Goal: Task Accomplishment & Management: Manage account settings

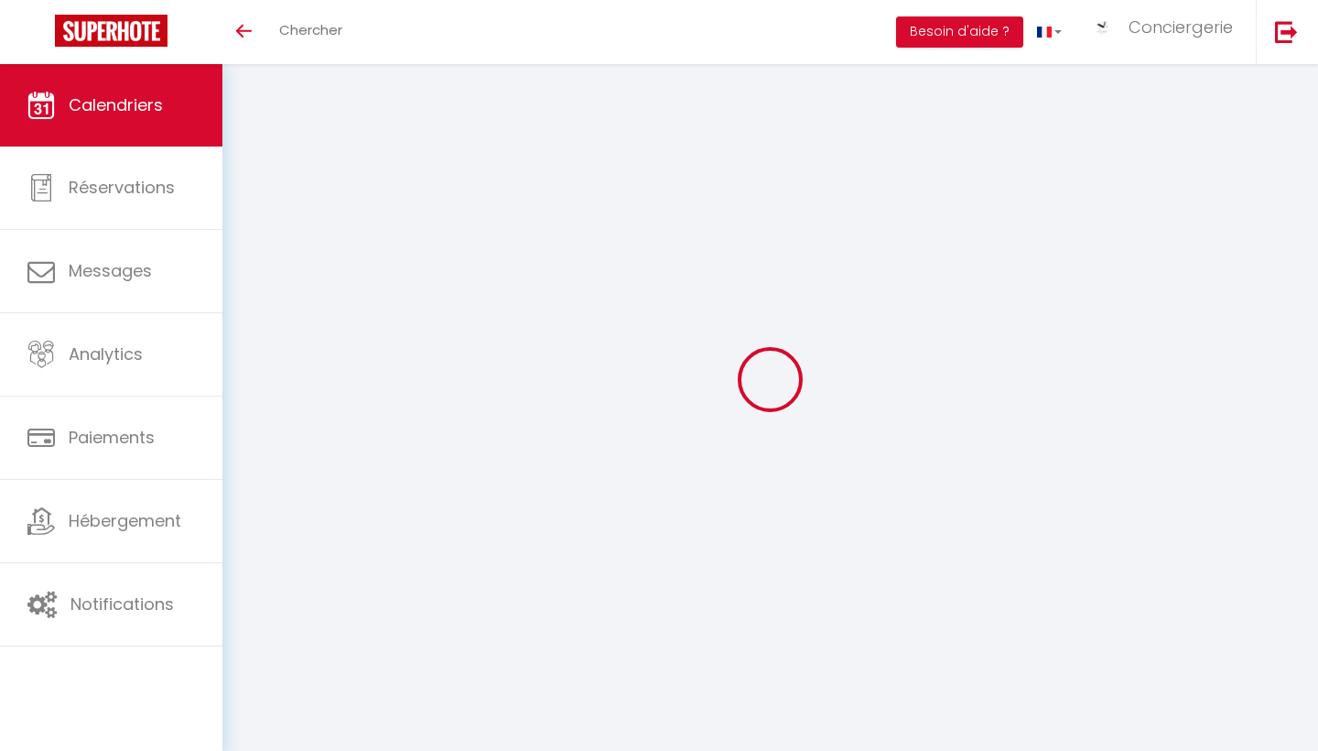
click at [319, 32] on span "Chercher" at bounding box center [310, 29] width 63 height 19
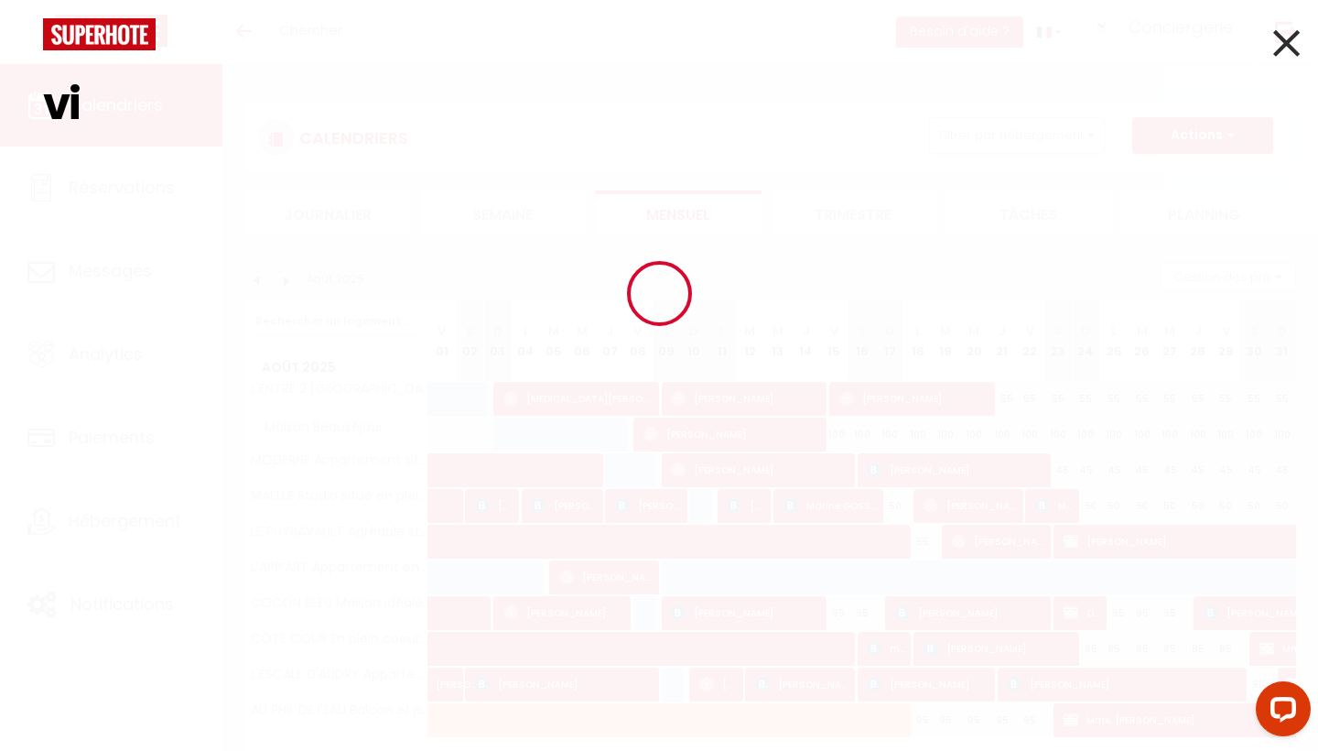
type input "v"
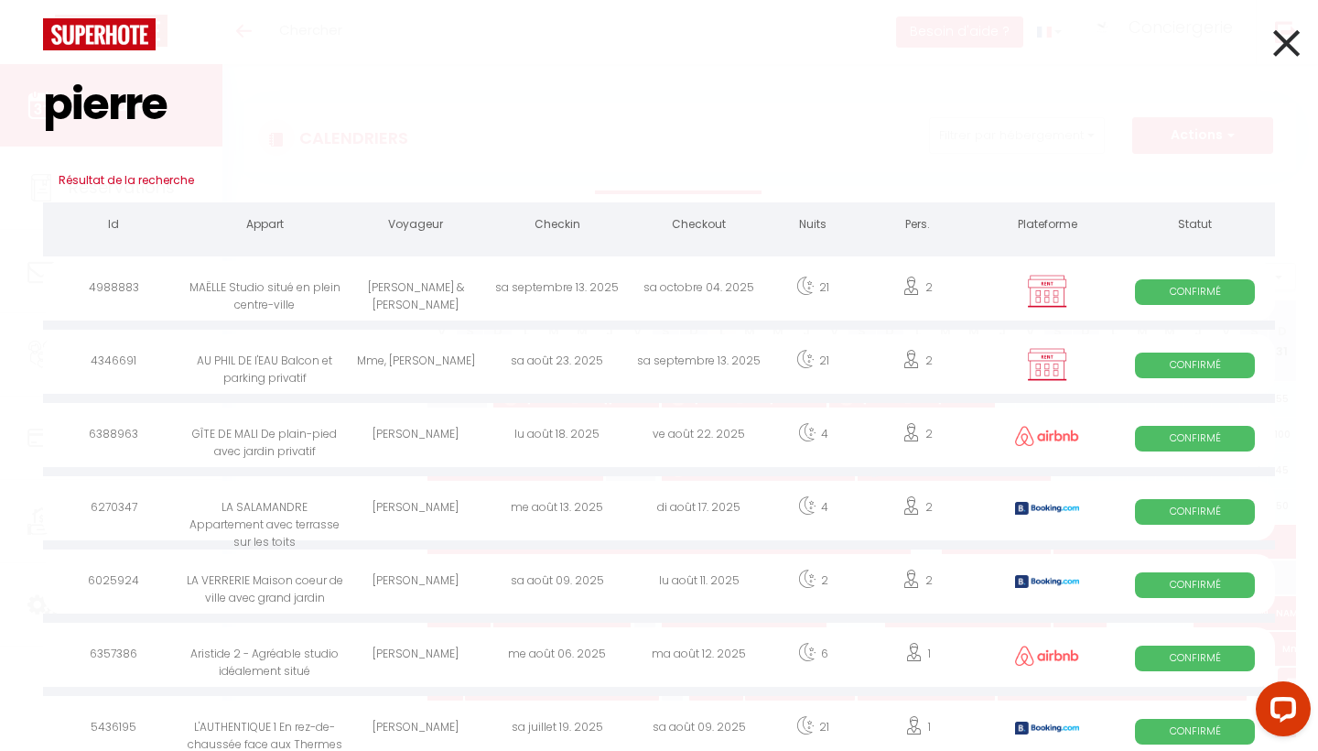
type input "pierre"
click at [408, 654] on div "[PERSON_NAME]" at bounding box center [416, 657] width 142 height 60
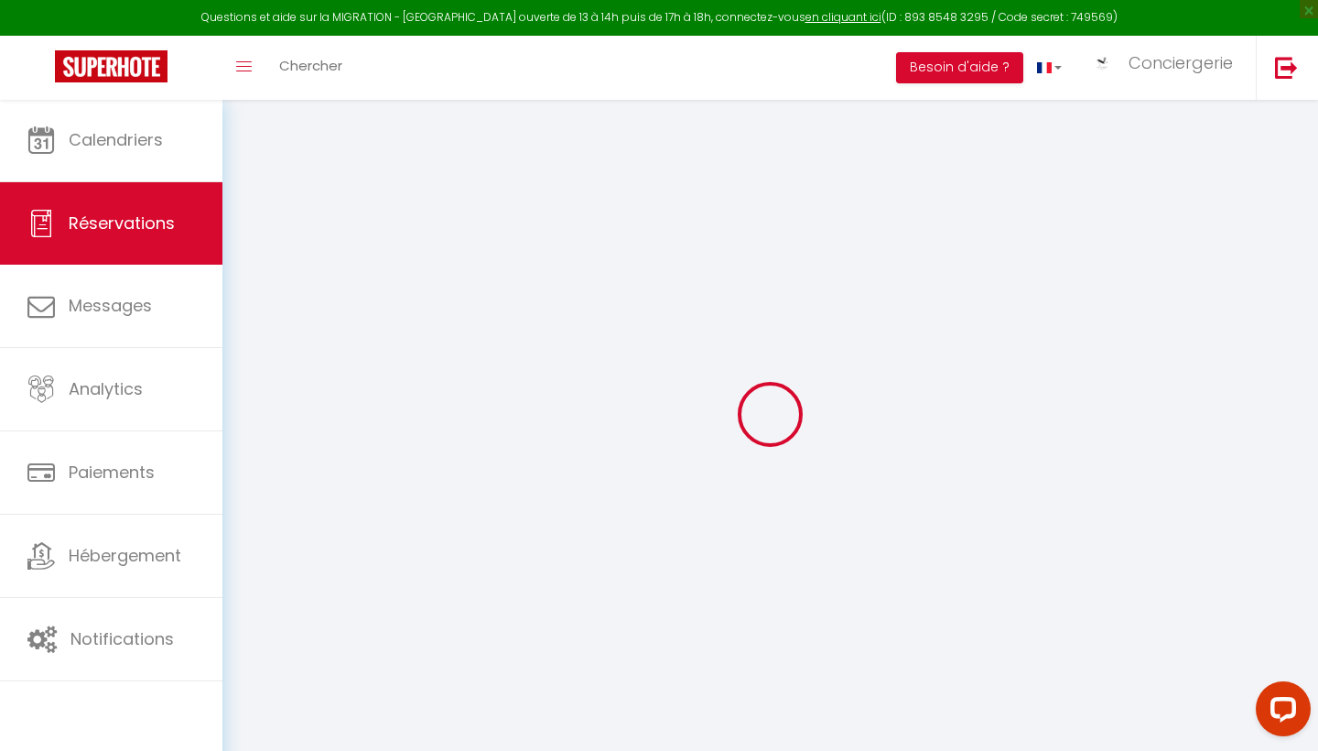
type input "Erwan"
type input "[PERSON_NAME]"
type input "[EMAIL_ADDRESS][DOMAIN_NAME]"
type input "[PHONE_NUMBER]"
select select
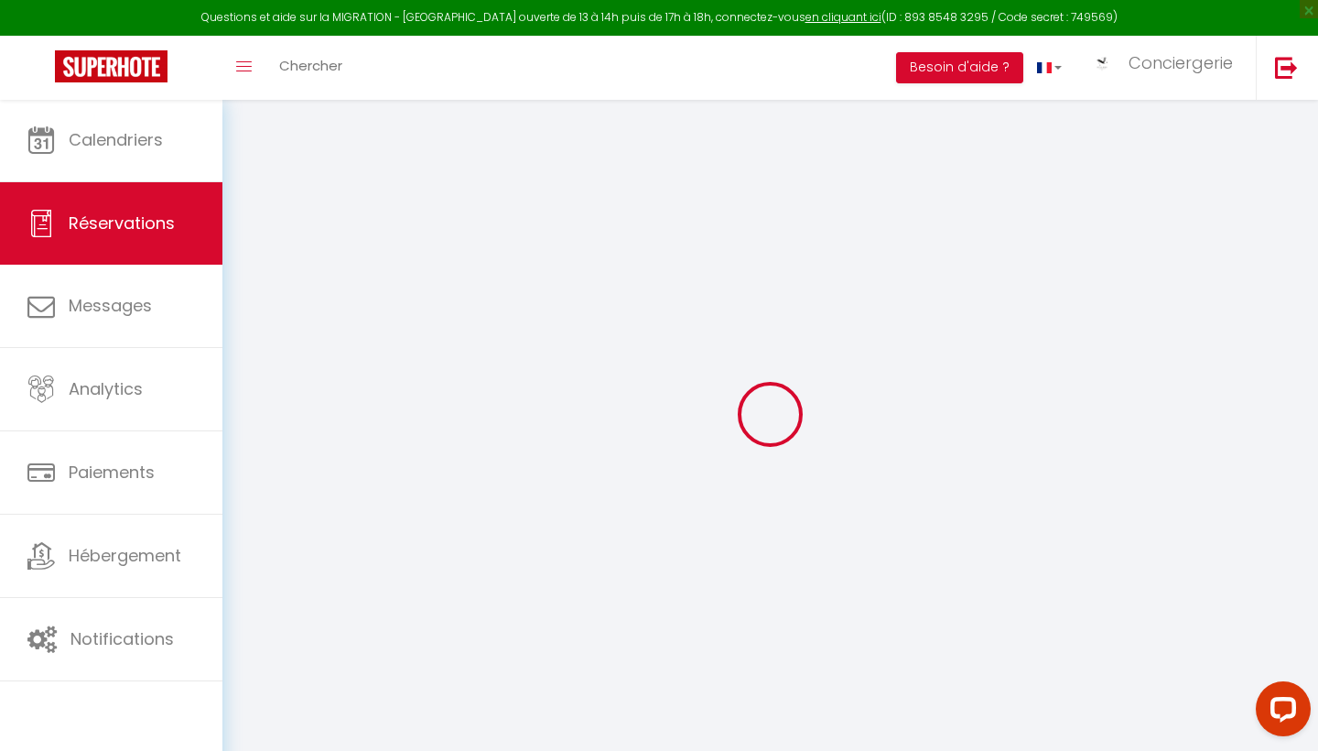
type input "19.33"
select select "73218"
select select "1"
select select
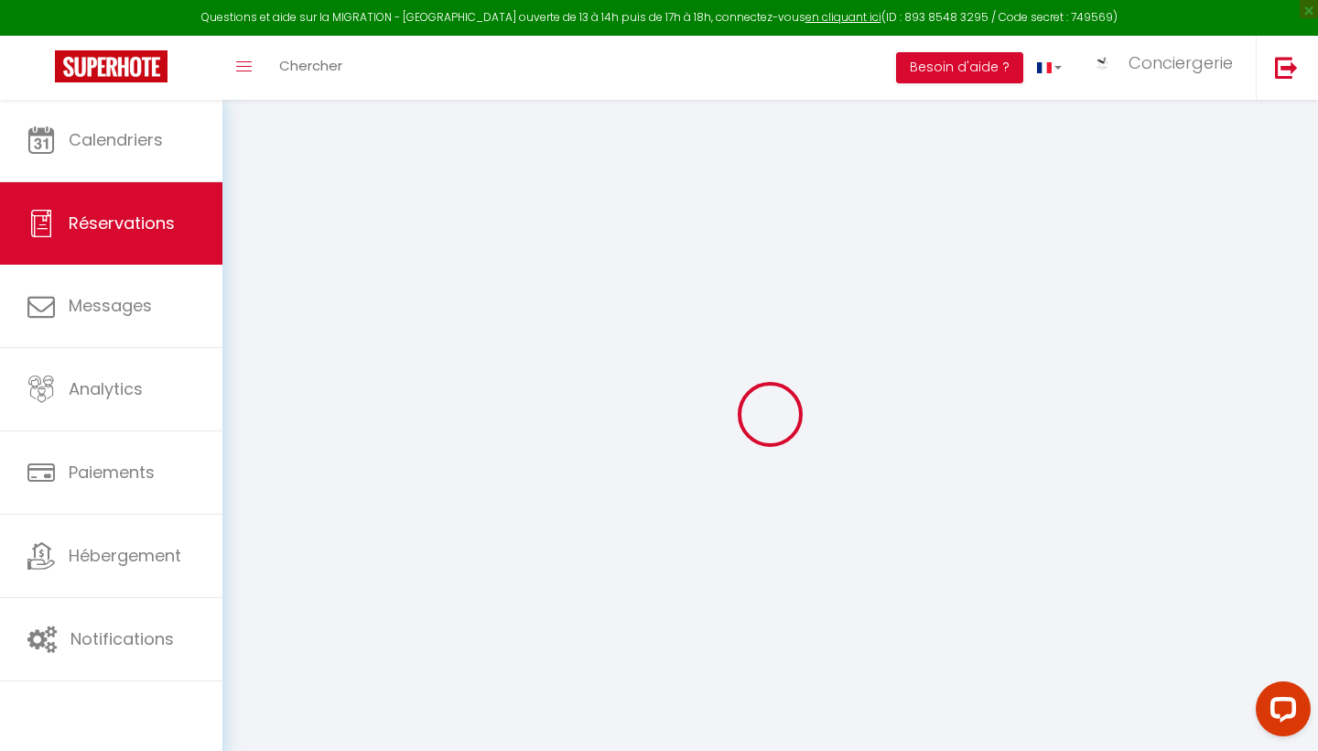
type input "1"
select select "12"
select select
type input "462"
checkbox input "false"
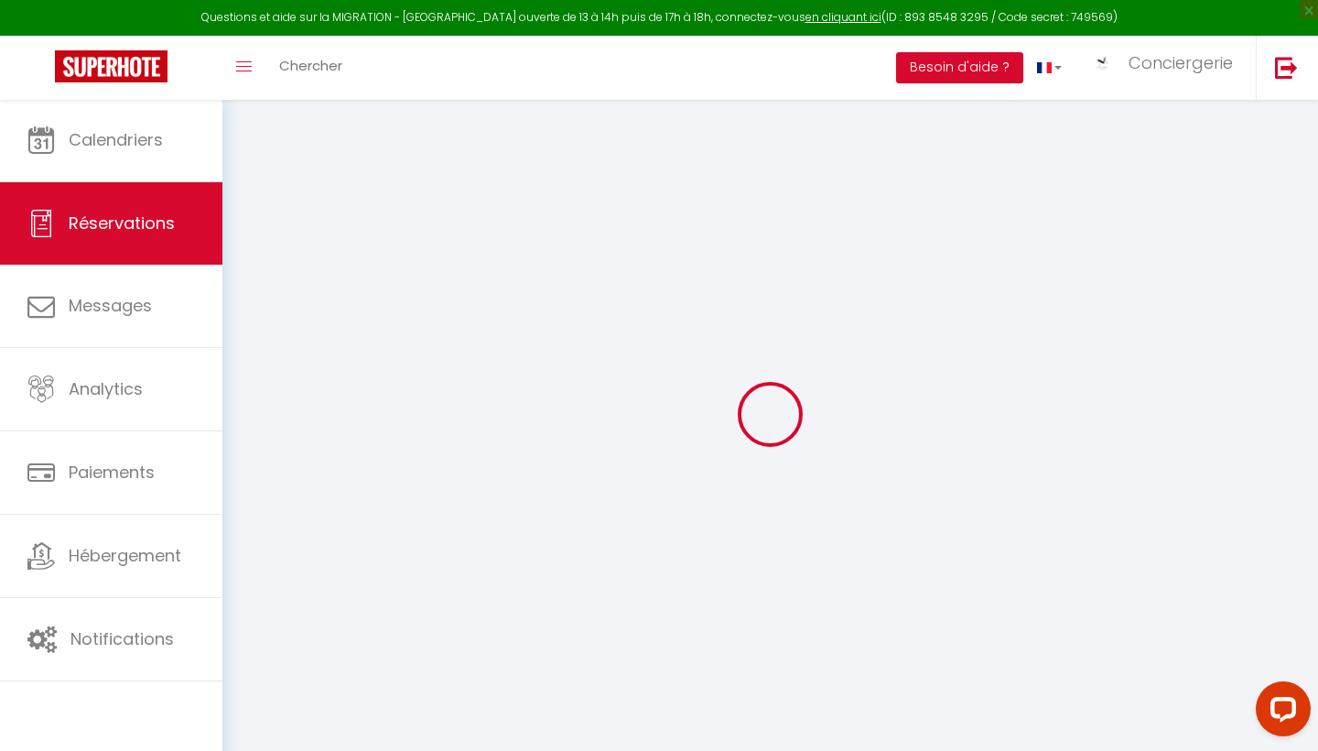
type input "0"
select select "1"
type input "65"
type input "0"
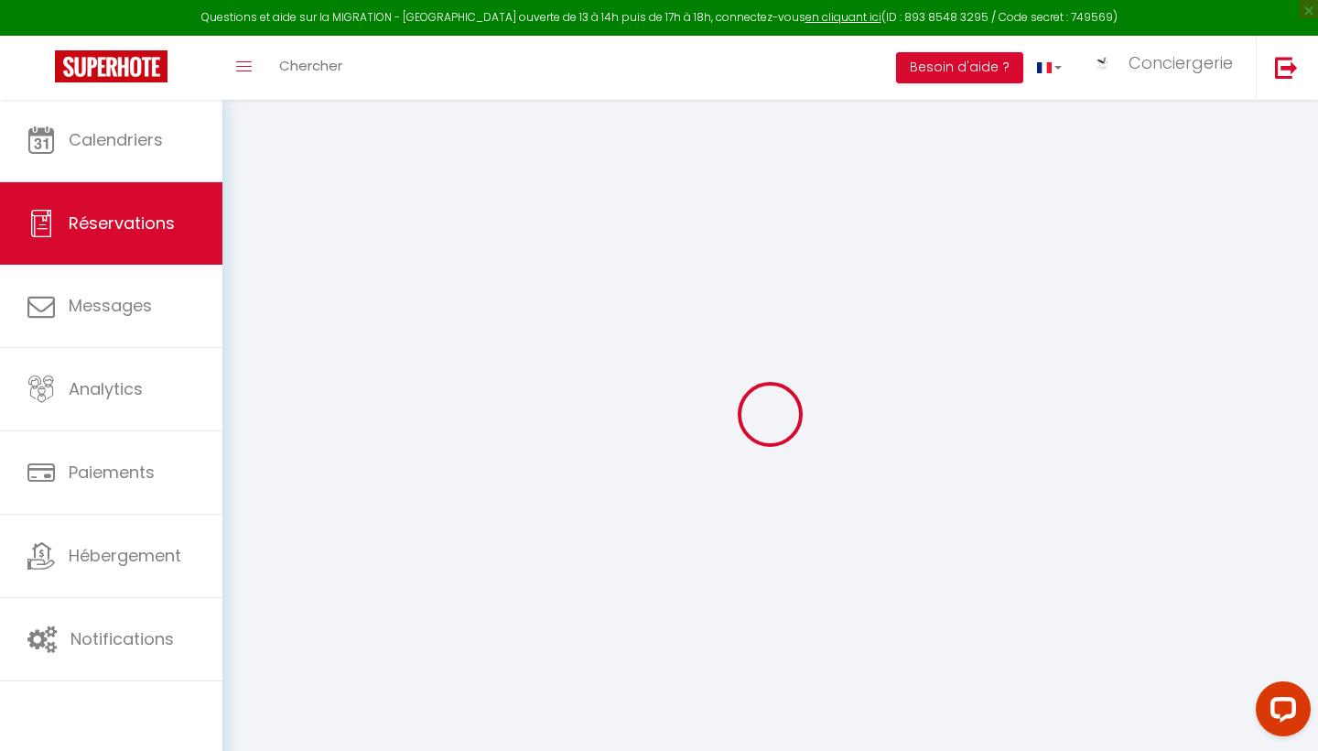
select select
select select "15"
checkbox input "false"
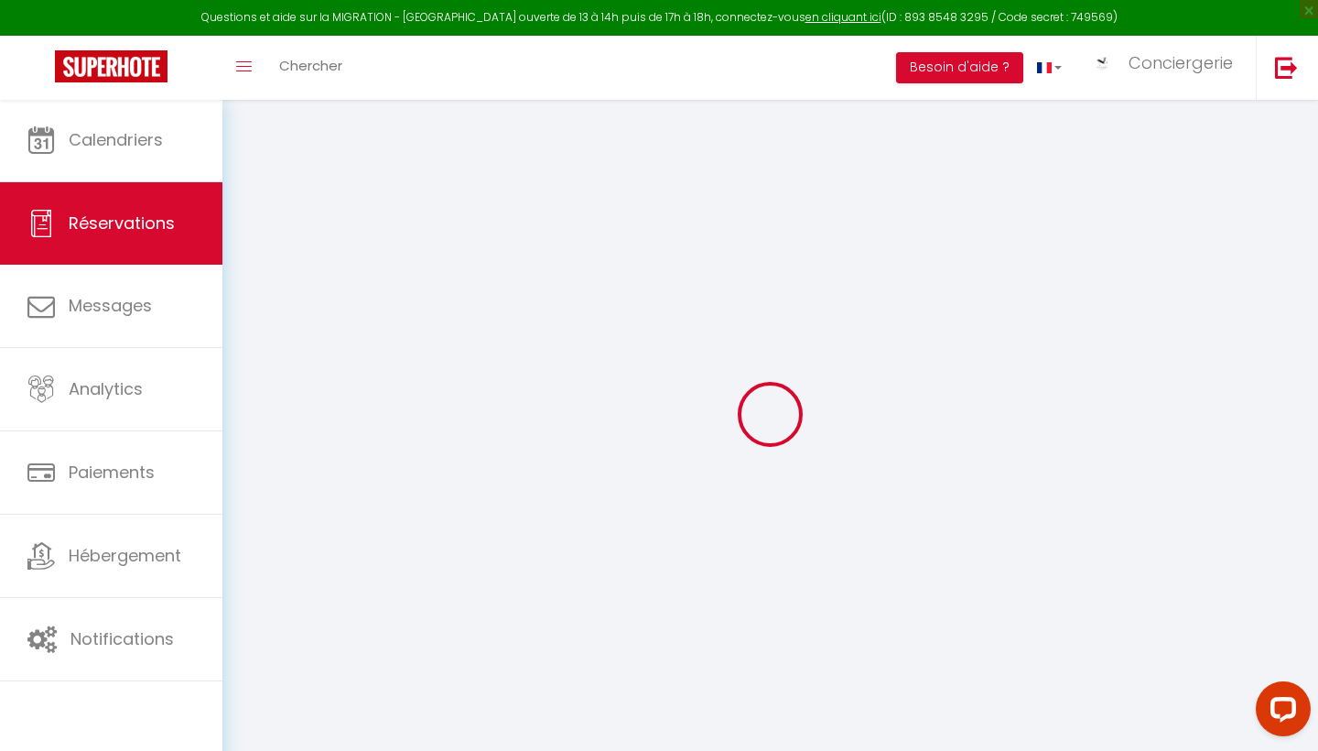
select select
checkbox input "false"
select select
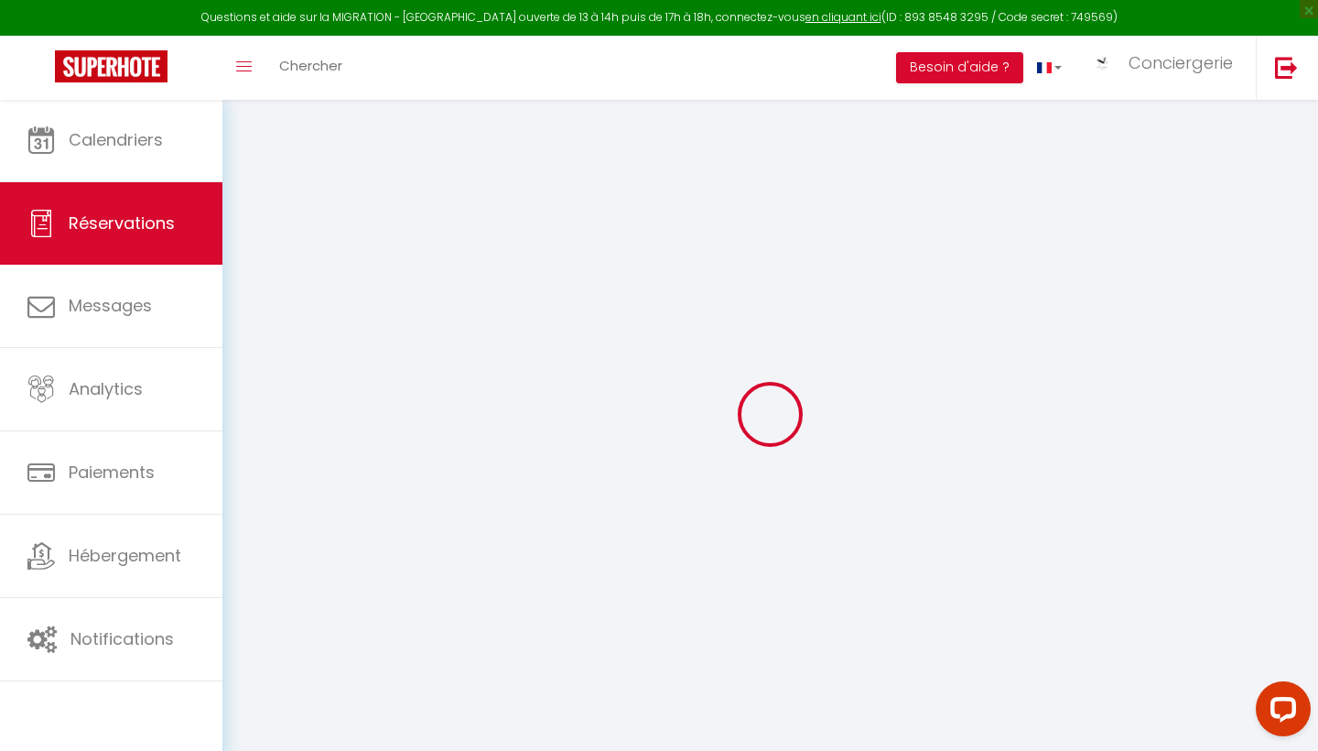
select select
checkbox input "false"
select select
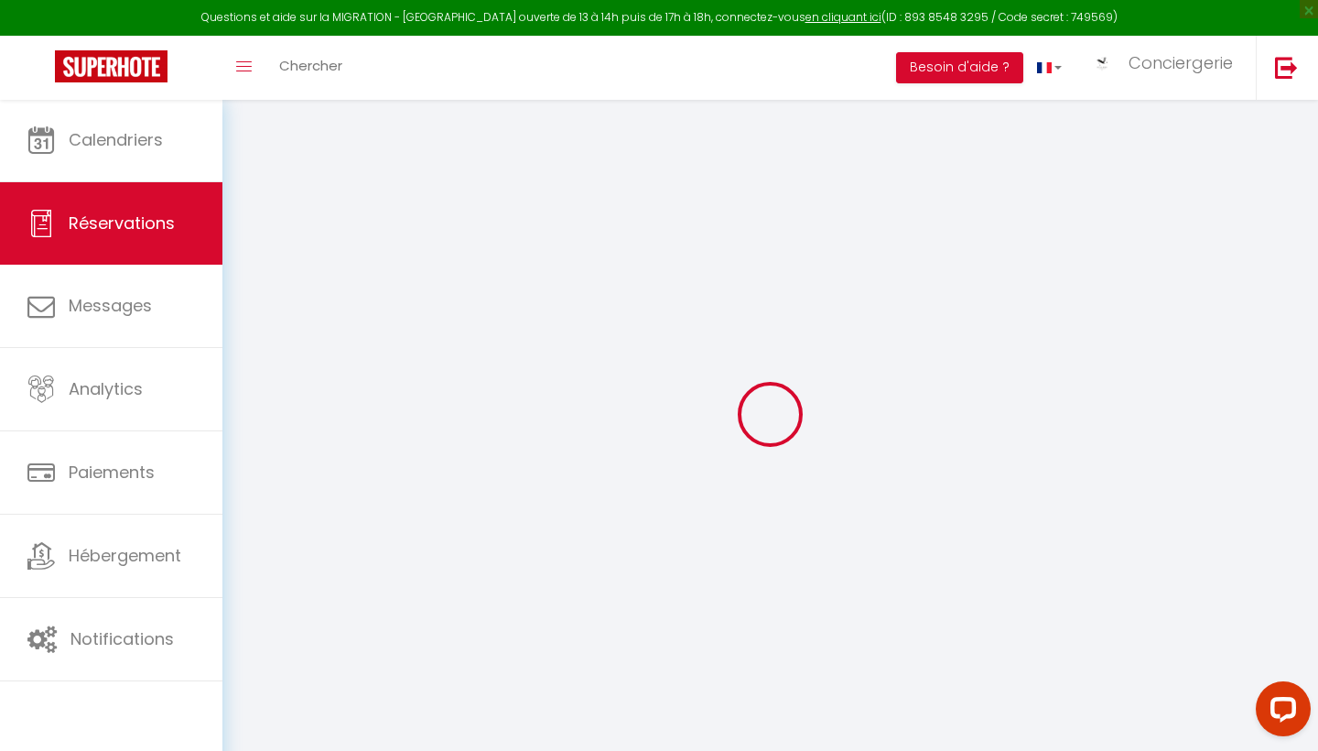
select select
checkbox input "false"
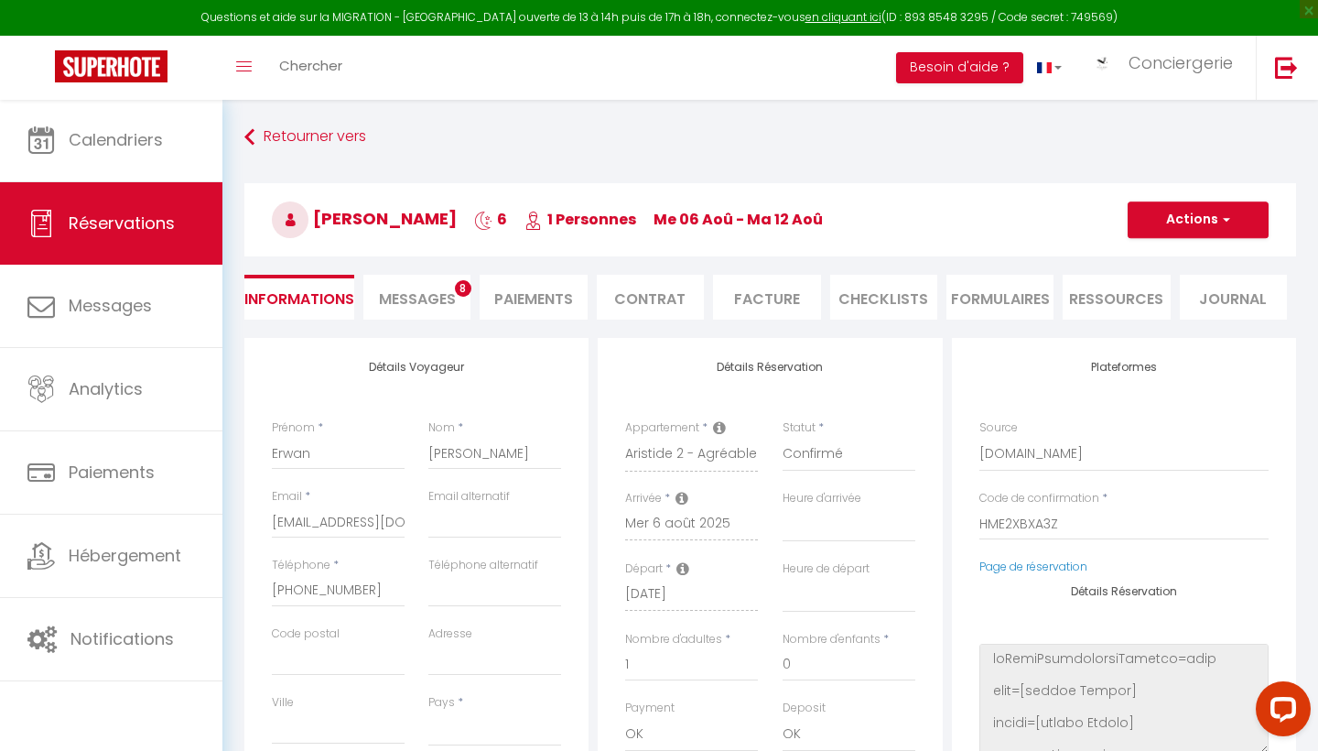
select select
type input "75"
type input "23.1"
select select
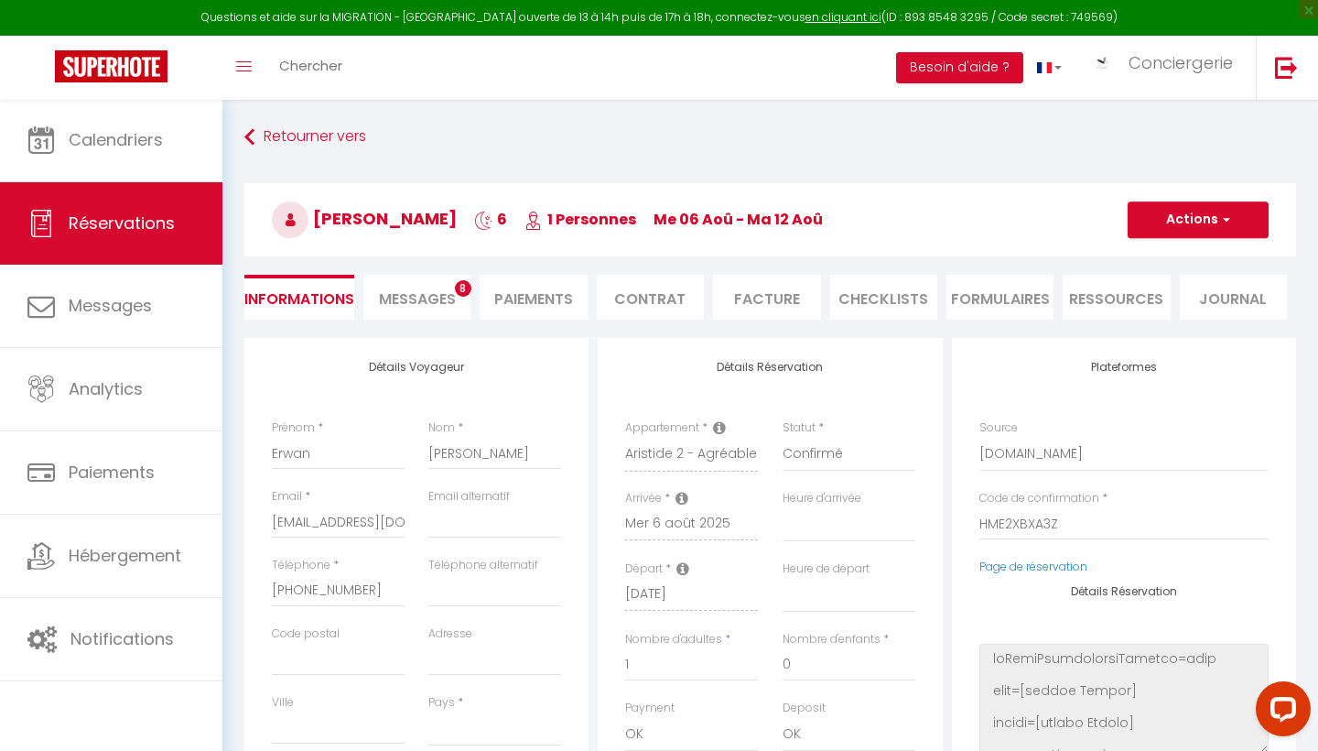
checkbox input "false"
select select
checkbox input "false"
select select
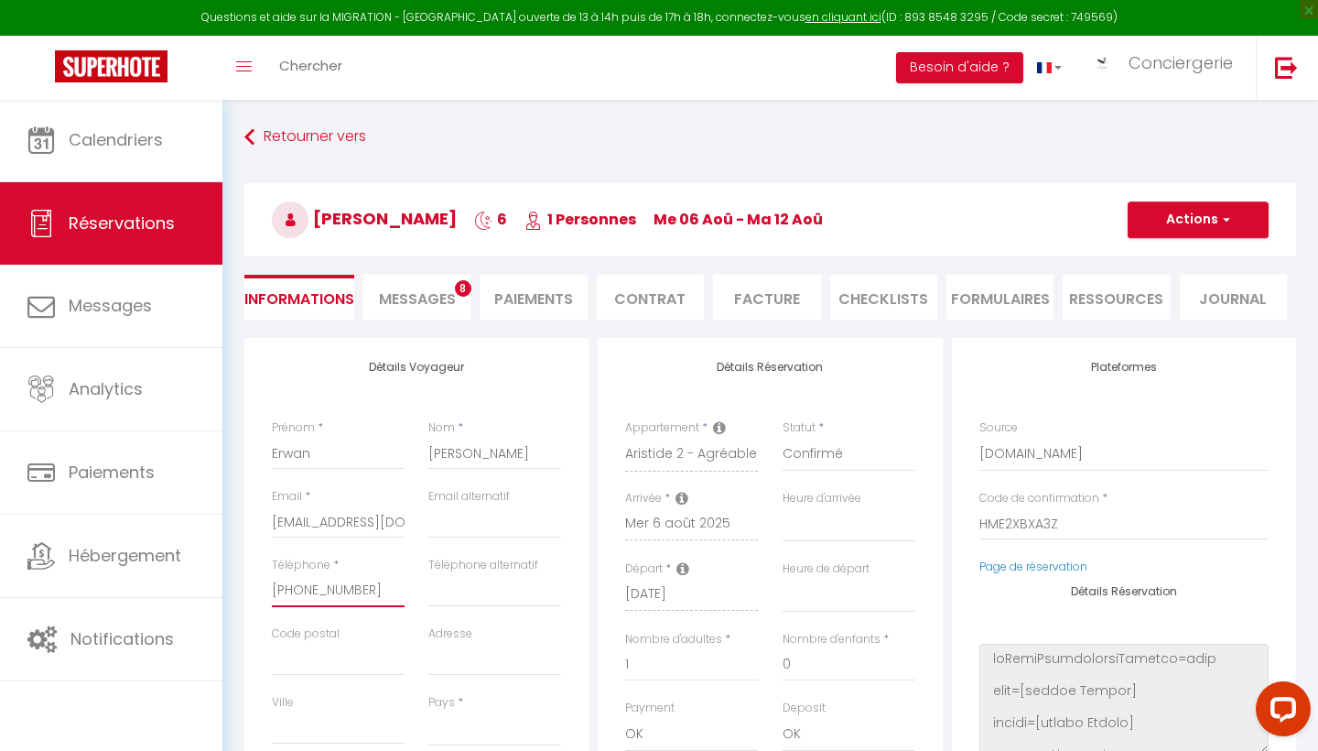
drag, startPoint x: 374, startPoint y: 585, endPoint x: 242, endPoint y: 583, distance: 131.9
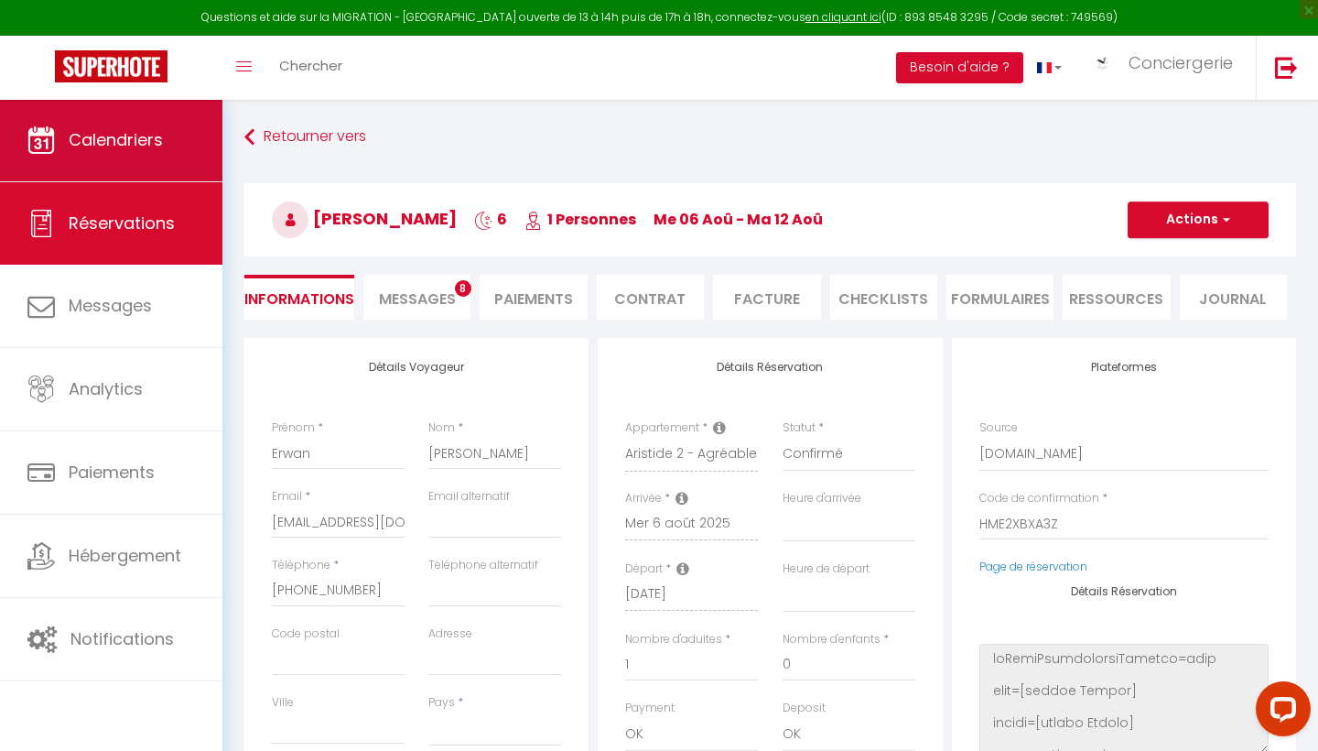
click at [121, 147] on span "Calendriers" at bounding box center [116, 139] width 94 height 23
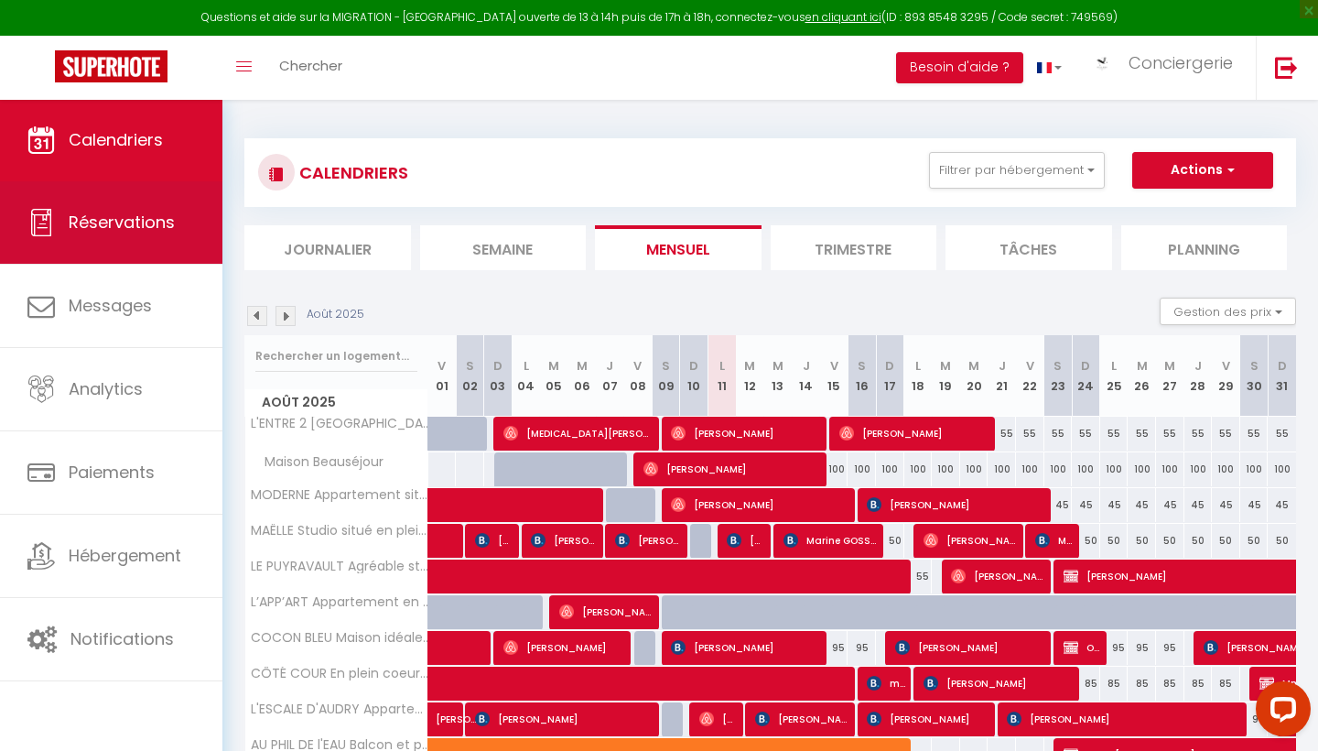
click at [137, 227] on span "Réservations" at bounding box center [122, 222] width 106 height 23
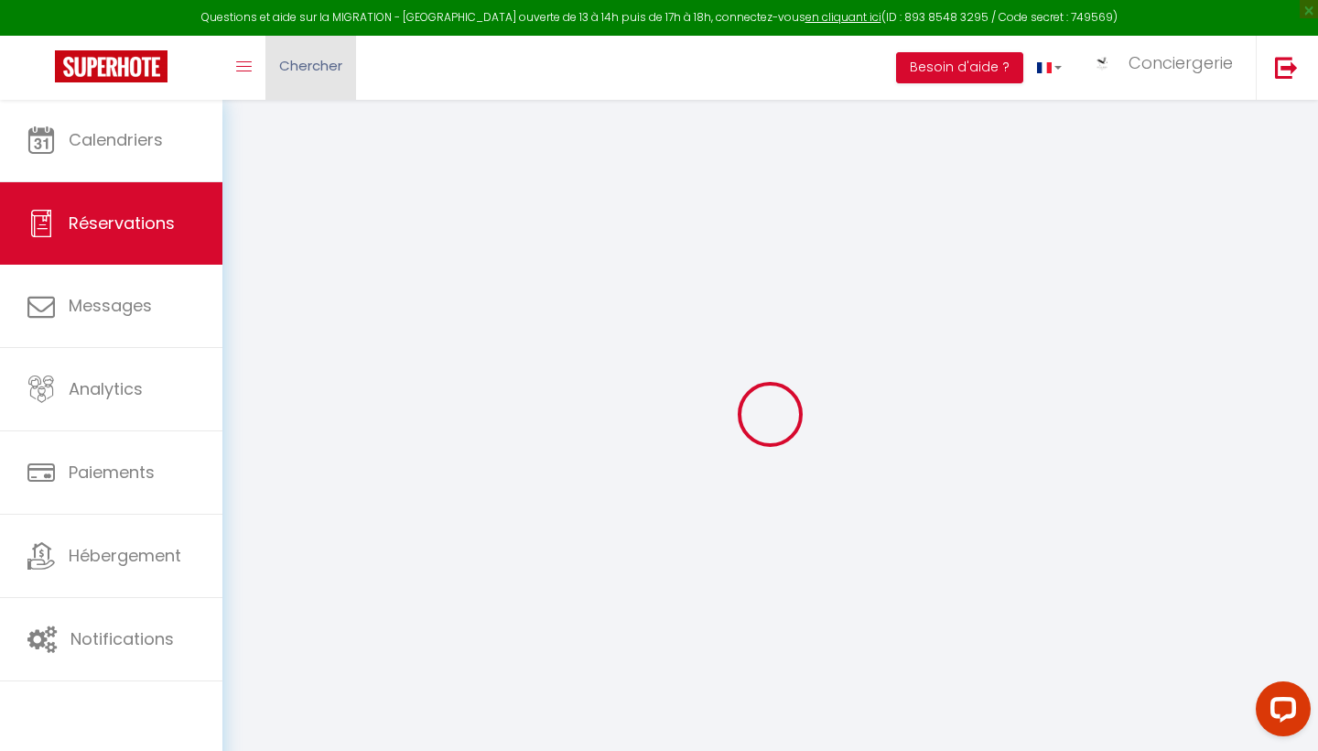
click at [311, 59] on span "Chercher" at bounding box center [310, 65] width 63 height 19
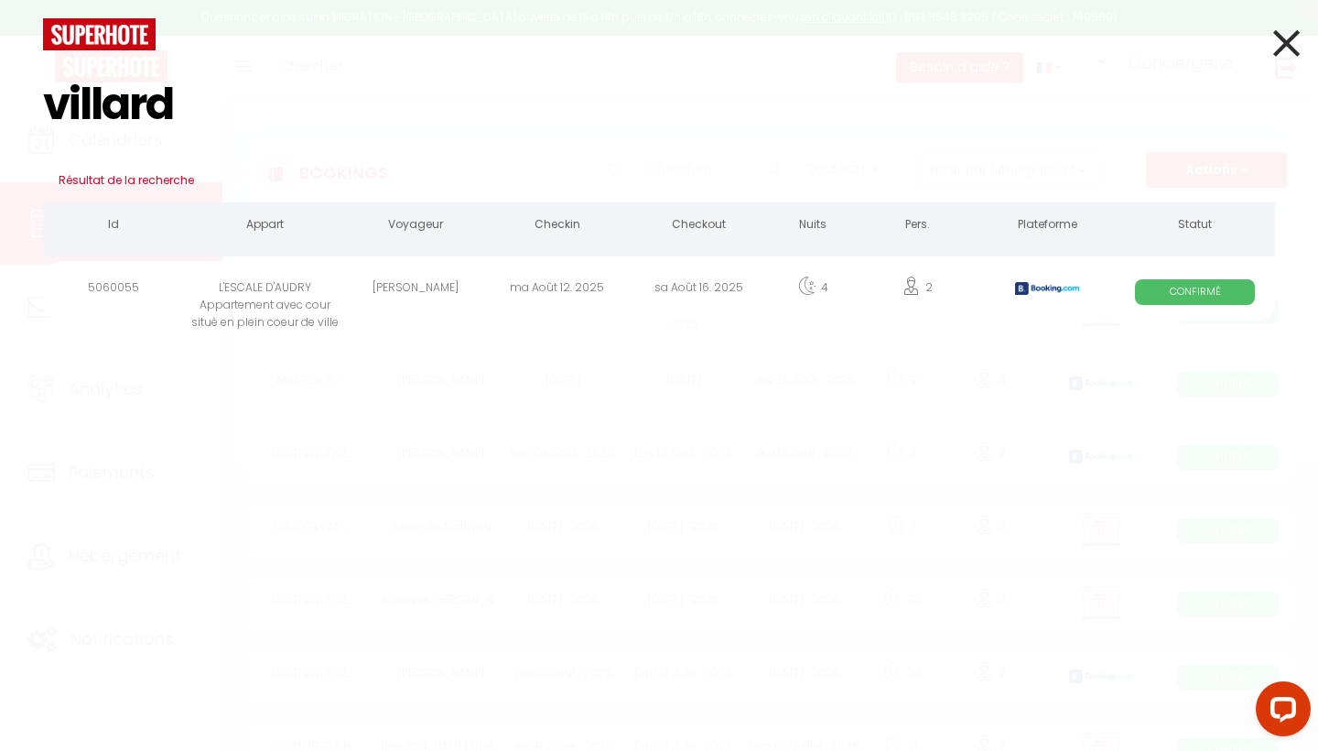
type input "villard"
click at [298, 287] on div "L'ESCALE D'AUDRY Appartement avec cour situé en plein coeur de ville" at bounding box center [265, 291] width 160 height 60
select select
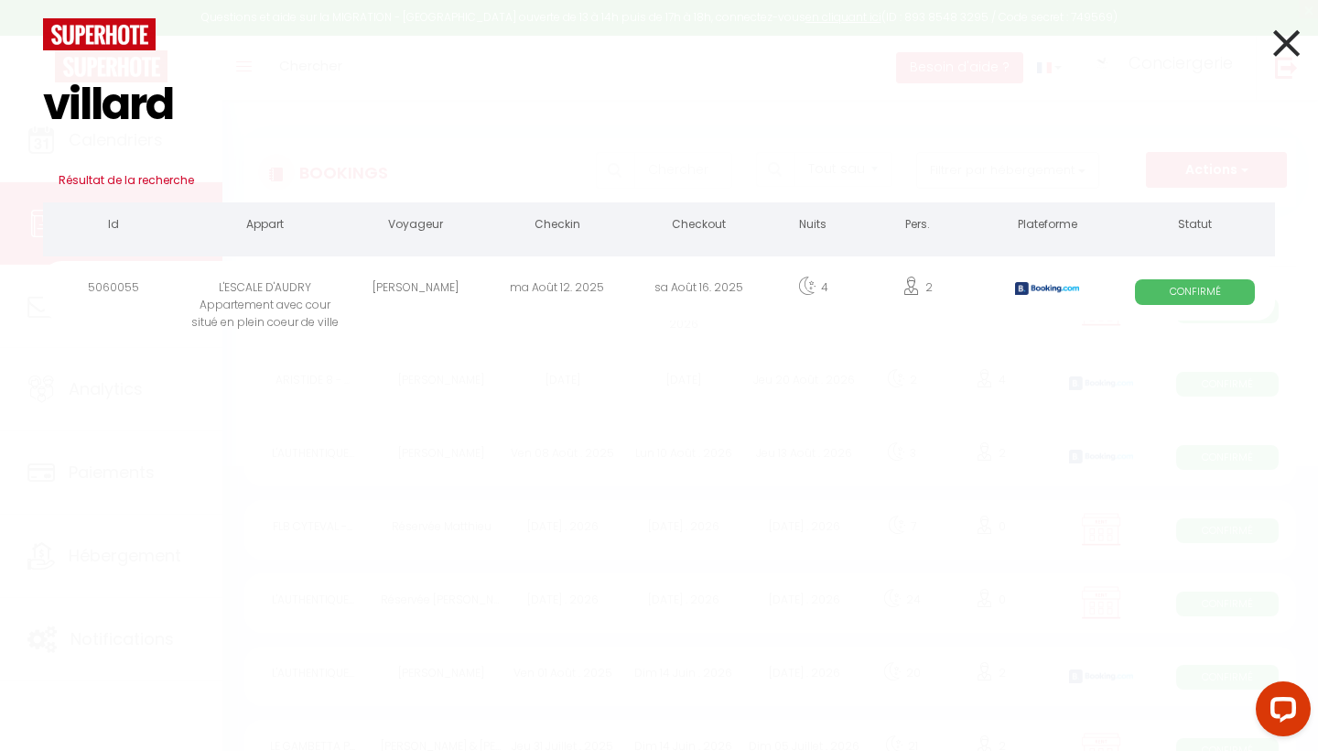
select select
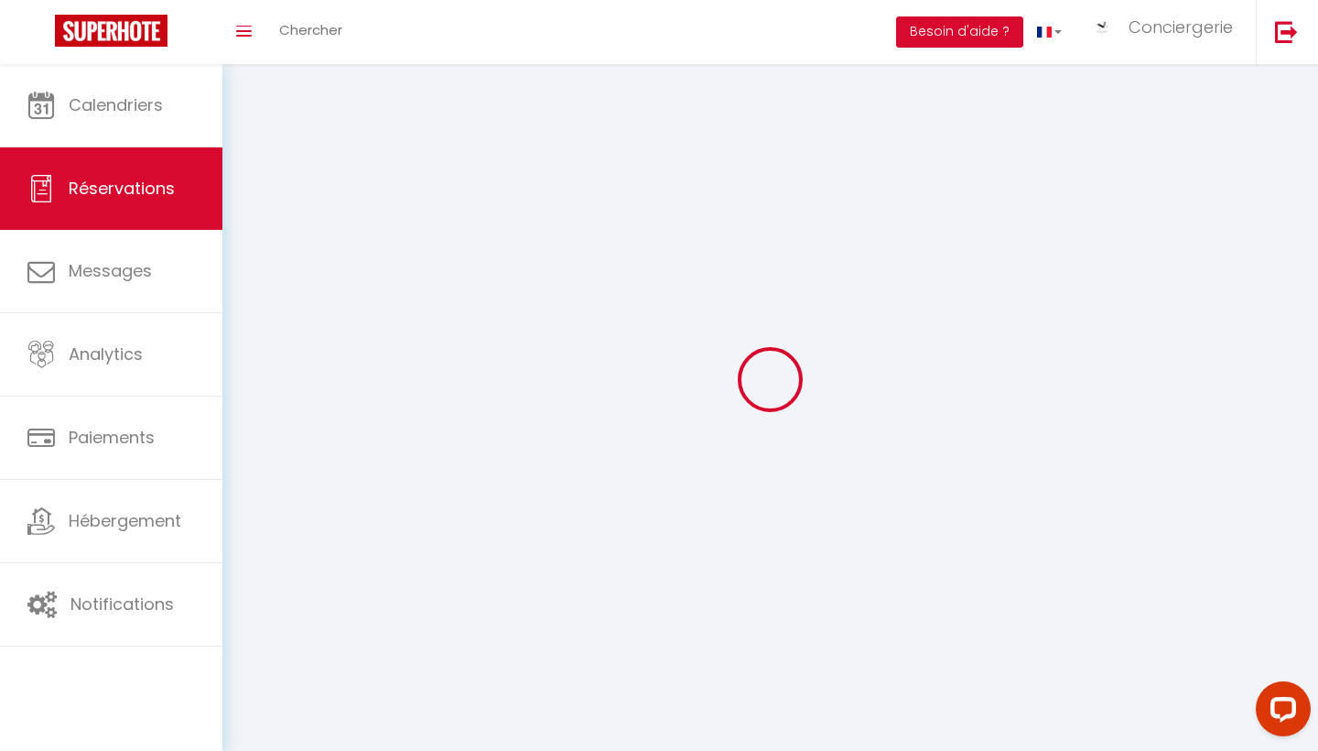
select select
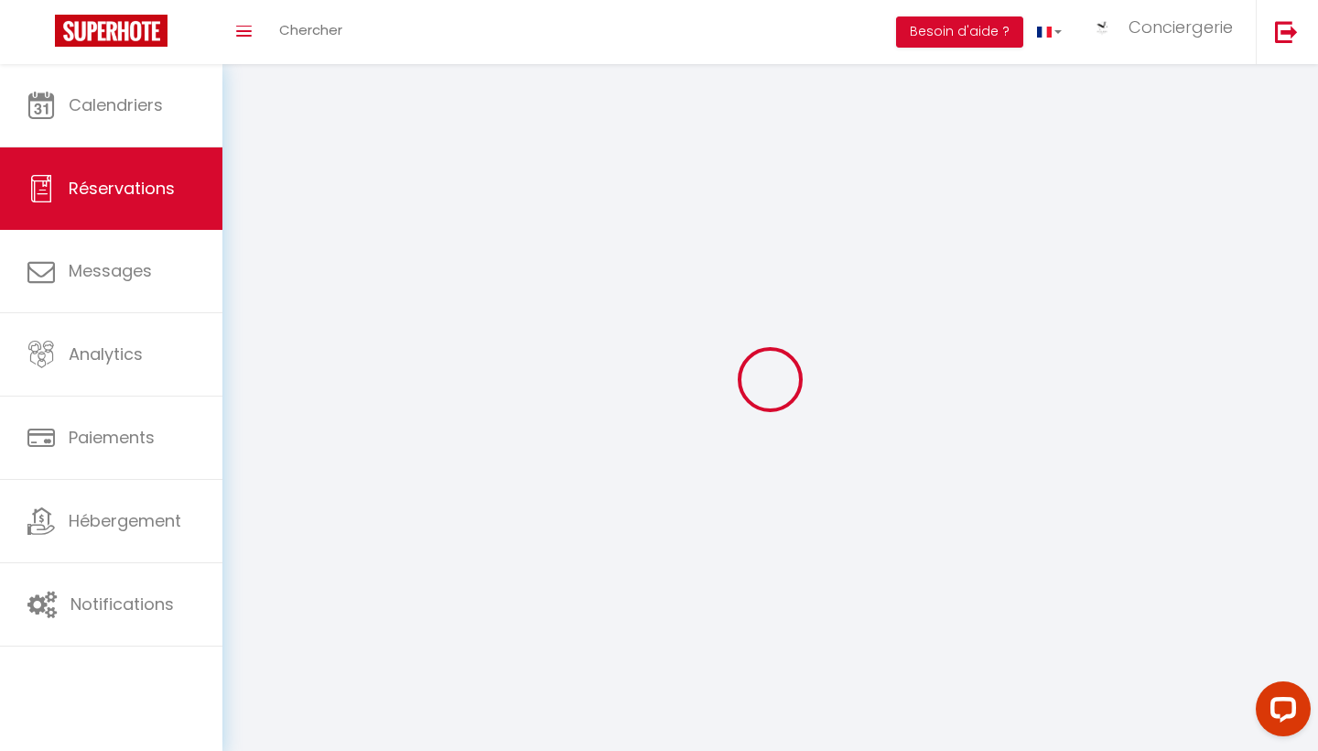
select select
checkbox input "false"
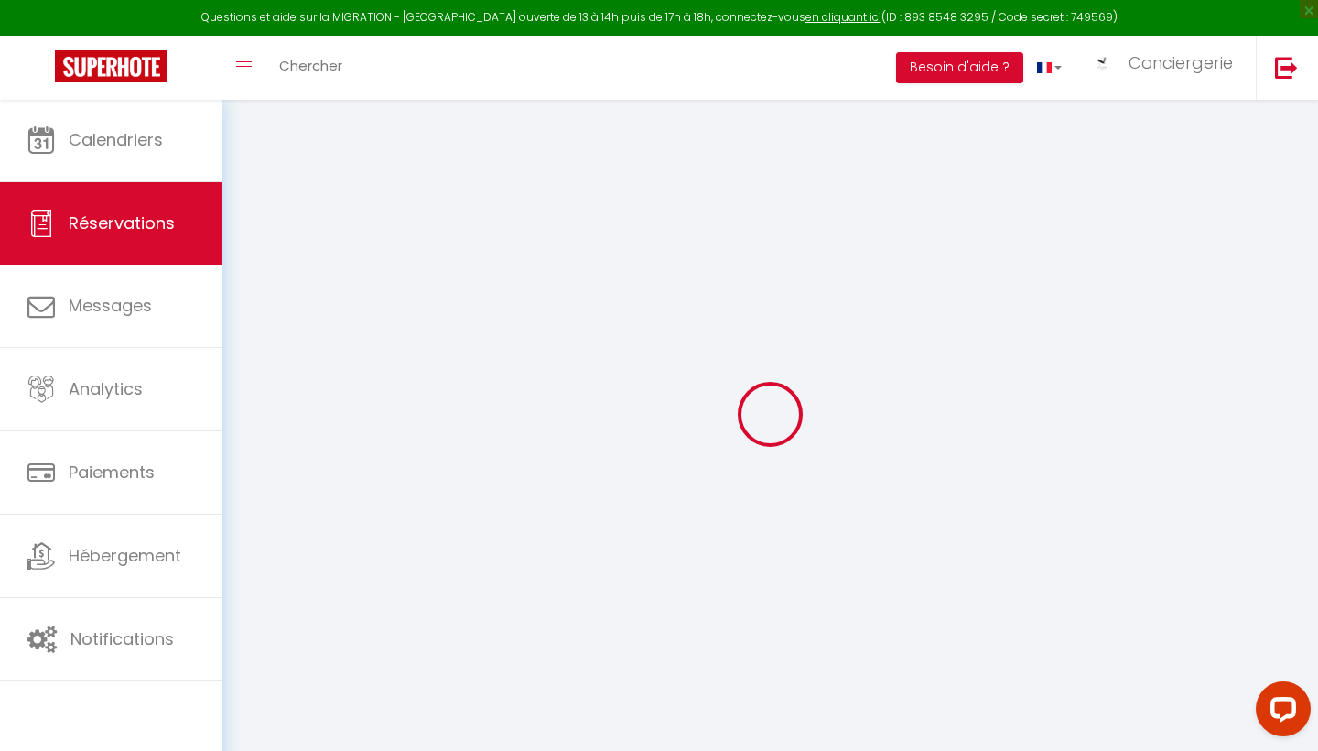
select select
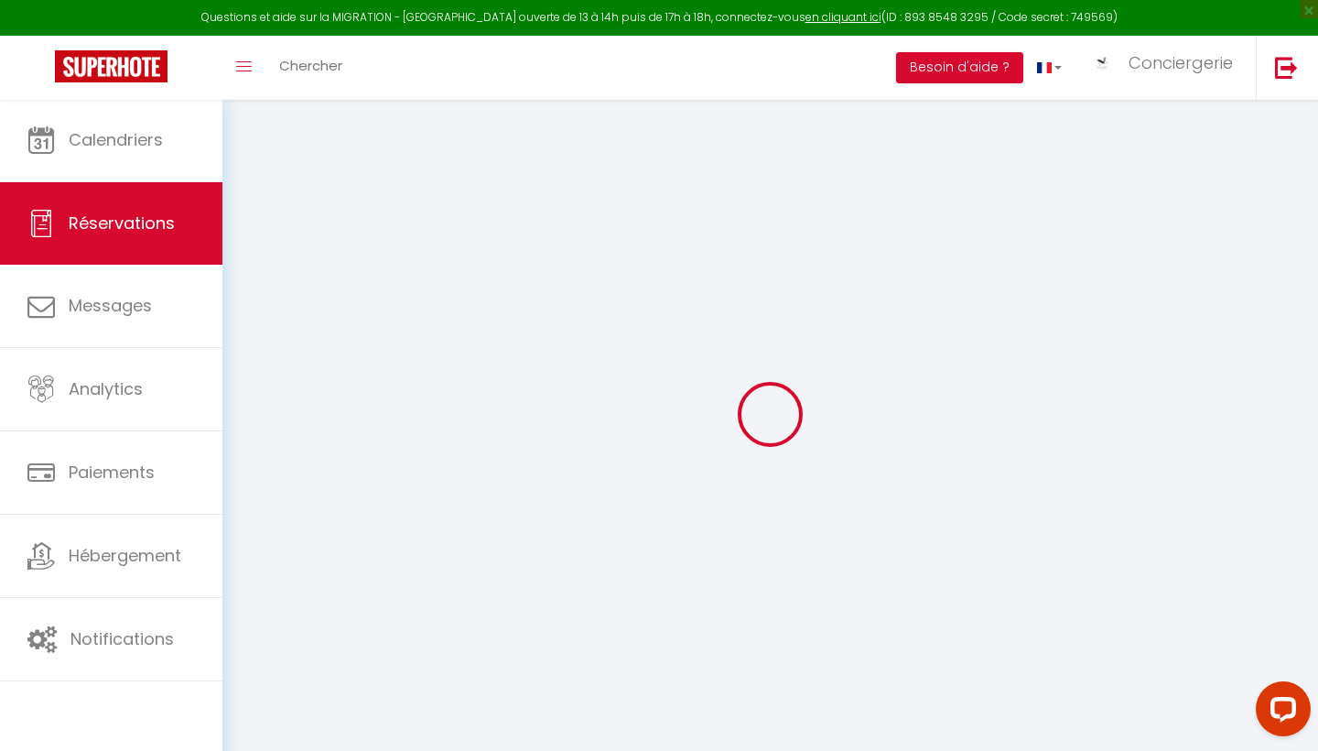
select select
checkbox input "false"
select select
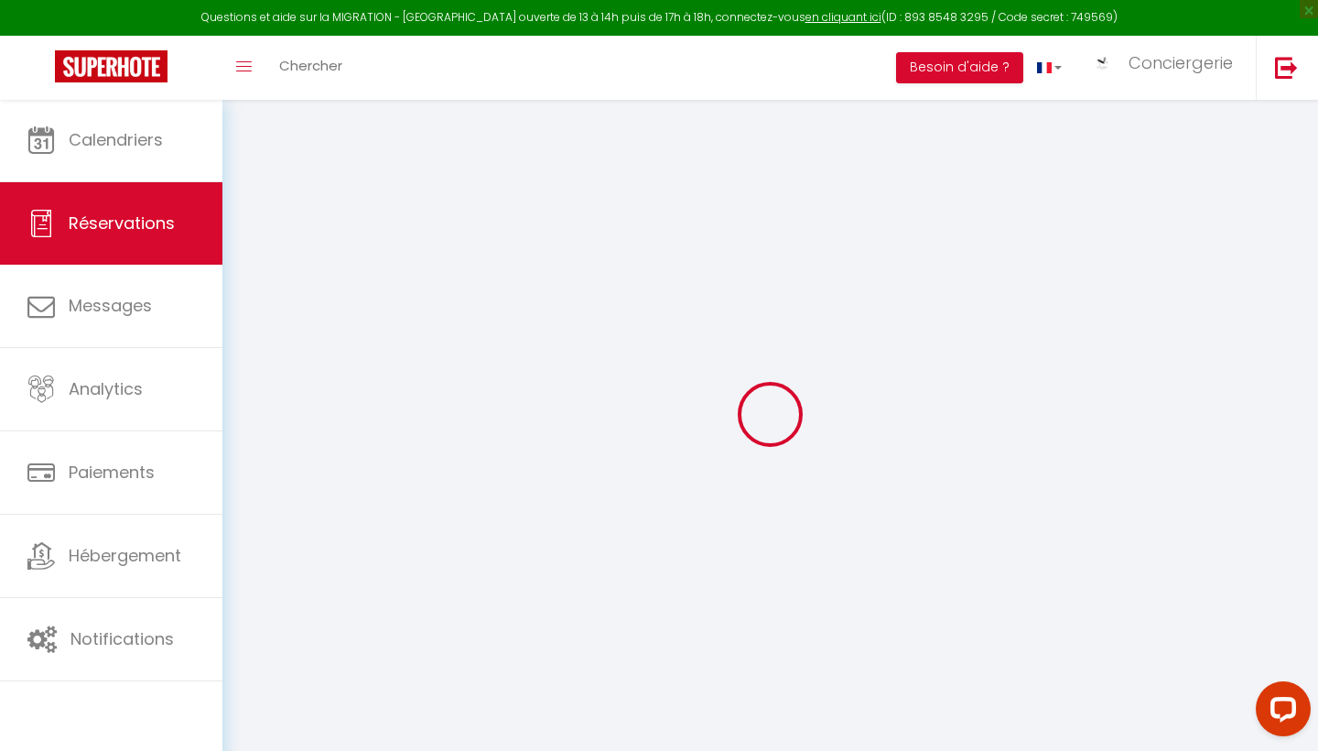
select select
checkbox input "false"
select select
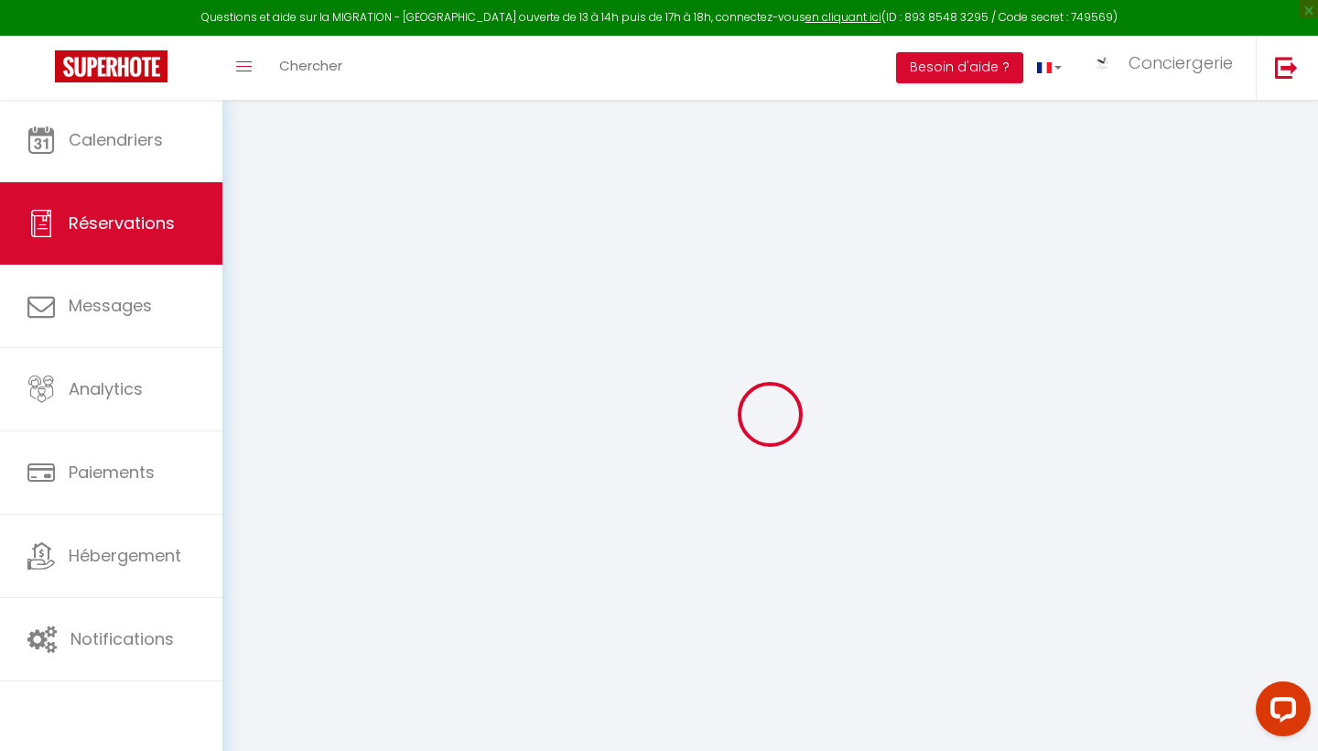
type input "sandrine"
type input "villard"
type input "[EMAIL_ADDRESS][DOMAIN_NAME]"
type input "[PHONE_NUMBER]"
type input "."
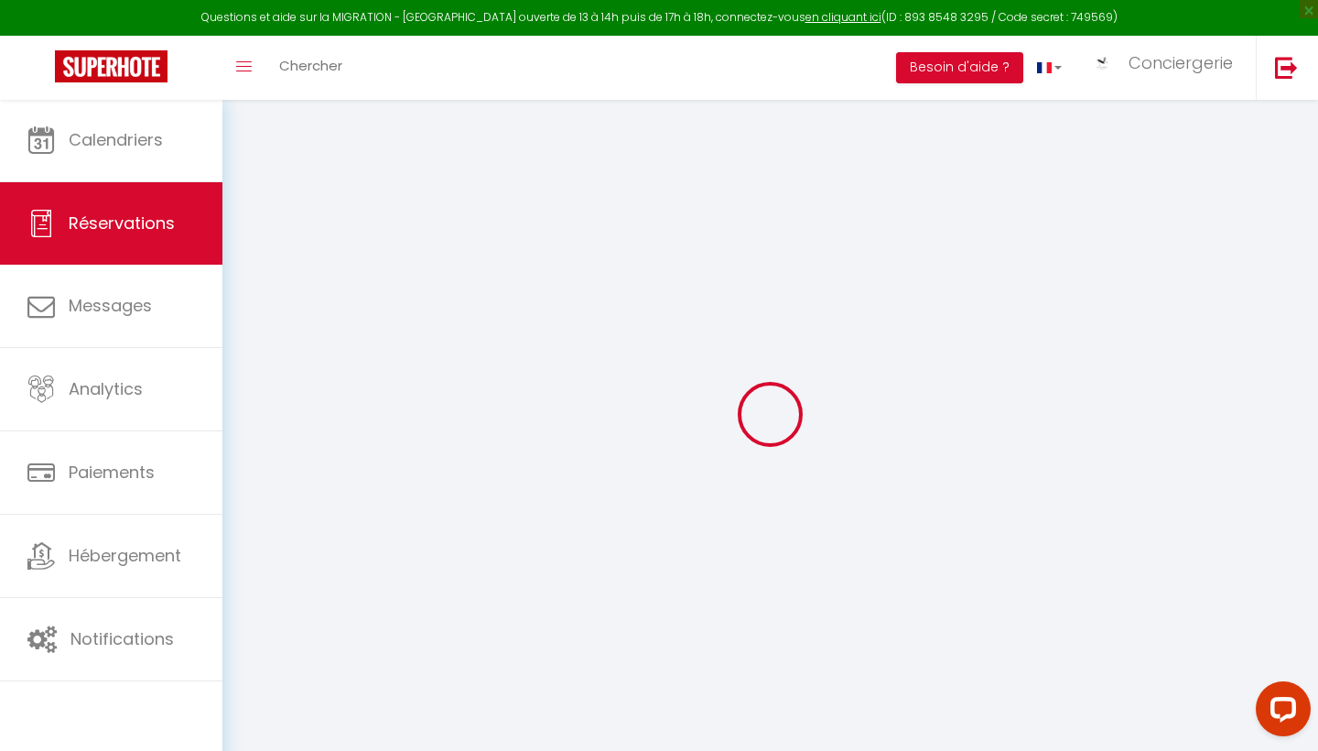
select select "FR"
type input "65.77"
type input "5.65"
select select "49949"
select select "1"
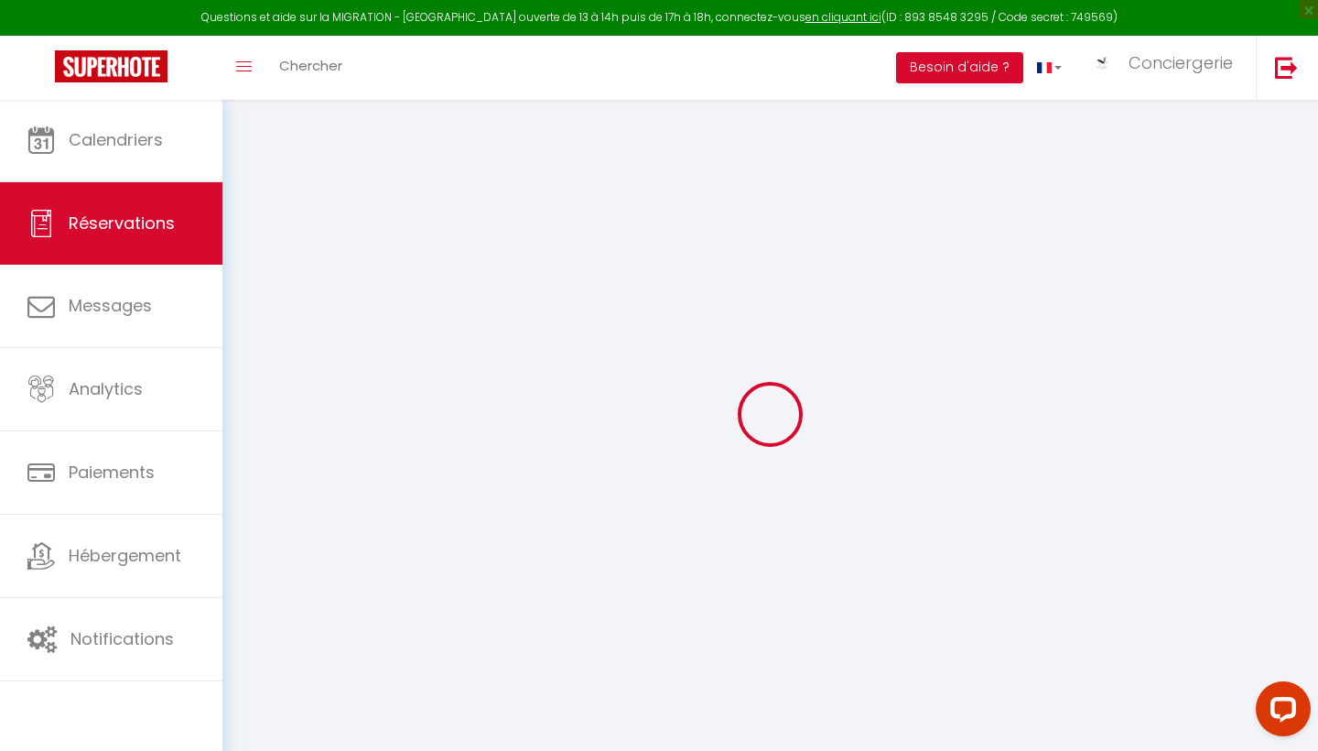
select select
type input "2"
select select "12"
select select
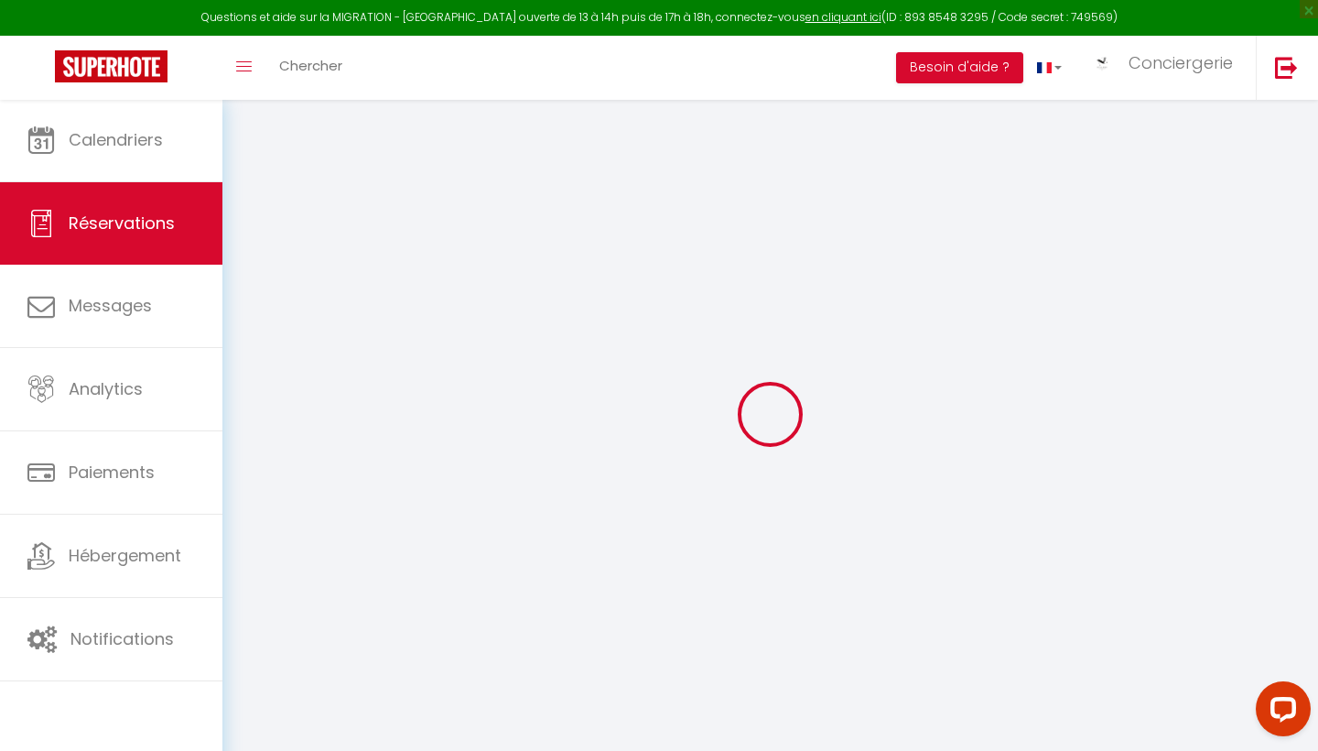
type input "328.86"
checkbox input "false"
type input "0"
select select "2"
type input "58"
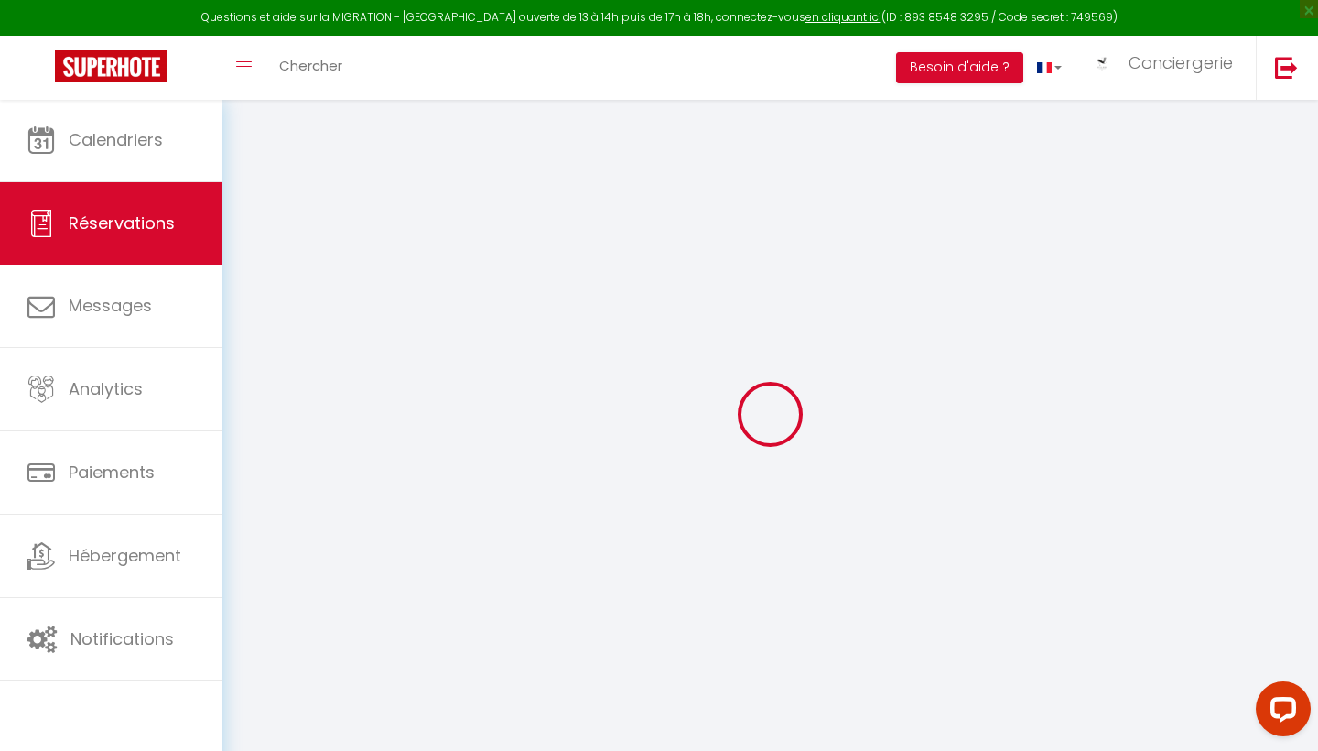
type input "0"
select select
select select "14"
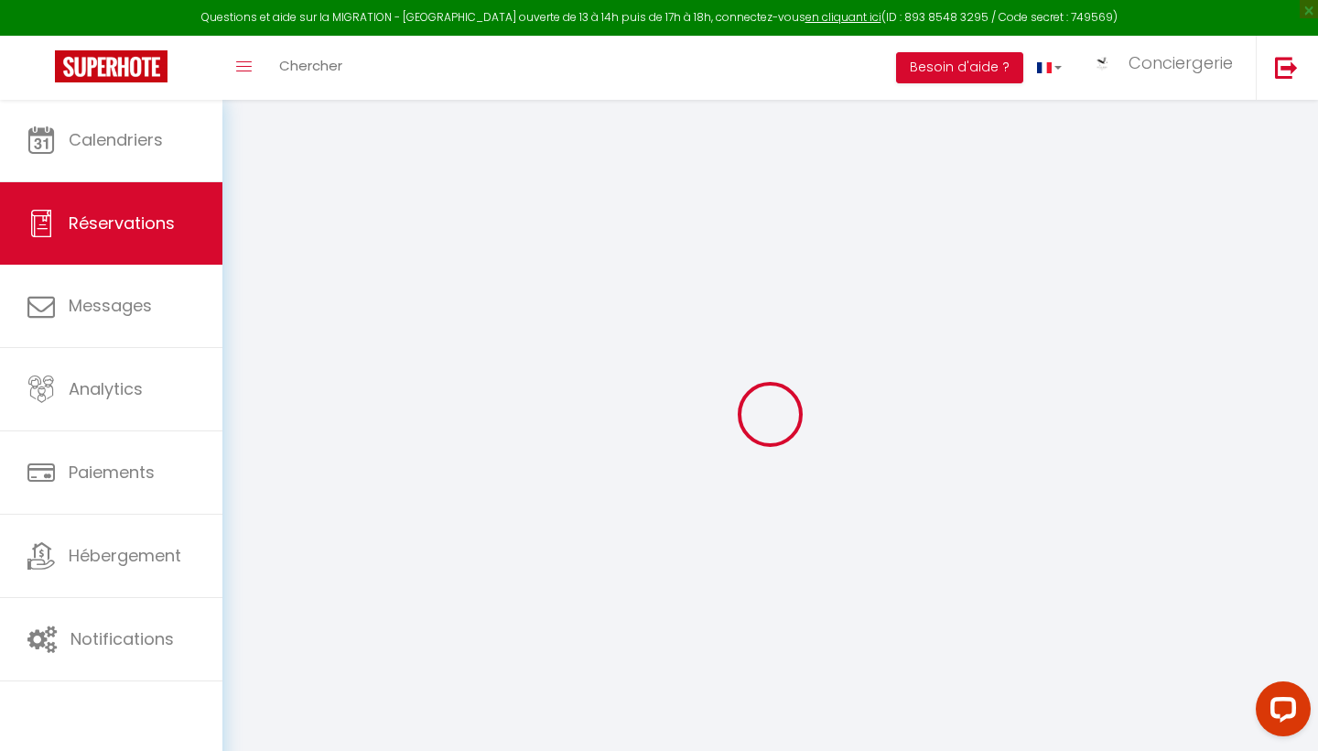
checkbox input "false"
select select
checkbox input "false"
select select
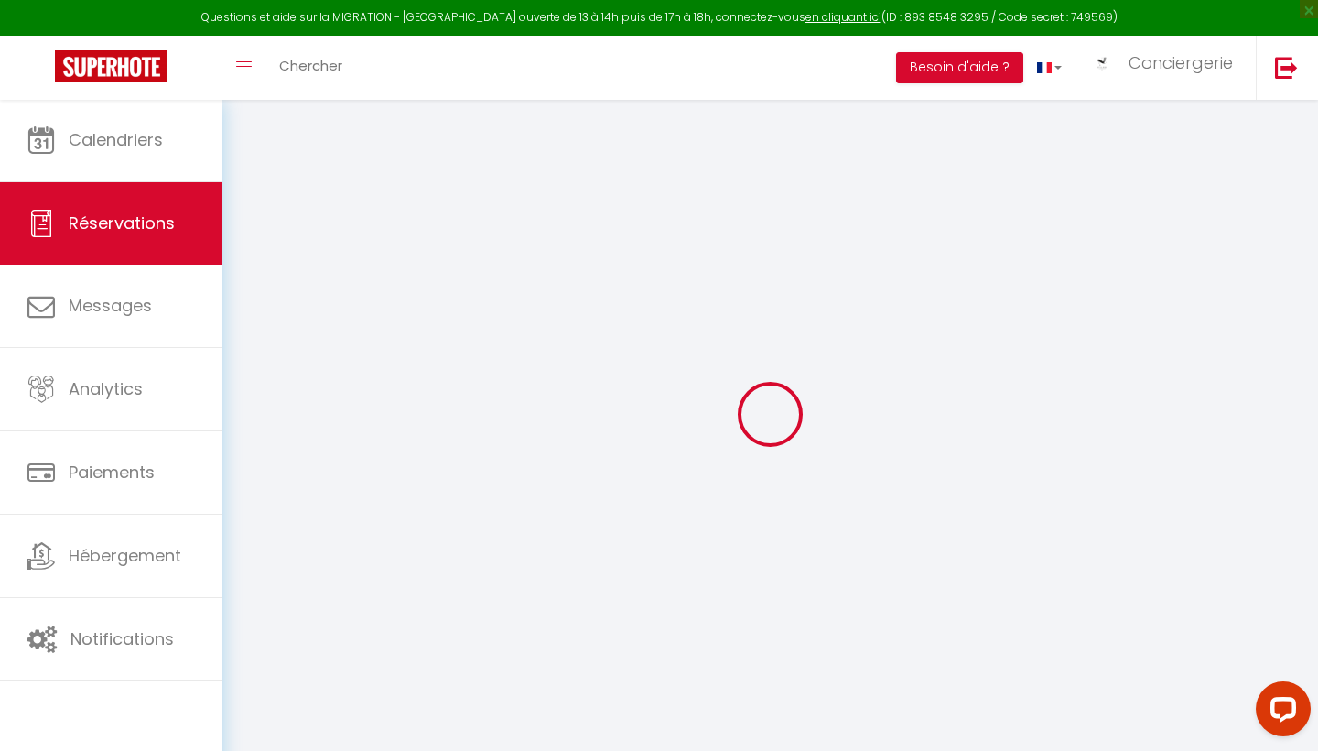
select select
checkbox input "false"
select select
checkbox input "false"
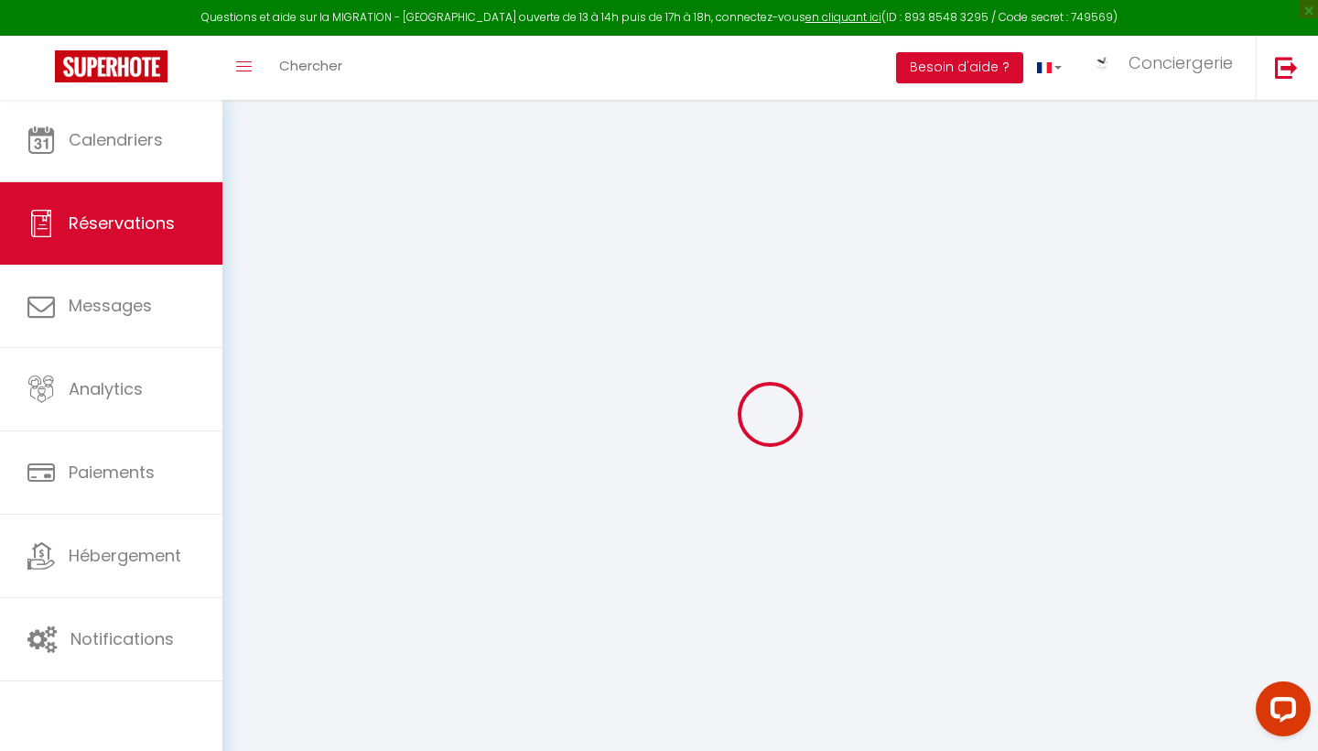
type textarea "** THIS RESERVATION HAS BEEN PRE-PAID ** BOOKING NOTE : Payment charge is EUR 5…"
type input "58"
type input "16.44"
select select
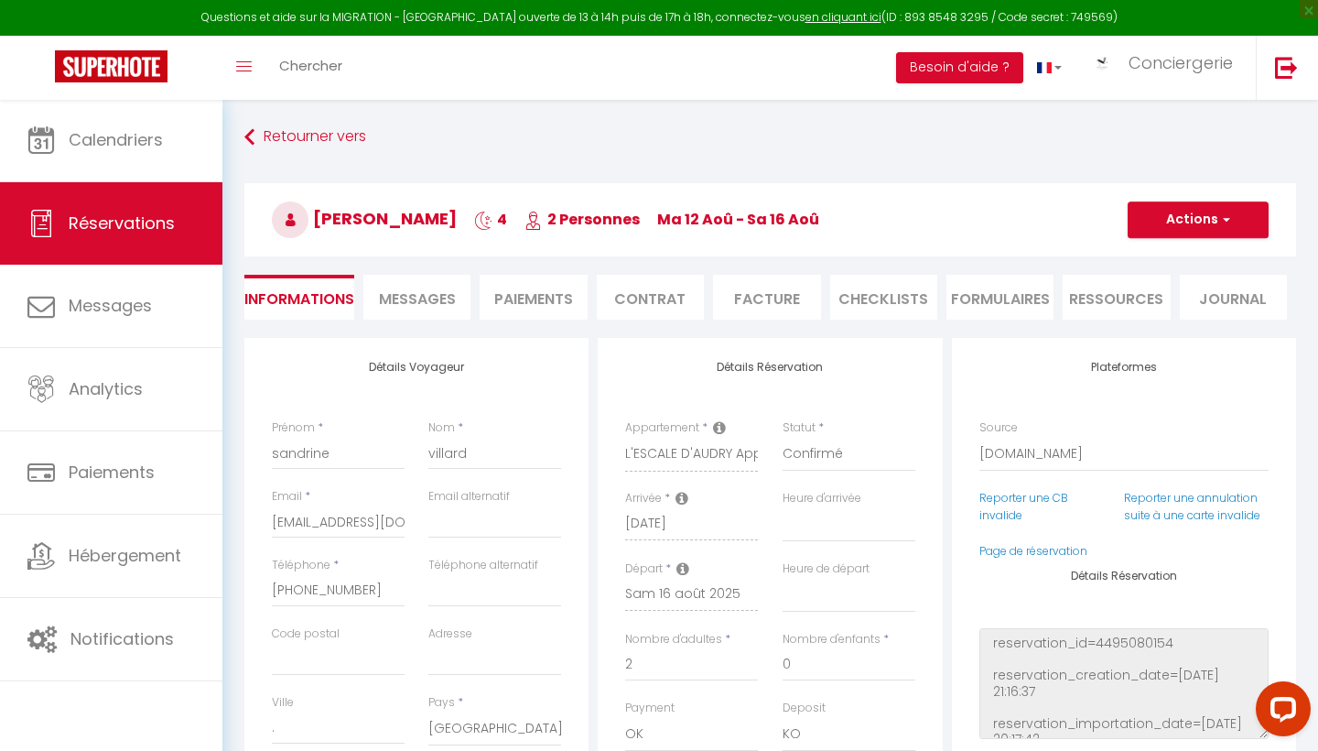
checkbox input "false"
select select
drag, startPoint x: 367, startPoint y: 587, endPoint x: 255, endPoint y: 587, distance: 112.6
click at [320, 78] on link "Chercher" at bounding box center [311, 68] width 91 height 64
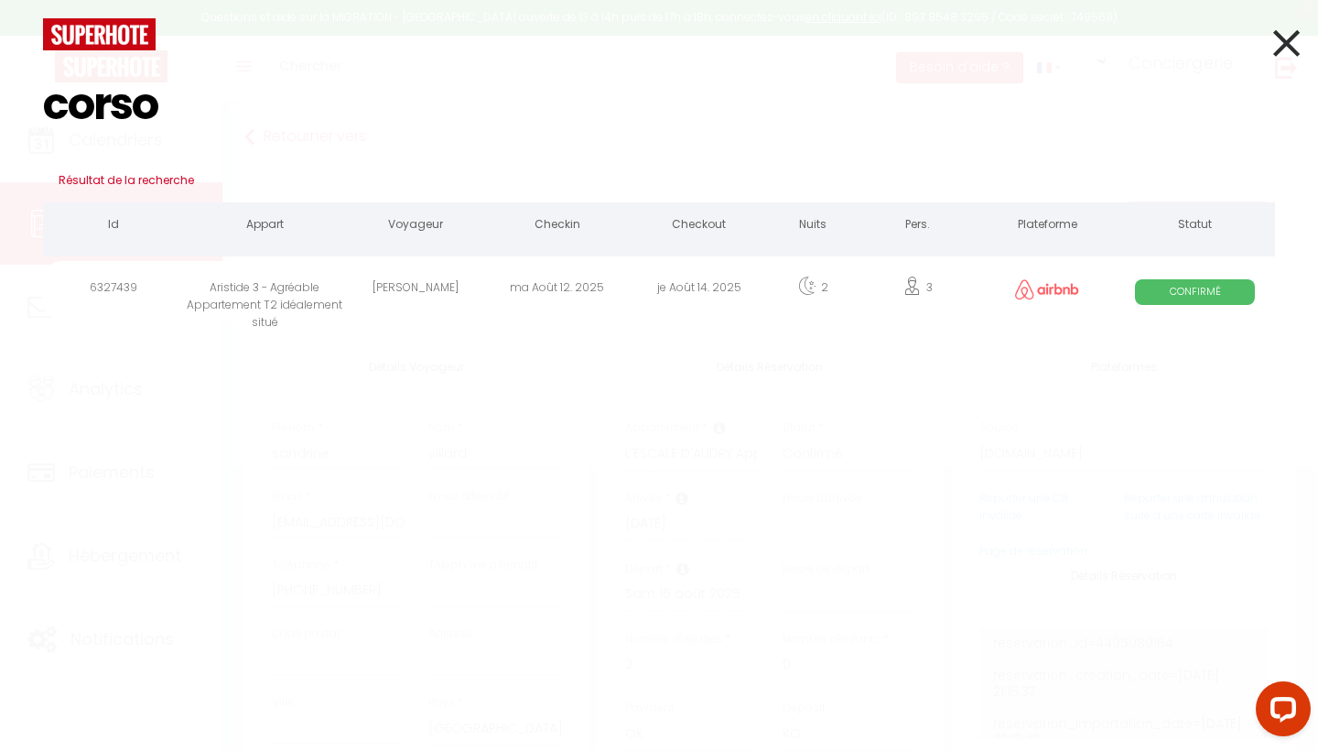
type input "corso"
click at [311, 309] on div "Aristide 3 - Agréable Appartement T2 idéalement situé" at bounding box center [265, 291] width 160 height 60
select select
checkbox input "false"
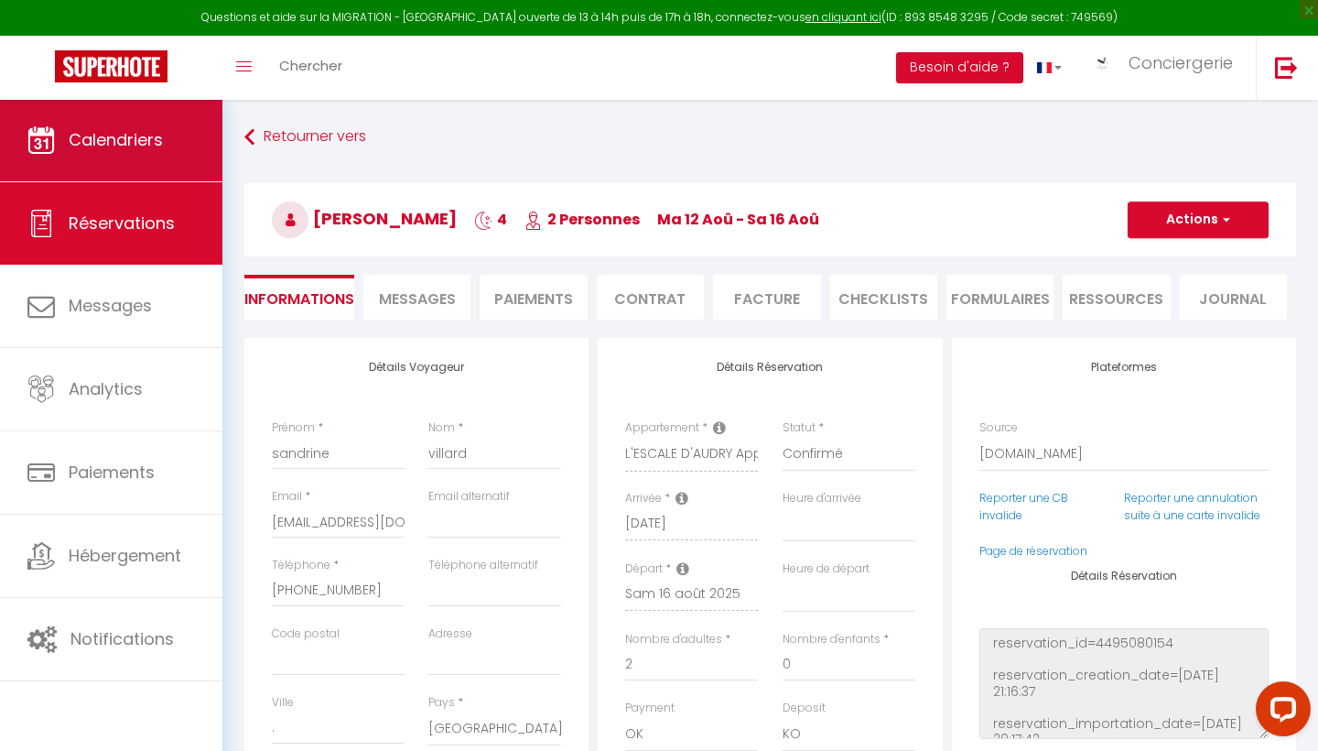
click at [146, 138] on span "Calendriers" at bounding box center [116, 139] width 94 height 23
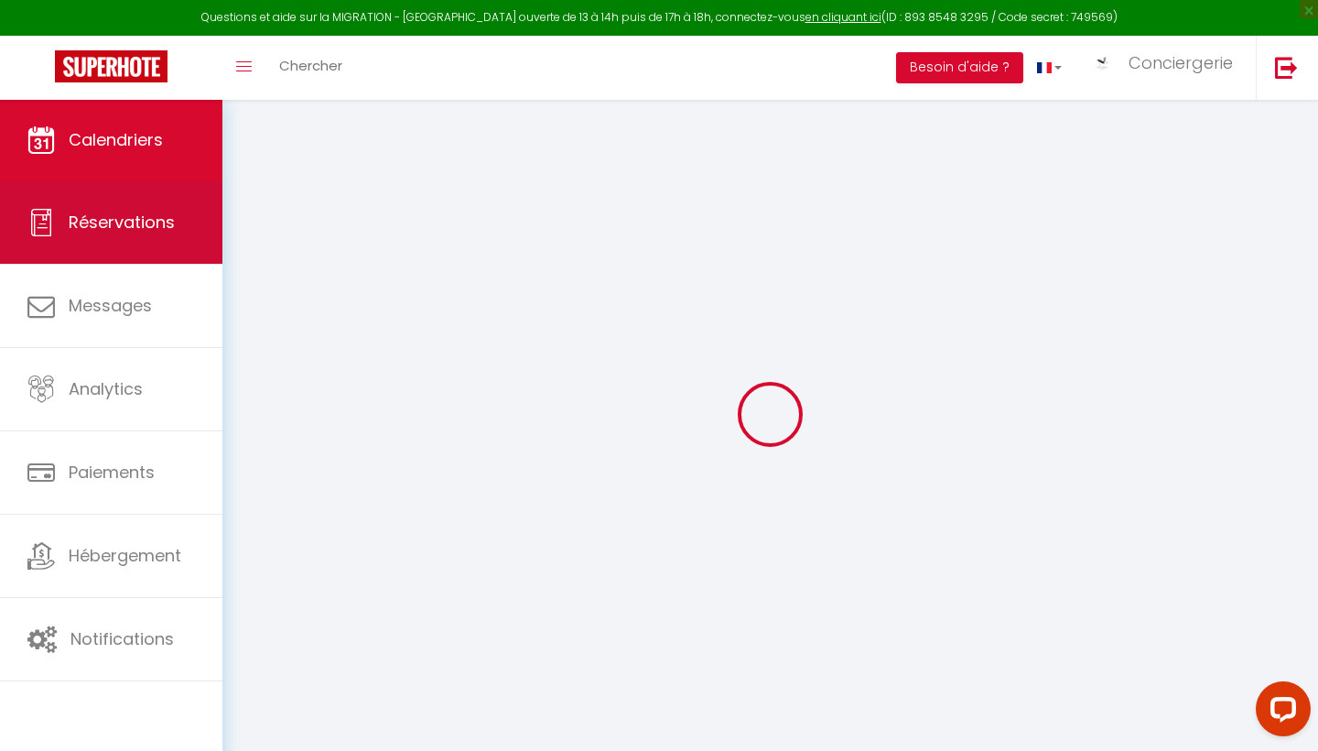
click at [157, 233] on span "Réservations" at bounding box center [122, 222] width 106 height 23
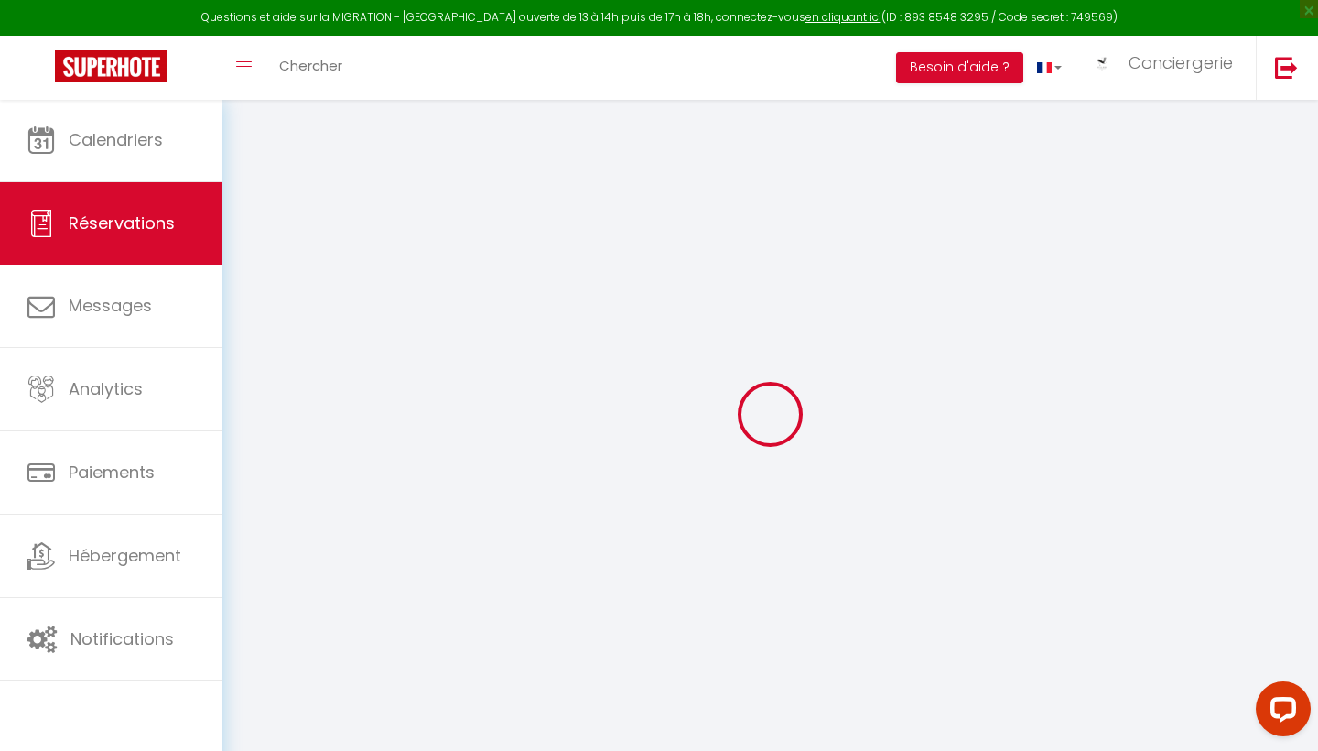
click at [319, 63] on span "Chercher" at bounding box center [310, 65] width 63 height 19
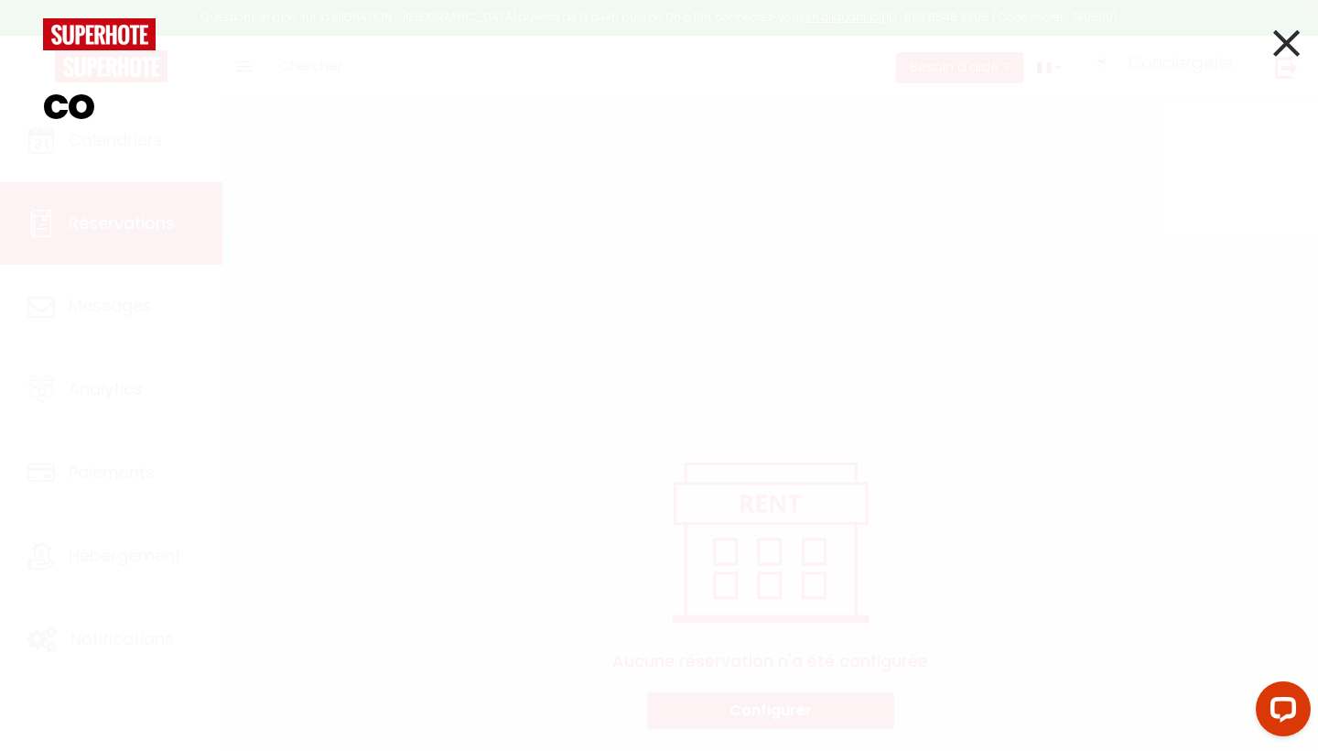
type input "cor"
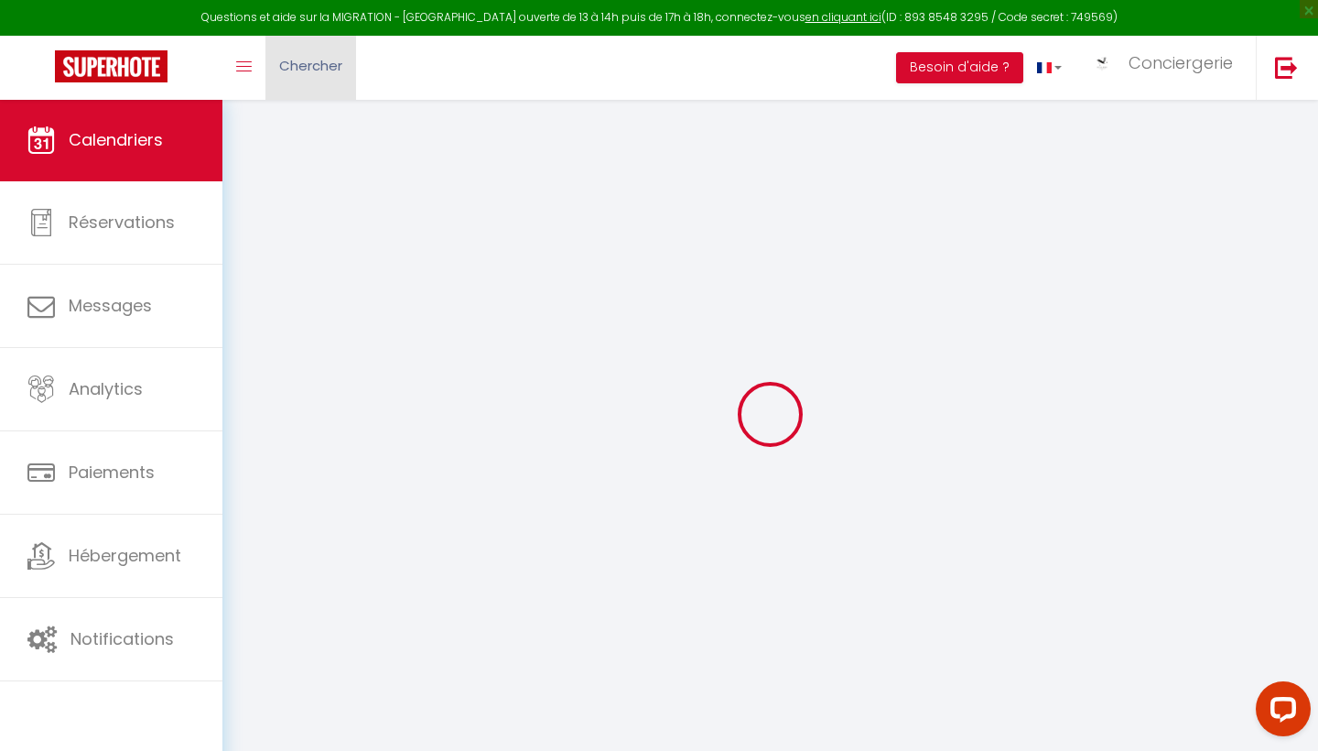
click at [320, 64] on span "Chercher" at bounding box center [310, 65] width 63 height 19
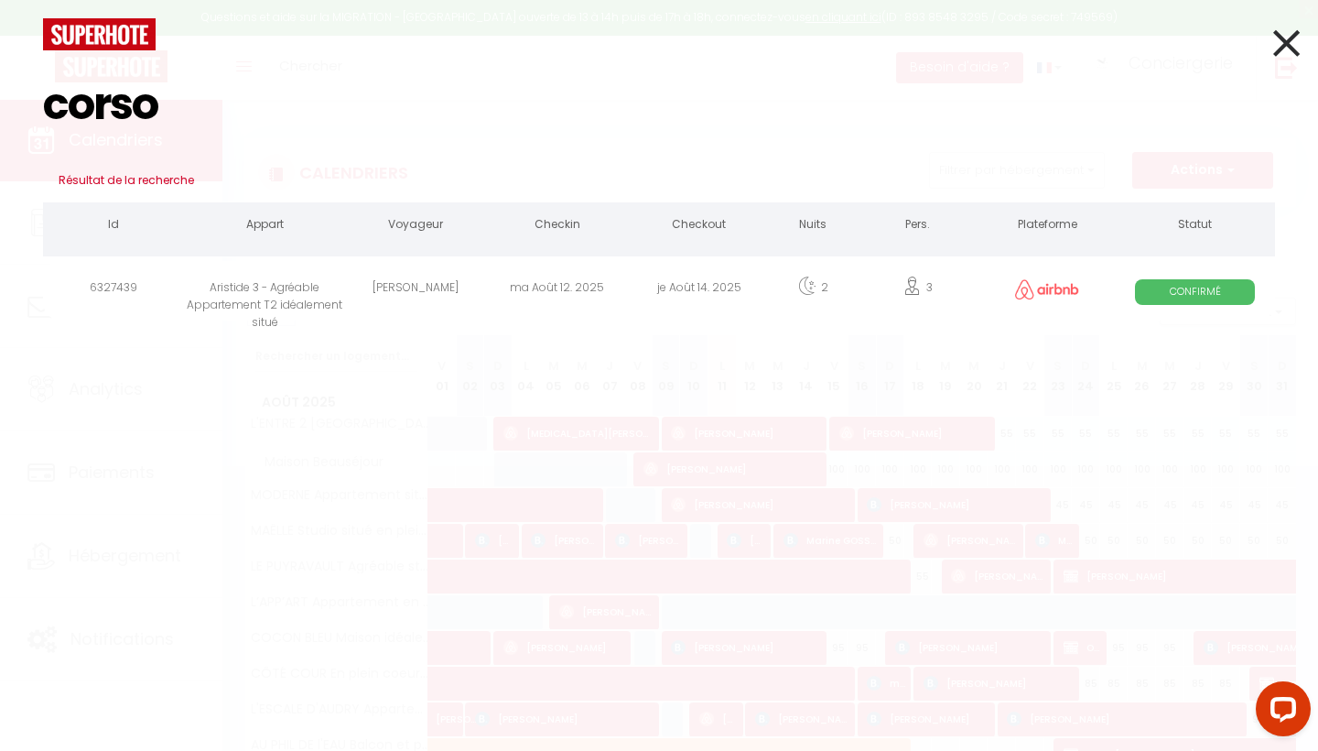
type input "corso"
click at [325, 270] on div "Aristide 3 - Agréable Appartement T2 idéalement situé" at bounding box center [265, 291] width 160 height 60
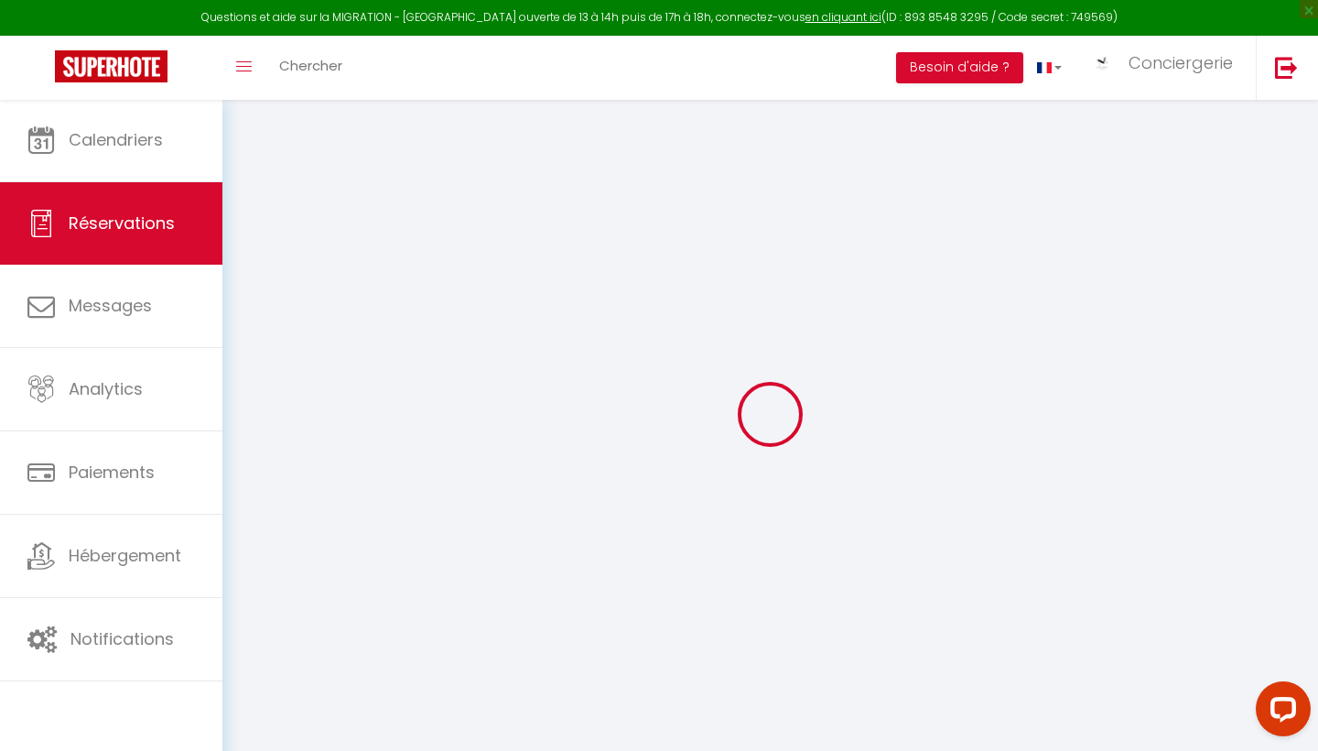
type input "[PERSON_NAME]"
type input "Corso"
type input "[EMAIL_ADDRESS][DOMAIN_NAME]"
type input "[PHONE_NUMBER]"
select select
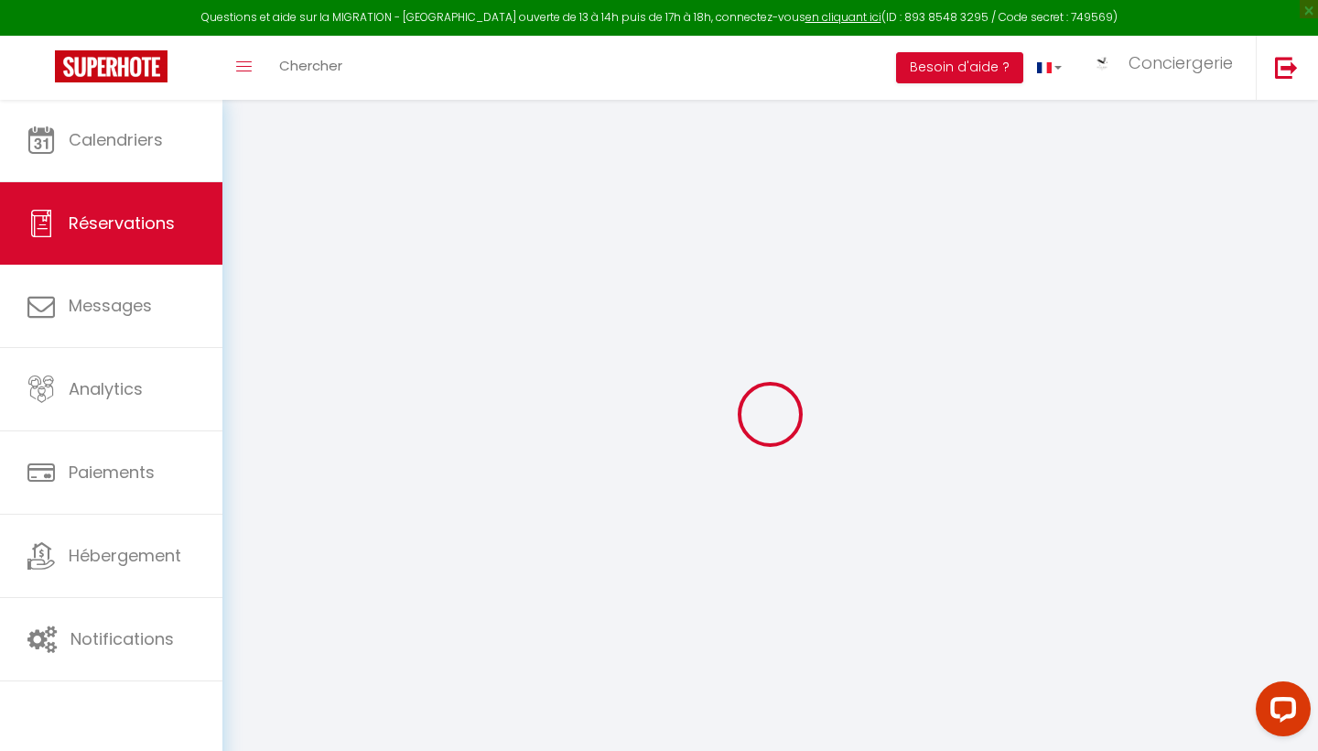
type input "8.76"
select select "73220"
select select "1"
select select
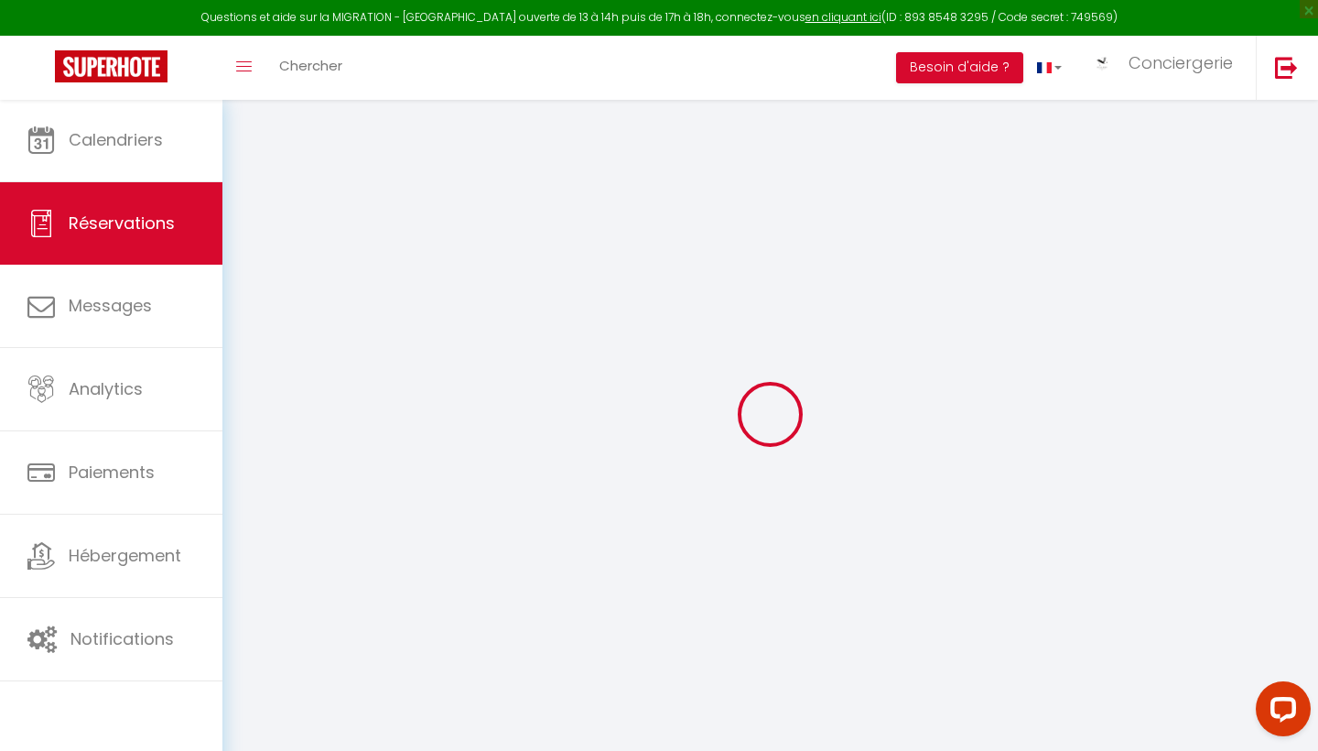
type input "3"
type input "1"
select select "12"
select select
type input "178.2"
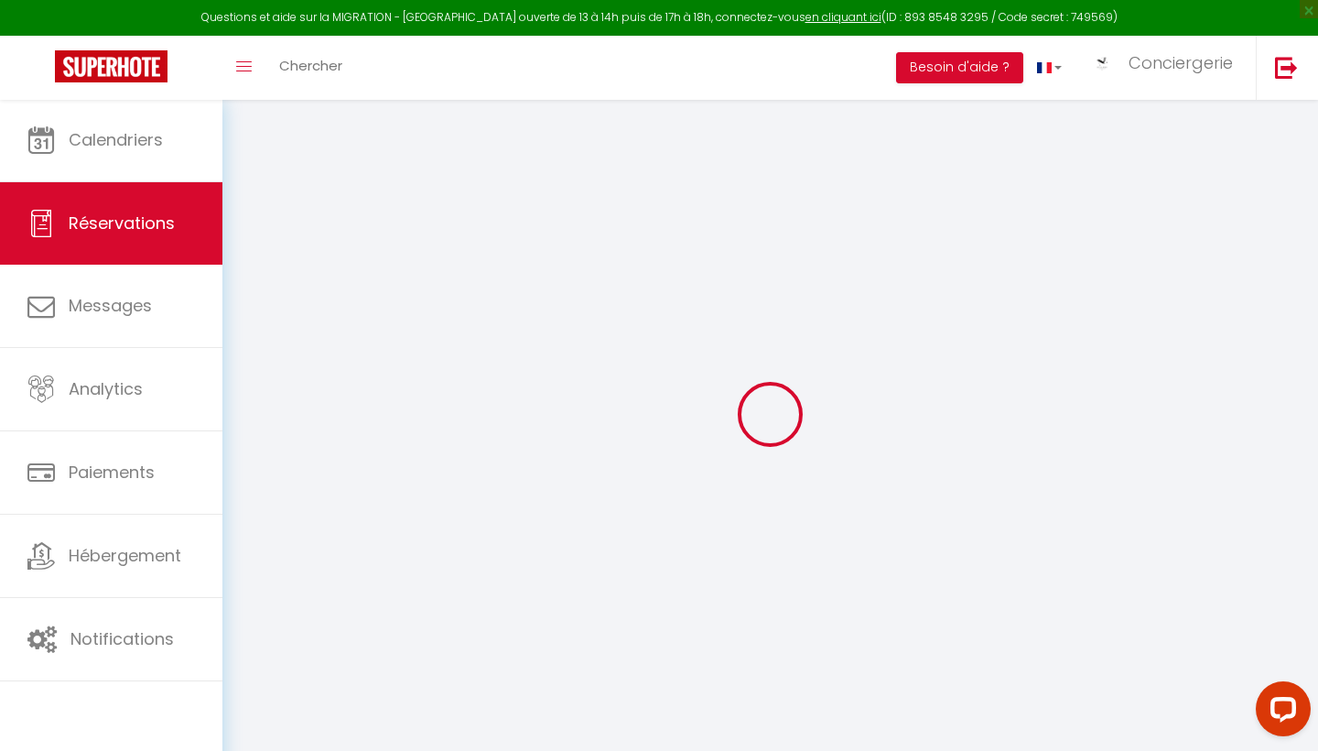
checkbox input "false"
type input "0"
select select "1"
type input "65"
type input "0"
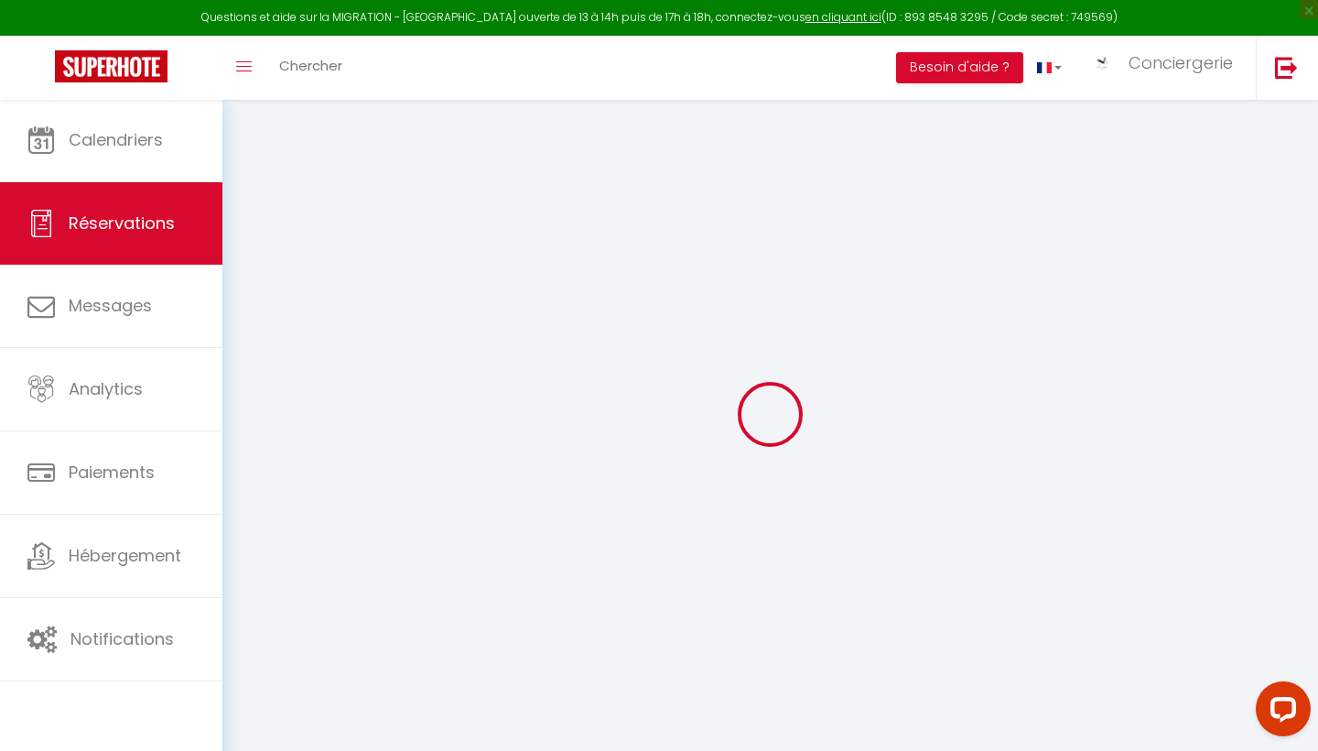
type input "0"
select select
select select "15"
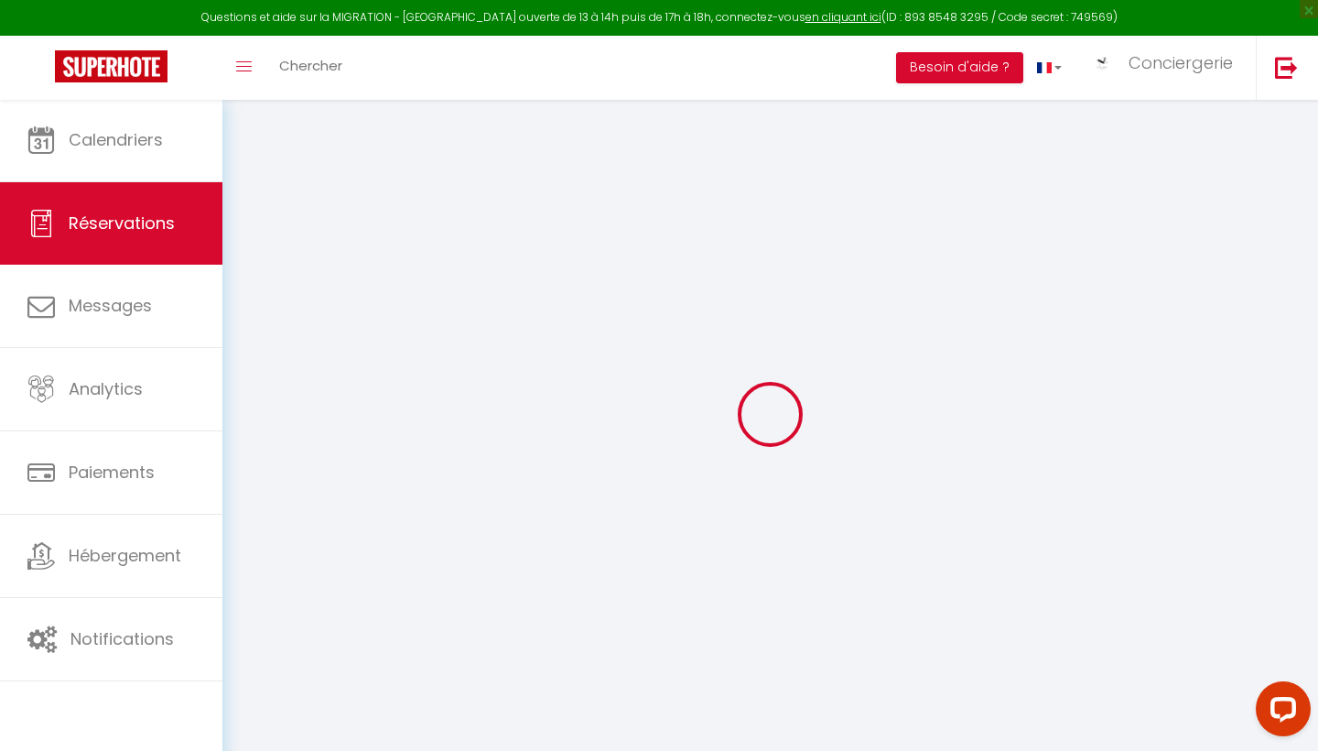
checkbox input "false"
select select
checkbox input "false"
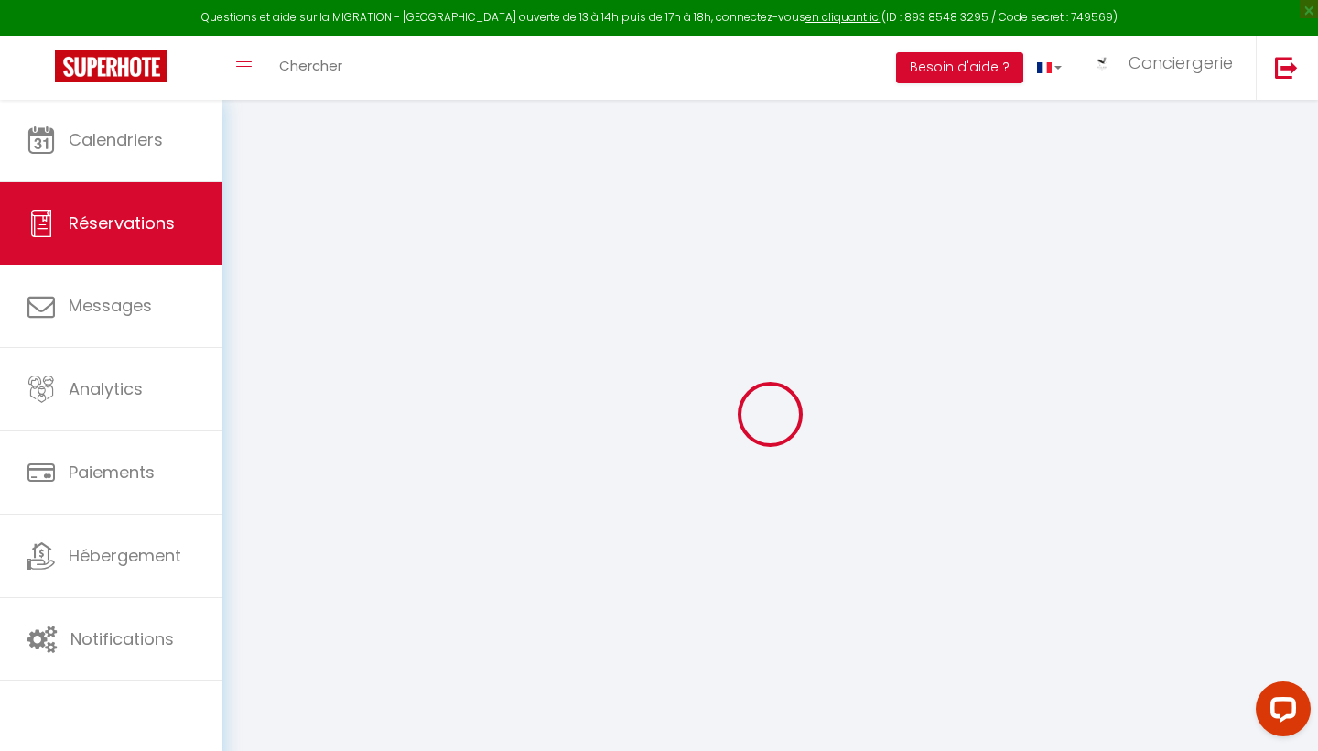
select select
checkbox input "false"
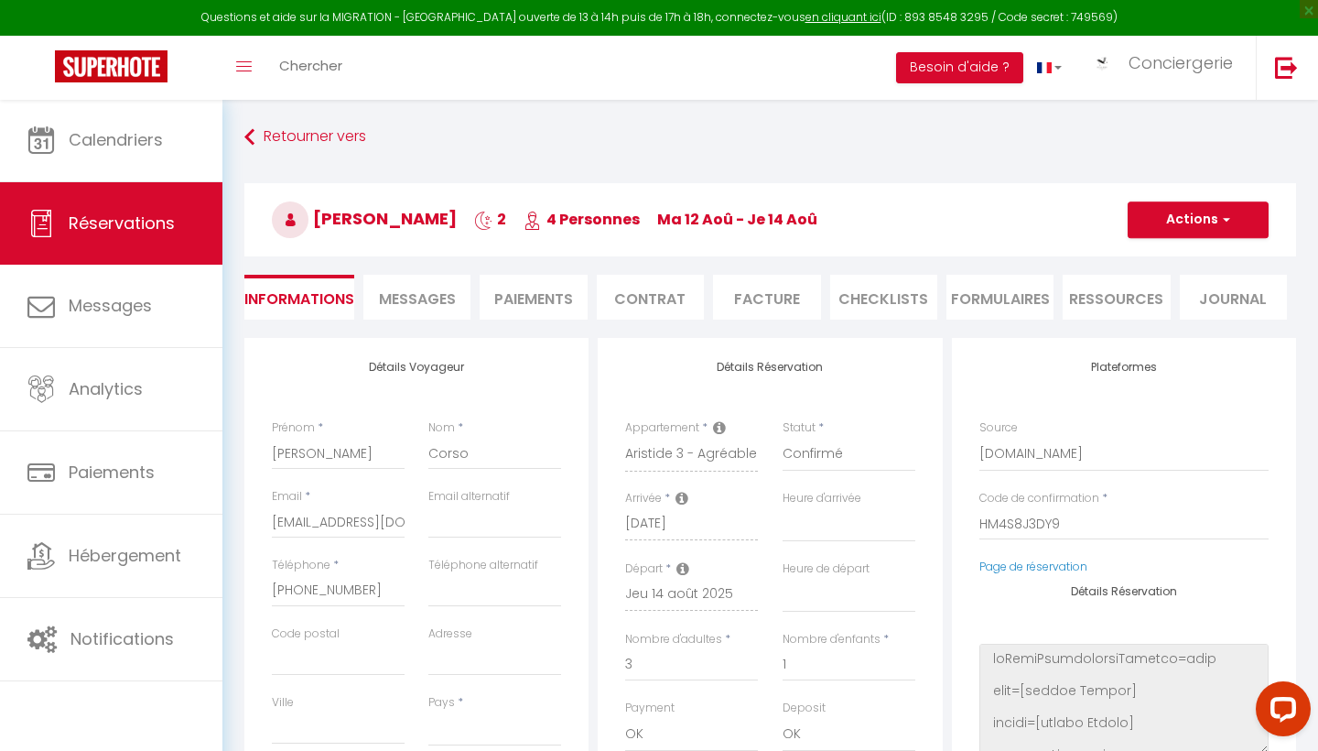
select select
type input "65"
type input "7.35"
select select
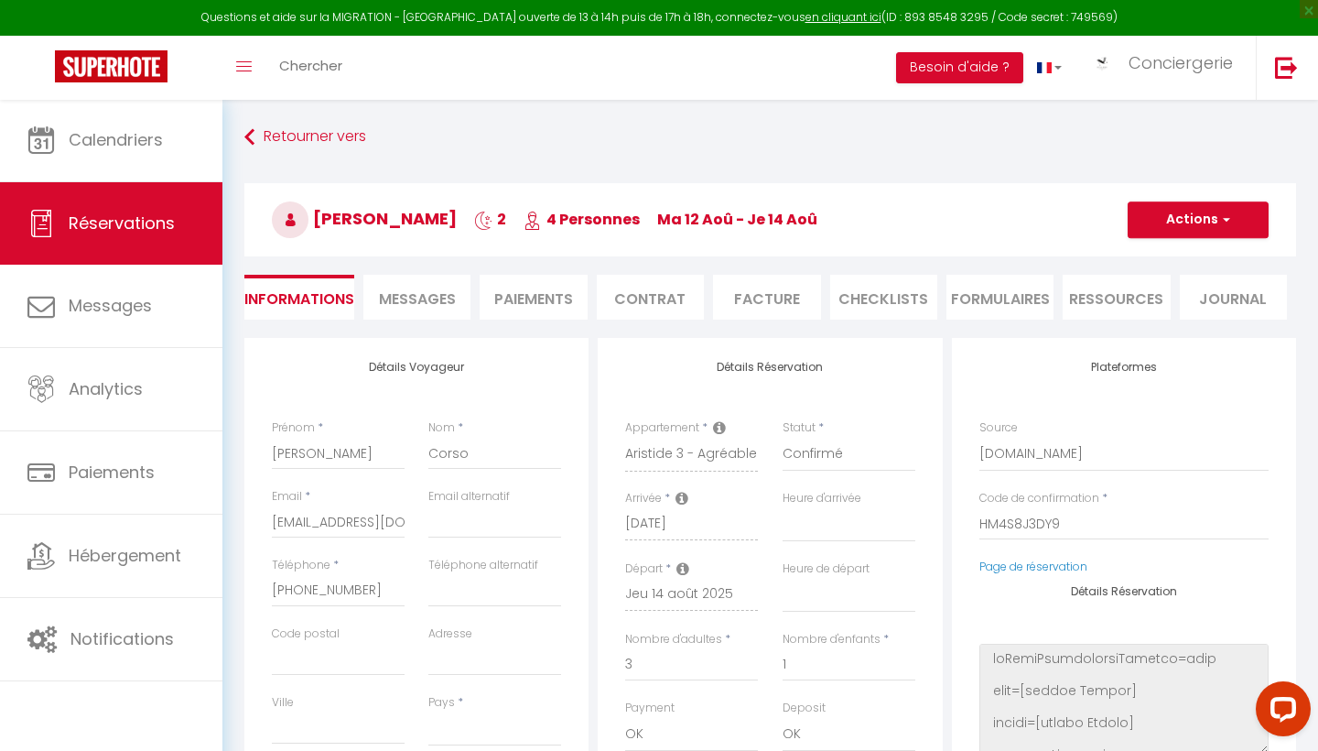
checkbox input "false"
select select
checkbox input "false"
select select
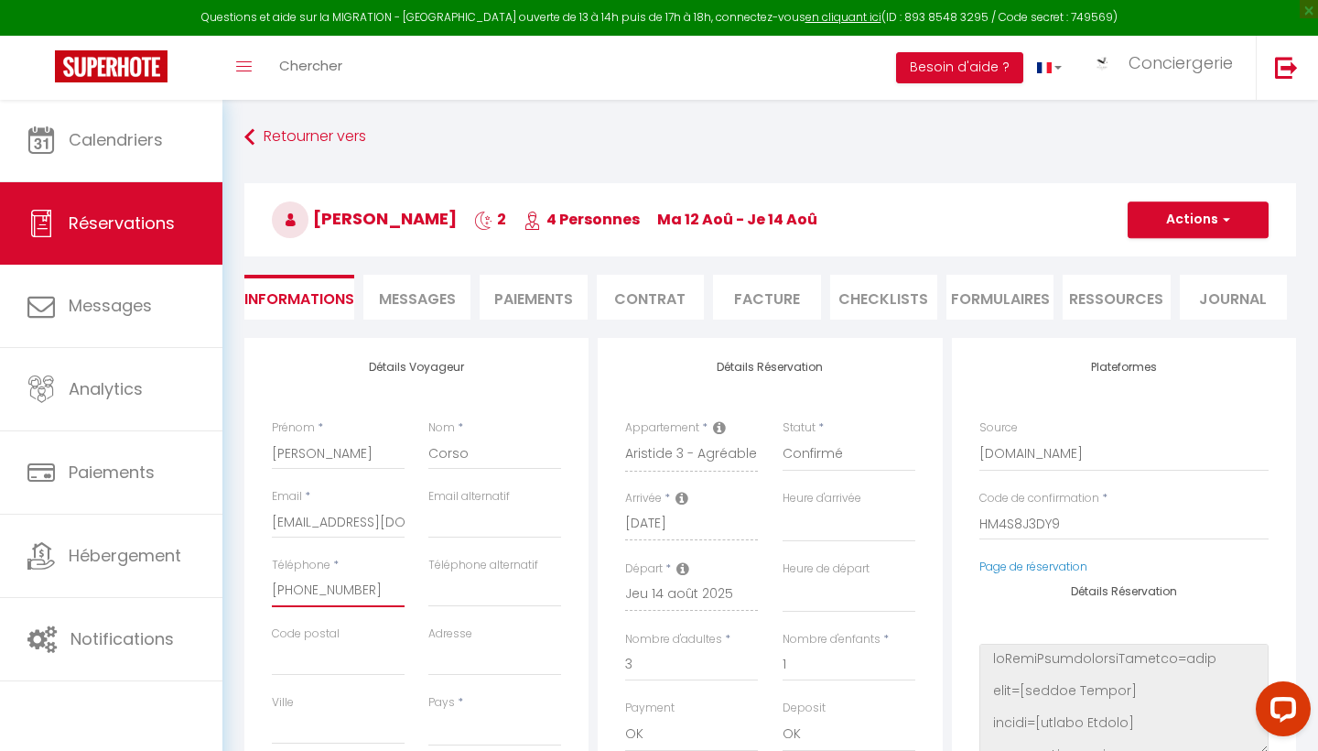
drag, startPoint x: 366, startPoint y: 588, endPoint x: 254, endPoint y: 579, distance: 113.0
click at [363, 62] on div "Toggle menubar Chercher BUTTON Besoin d'aide ? Conciergerie Paramètres Équipe" at bounding box center [719, 68] width 1172 height 64
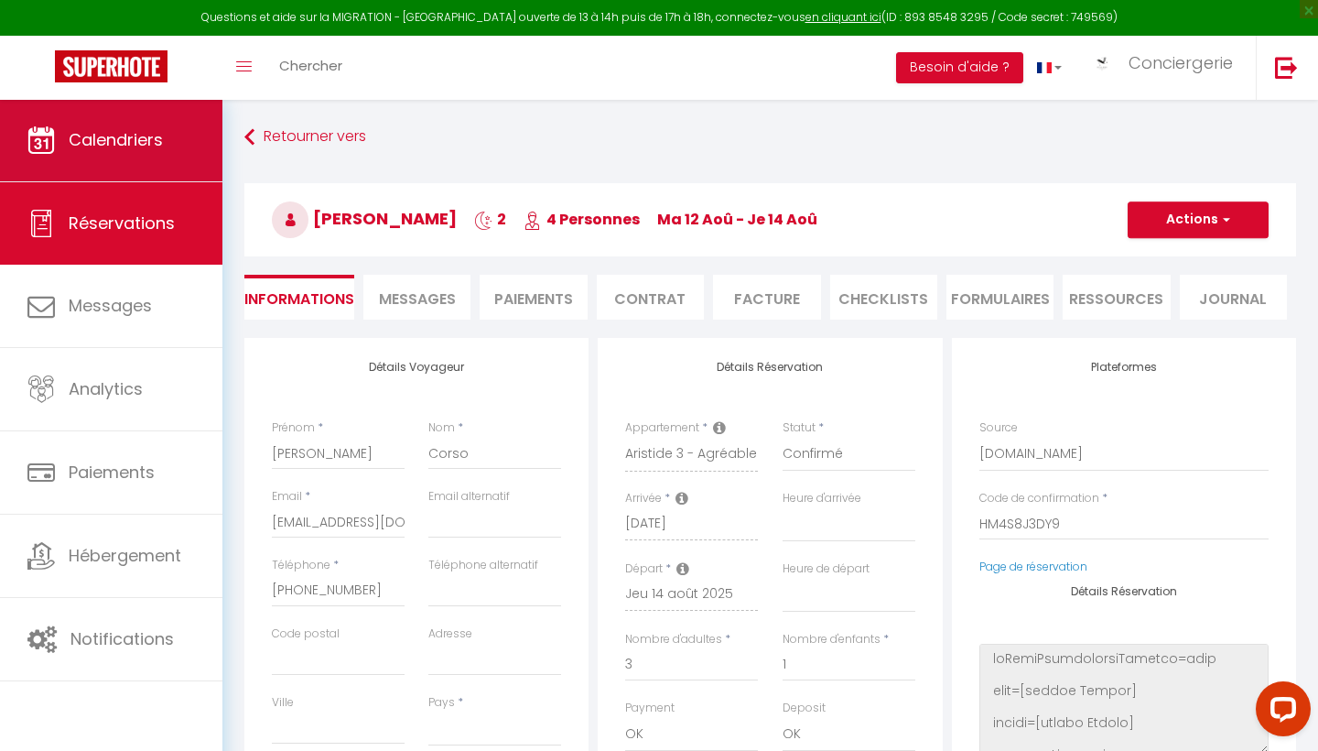
click at [167, 157] on link "Calendriers" at bounding box center [111, 140] width 222 height 82
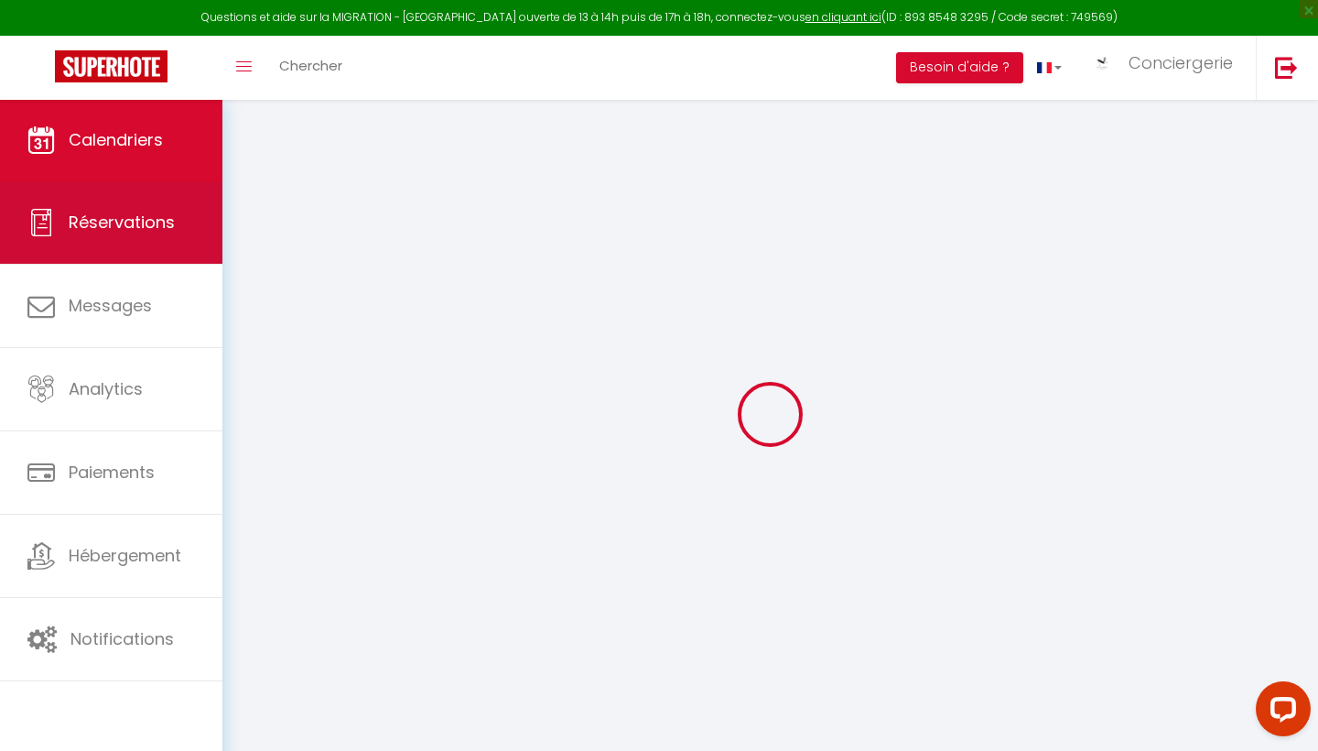
click at [166, 230] on span "Réservations" at bounding box center [122, 222] width 106 height 23
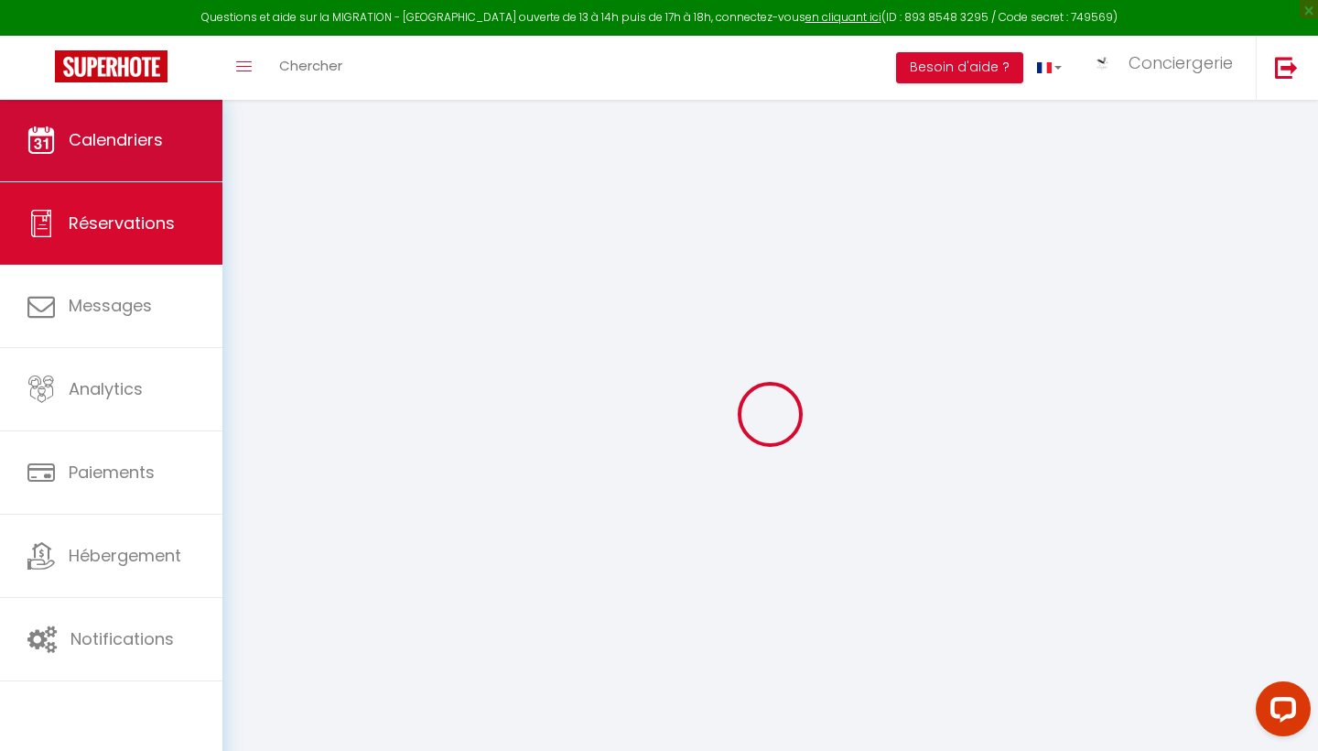
click at [170, 152] on link "Calendriers" at bounding box center [111, 140] width 222 height 82
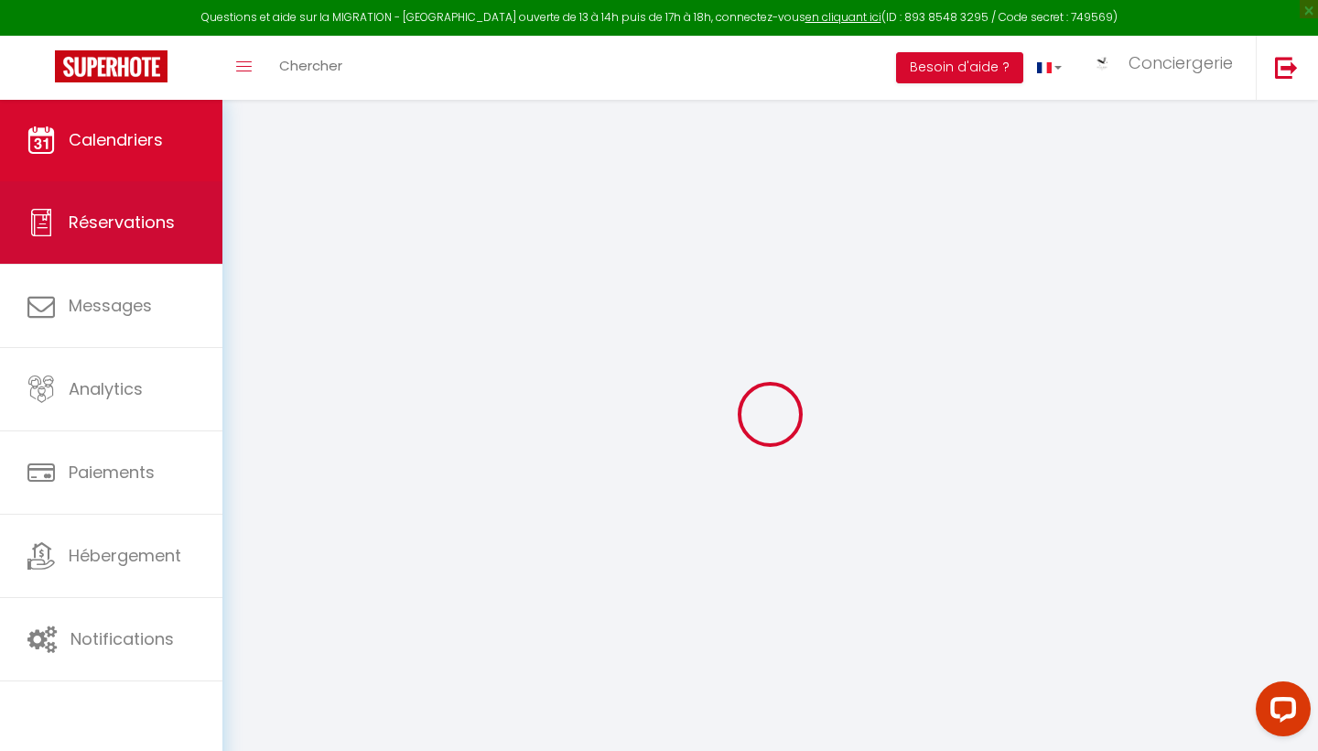
click at [176, 221] on link "Réservations" at bounding box center [111, 222] width 222 height 82
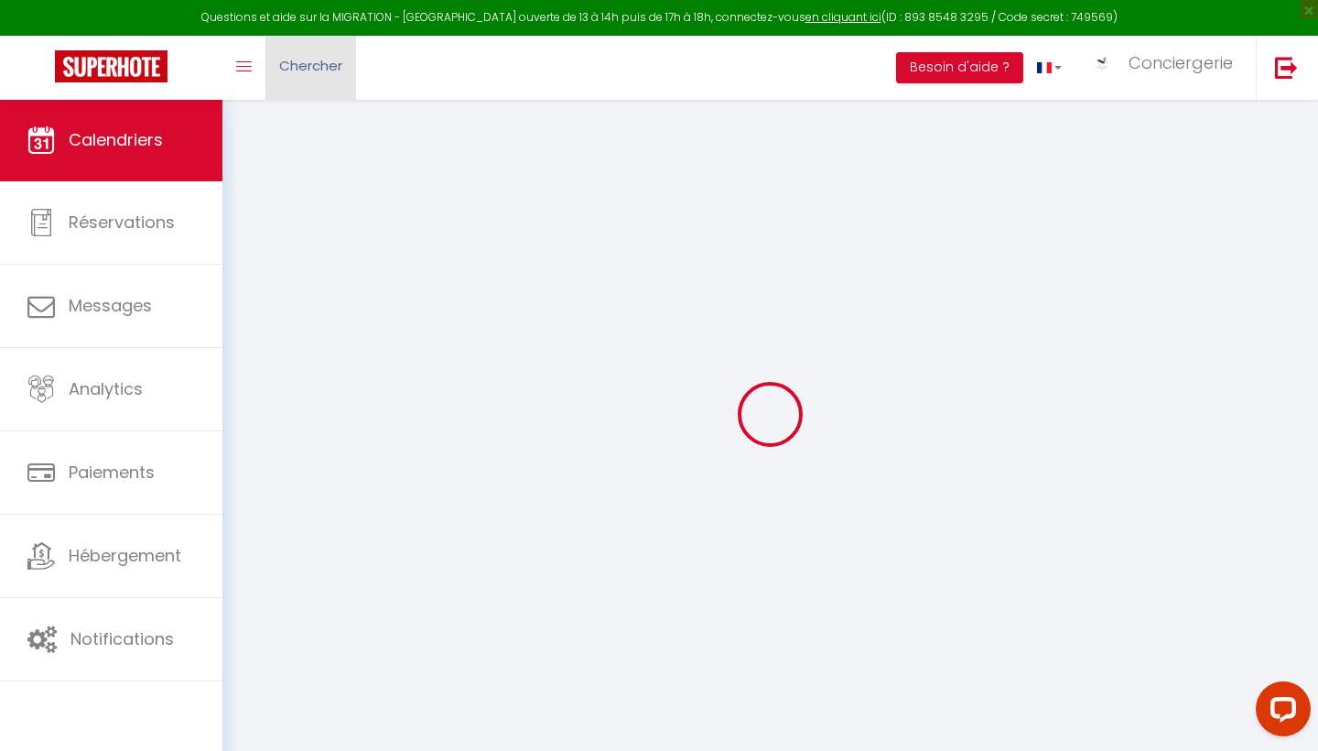
click at [300, 53] on link "Chercher" at bounding box center [311, 68] width 91 height 64
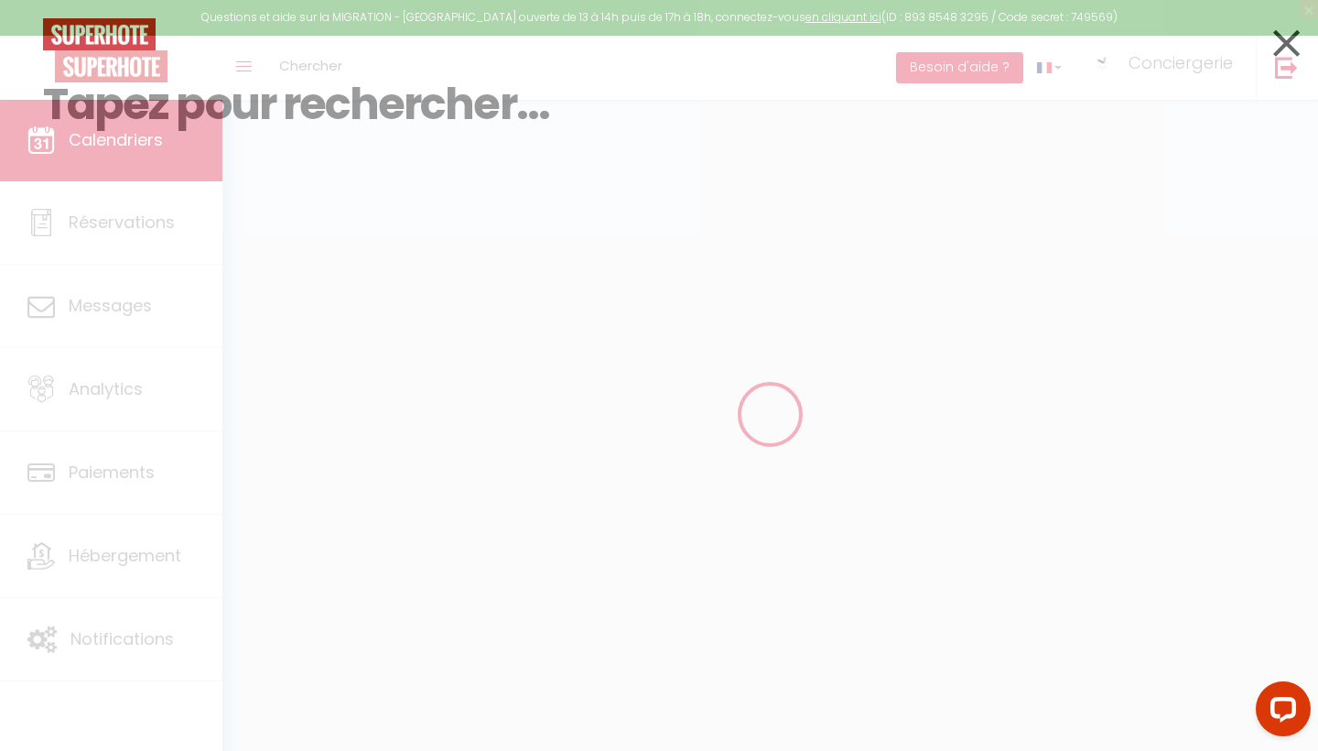
paste input "[PERSON_NAME]"
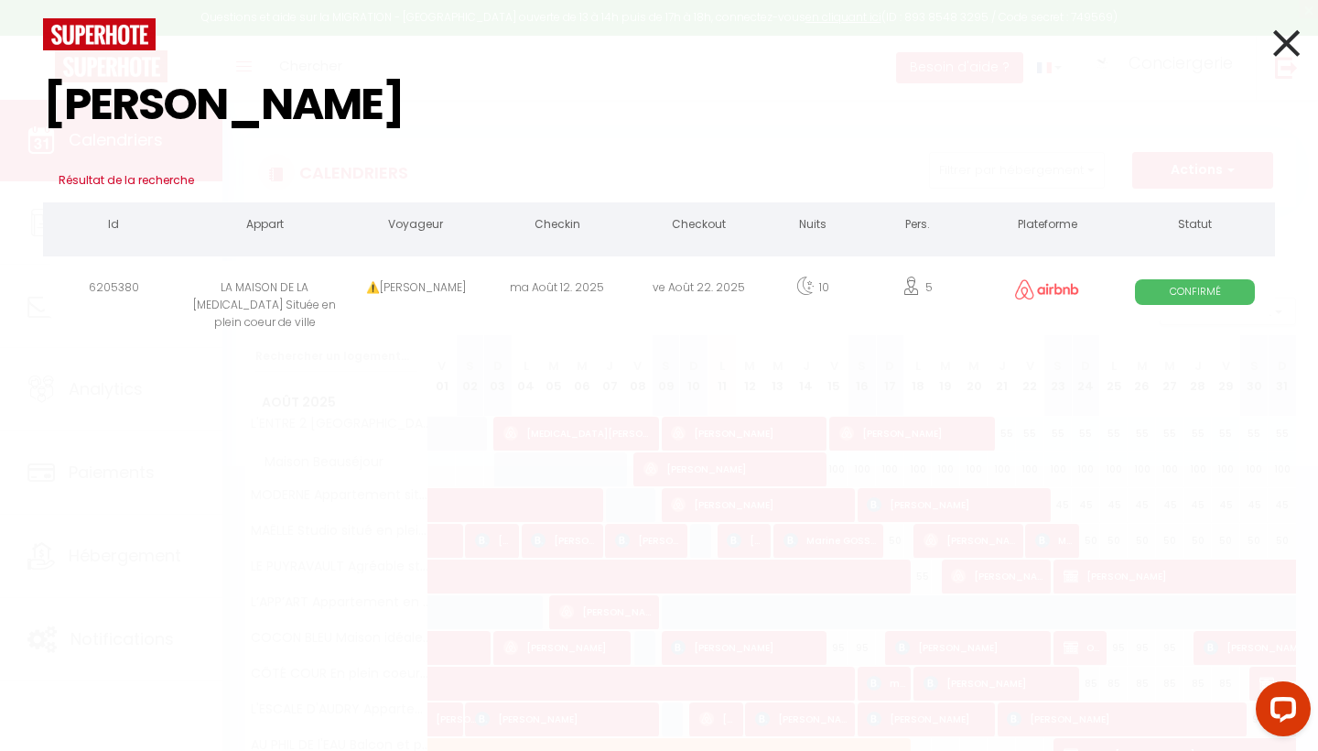
type input "[PERSON_NAME]"
click at [427, 287] on div "⚠️[PERSON_NAME]" at bounding box center [416, 291] width 142 height 60
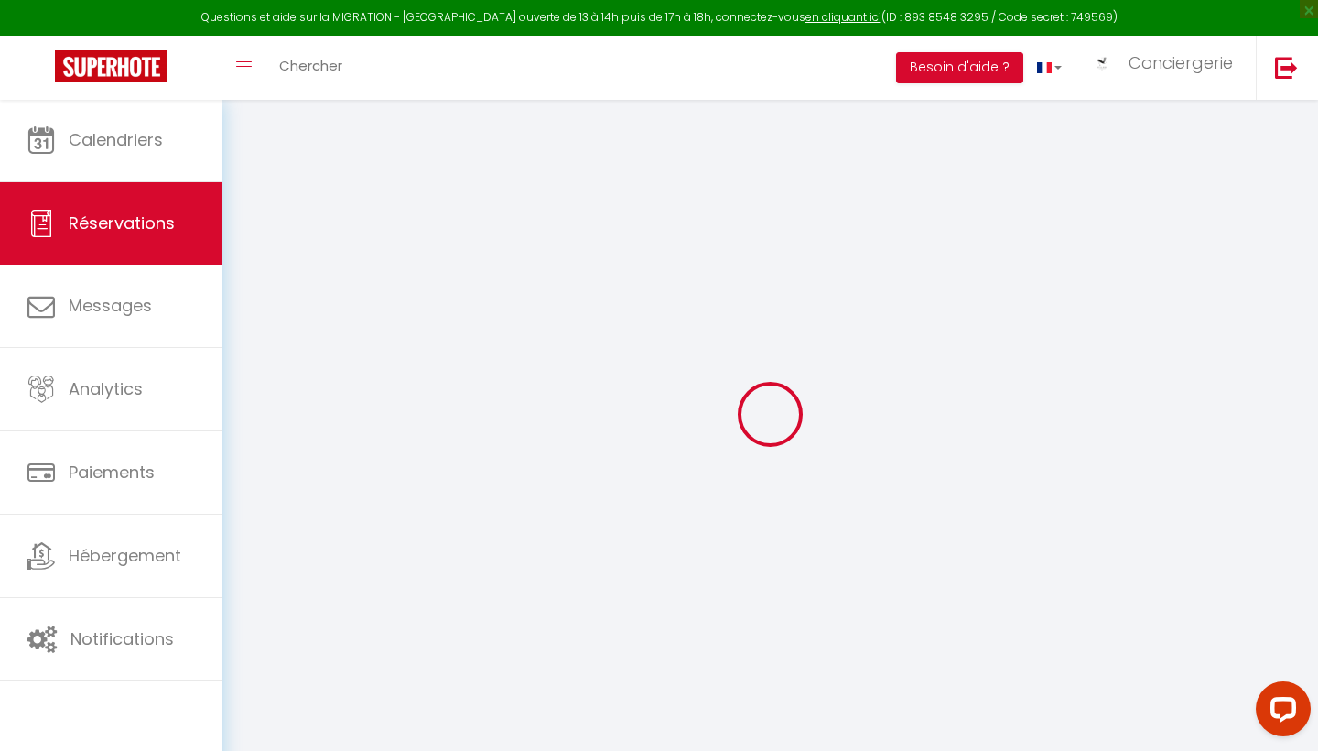
type input "⚠️[PERSON_NAME]"
type input "Haqueberge"
type input "[EMAIL_ADDRESS][DOMAIN_NAME]"
type input "[PHONE_NUMBER]"
select select
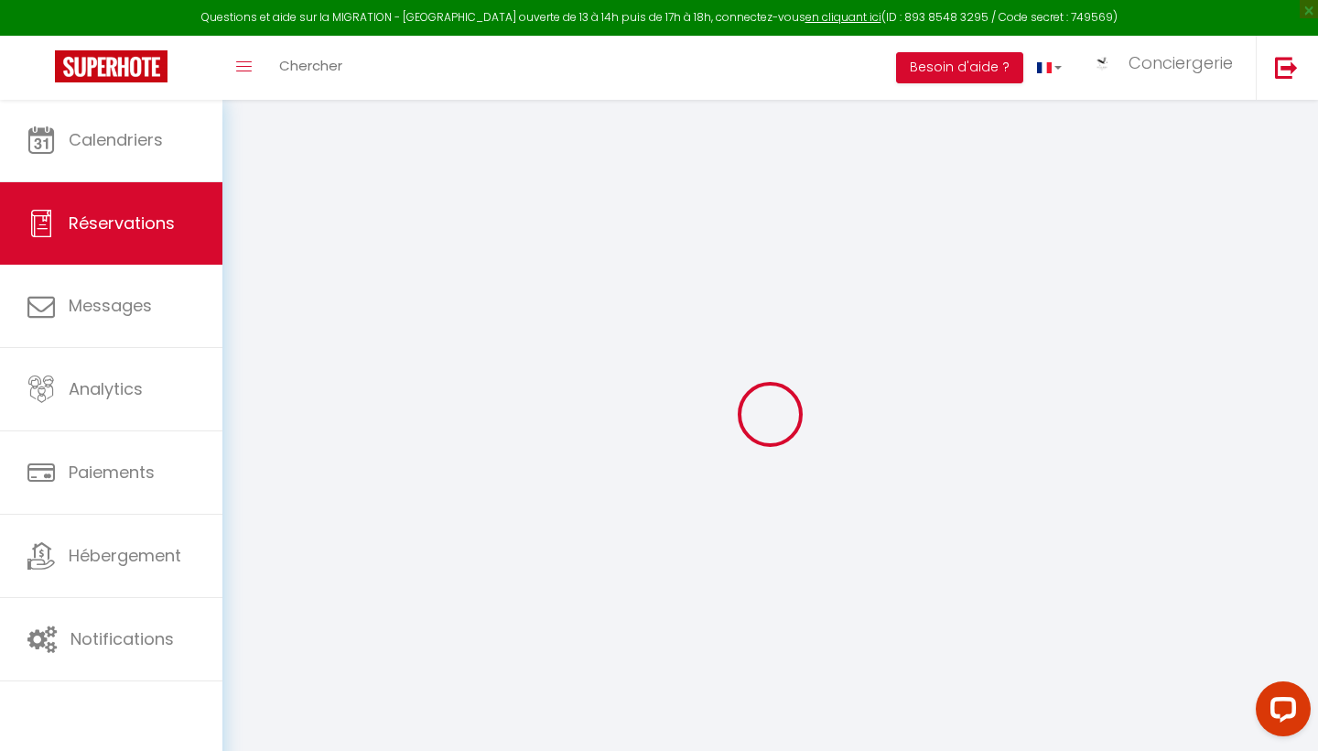
type input "78.84"
select select "72827"
select select "1"
select select
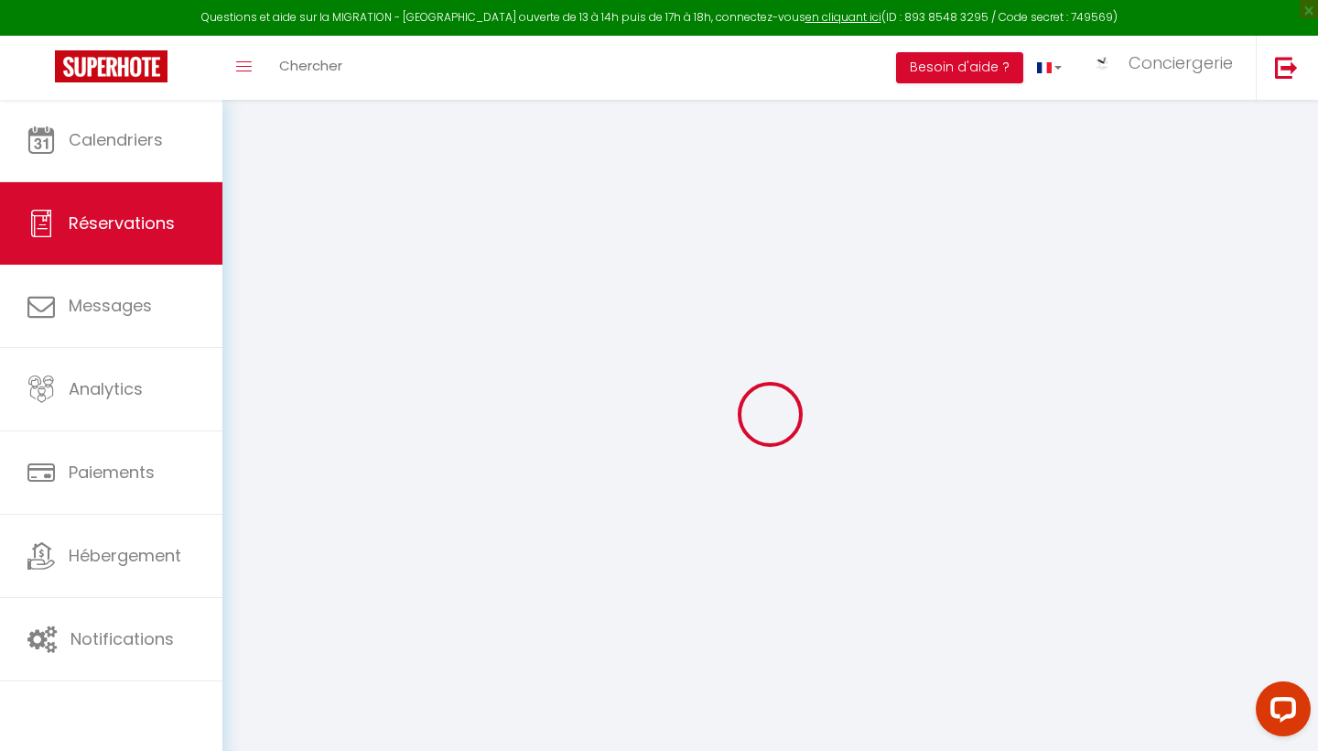
type input "5"
select select "12"
select select
type input "1980"
checkbox input "false"
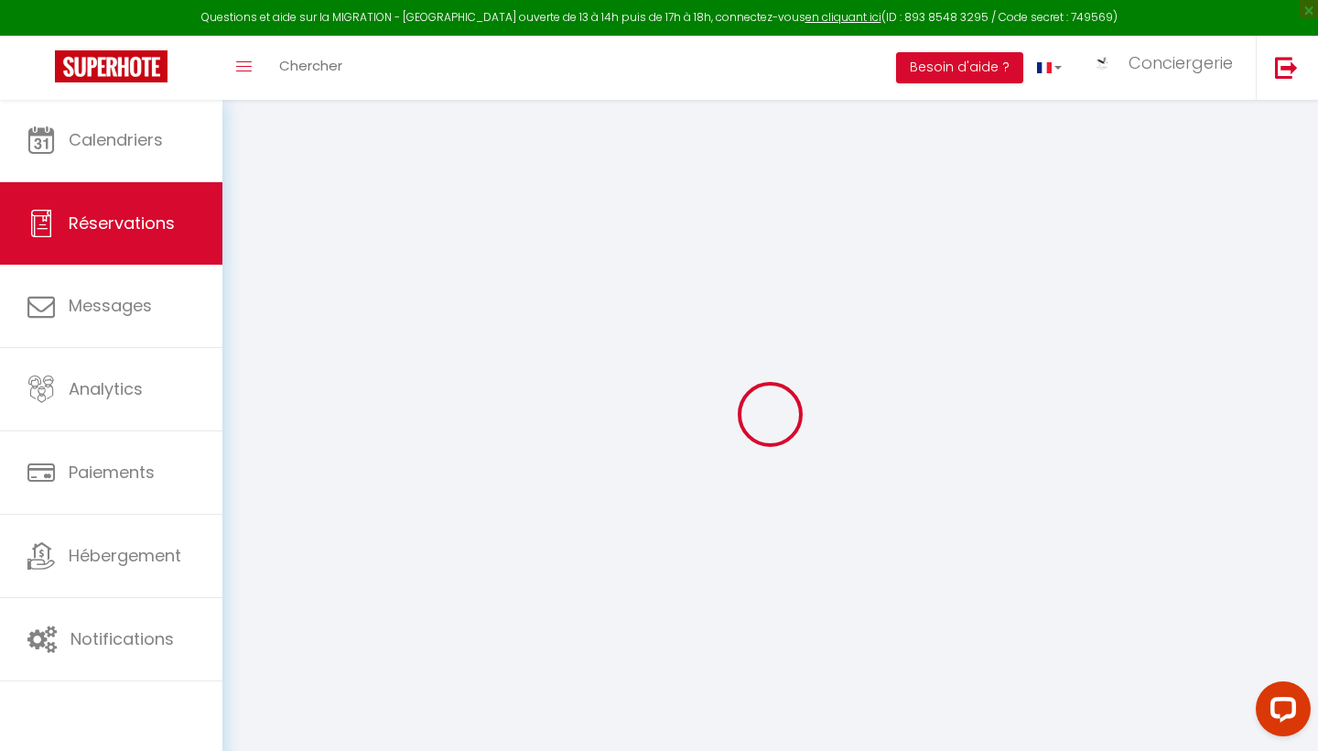
type input "0"
select select "1"
type input "211"
type input "0"
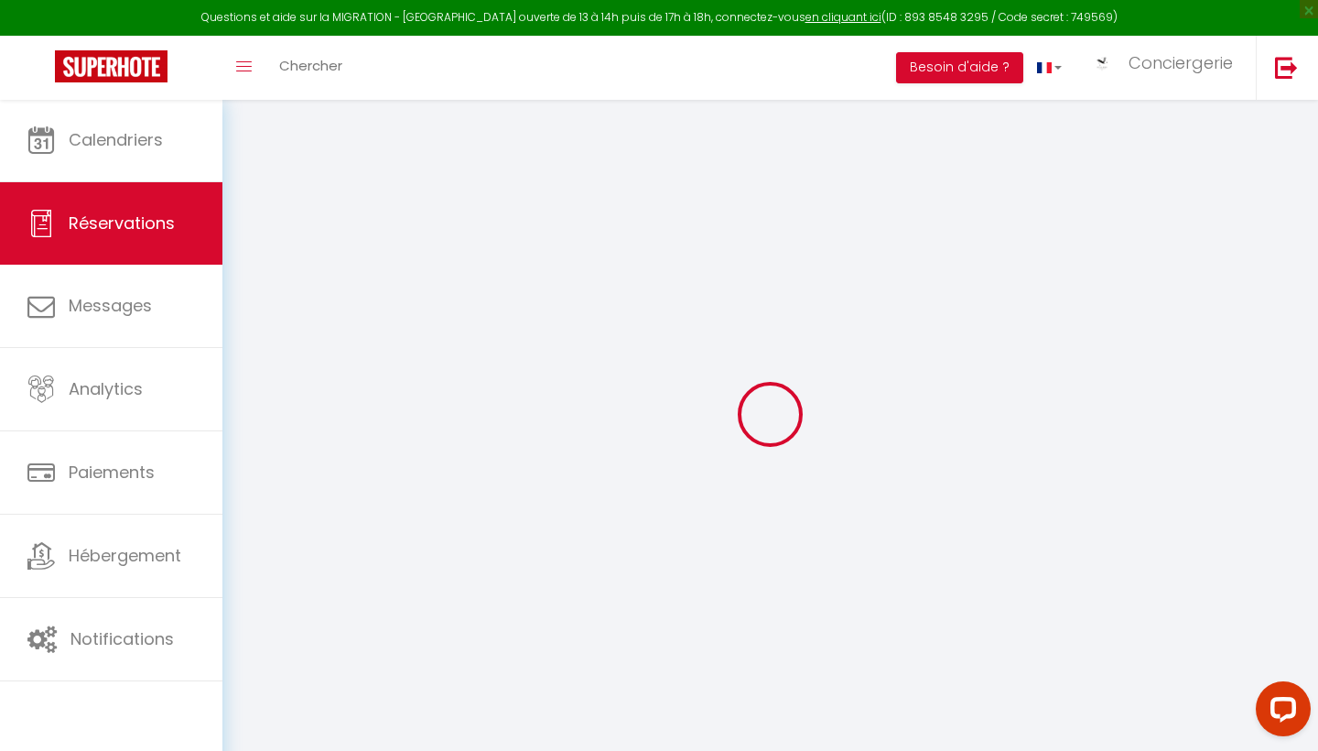
select select
select select "15"
checkbox input "false"
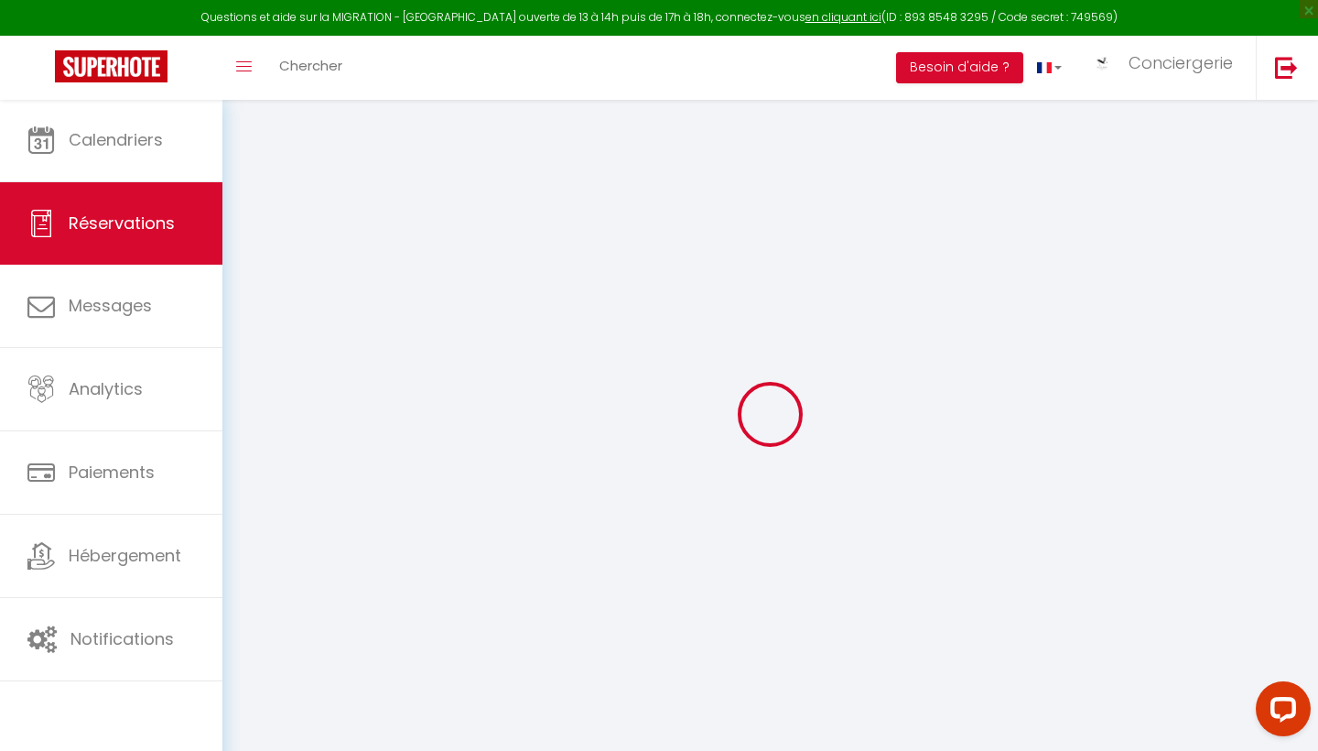
select select
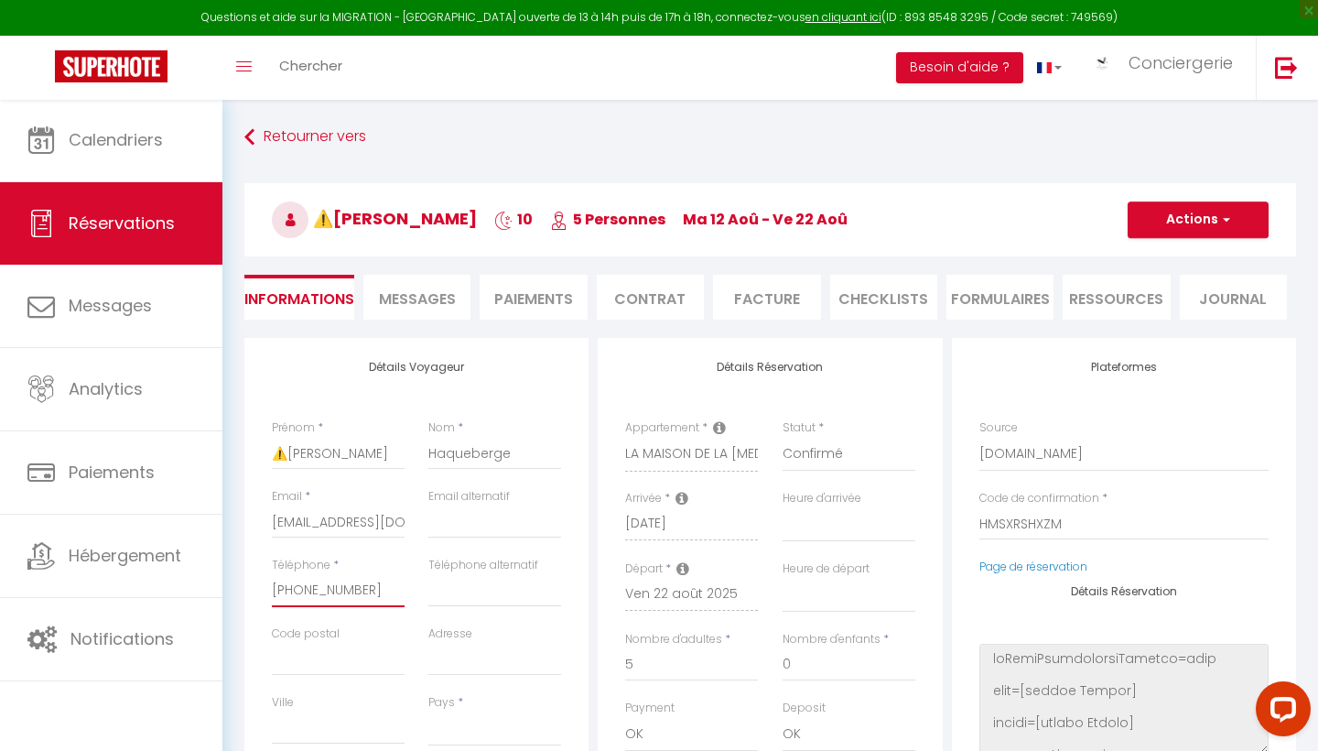
drag, startPoint x: 367, startPoint y: 583, endPoint x: 244, endPoint y: 578, distance: 122.8
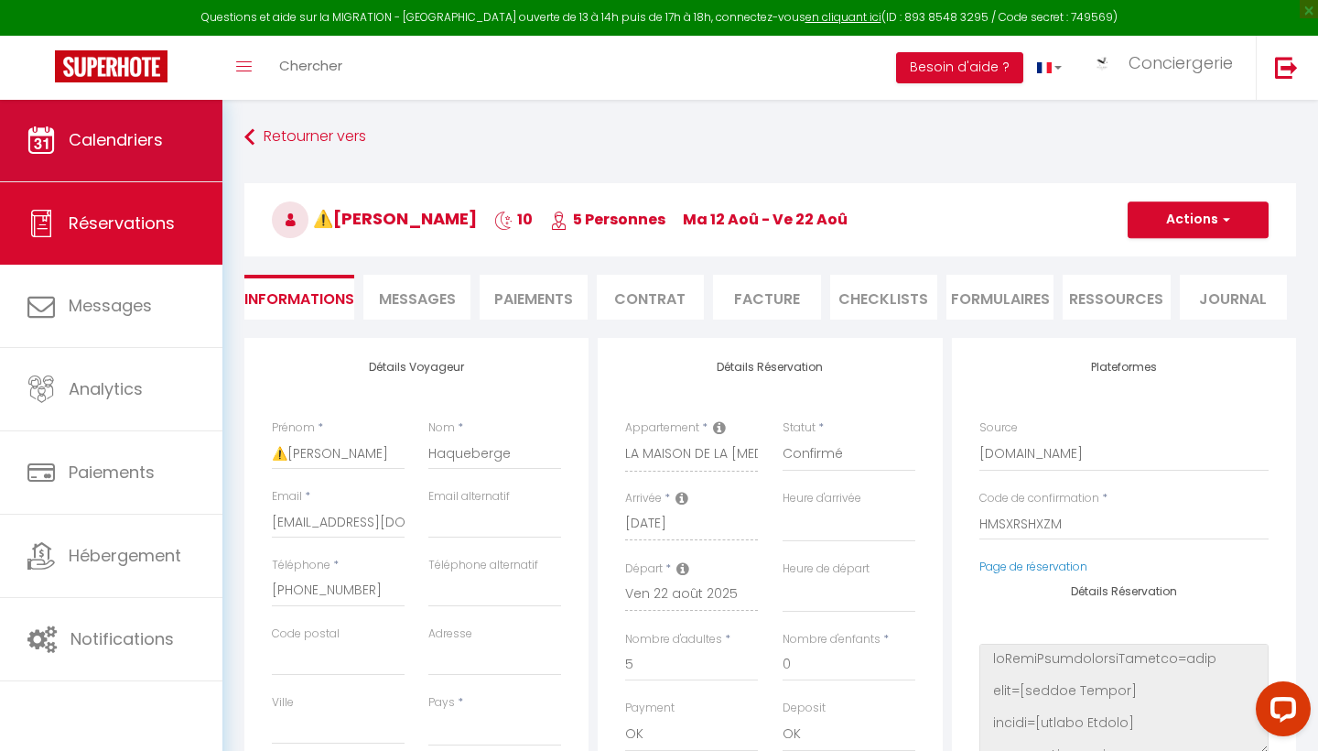
click at [140, 145] on span "Calendriers" at bounding box center [116, 139] width 94 height 23
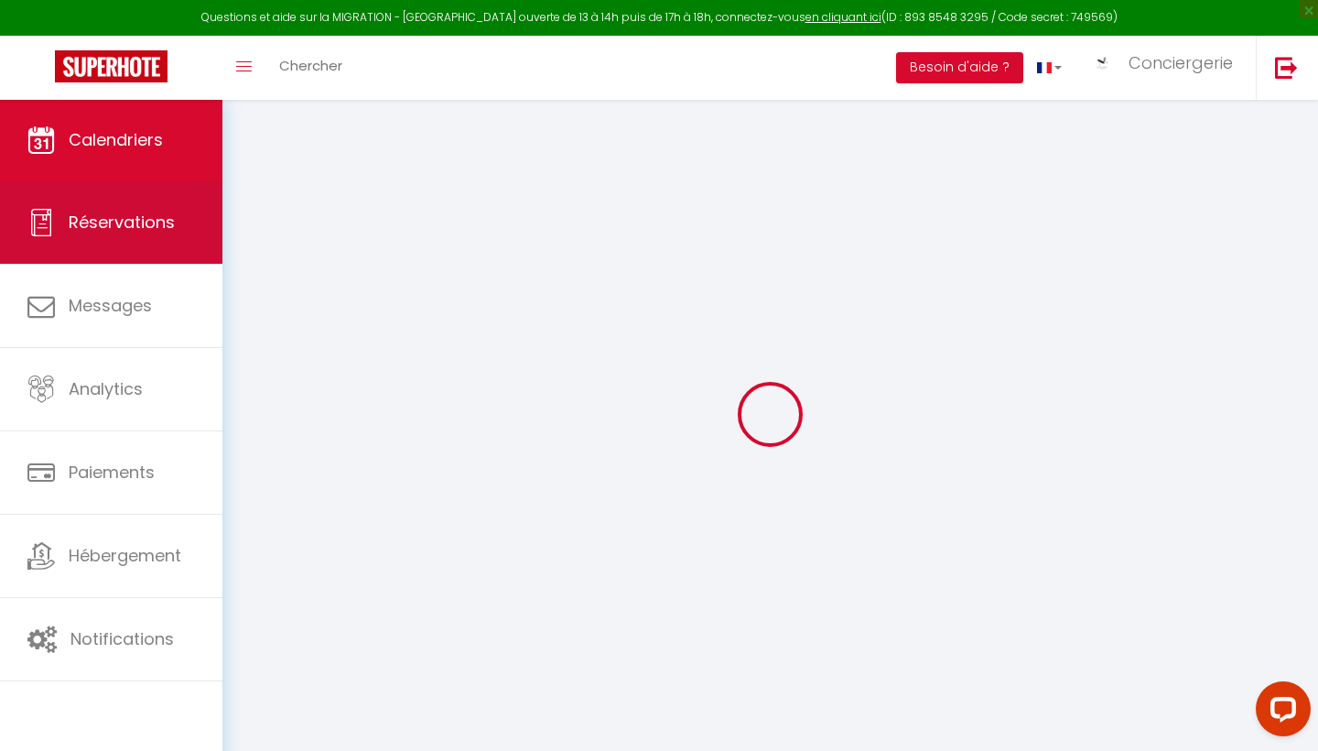
click at [141, 201] on link "Réservations" at bounding box center [111, 222] width 222 height 82
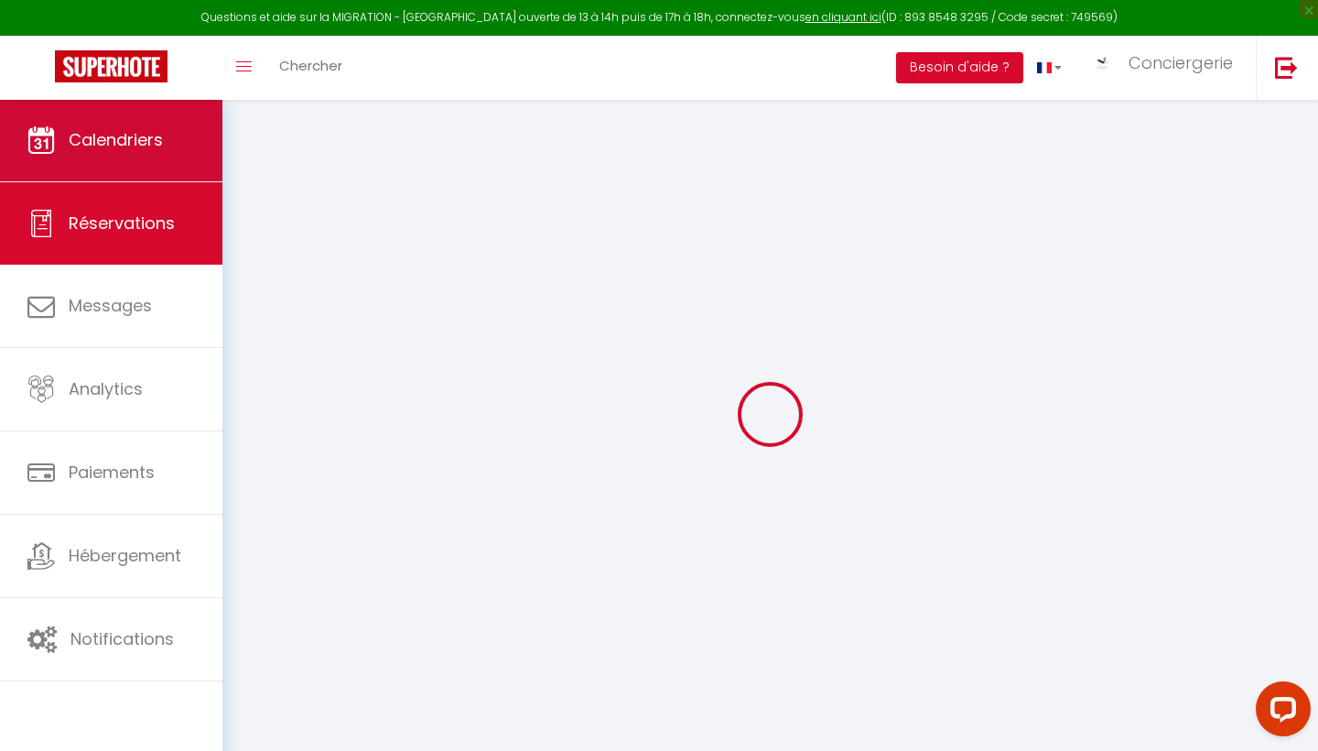
click at [155, 142] on span "Calendriers" at bounding box center [116, 139] width 94 height 23
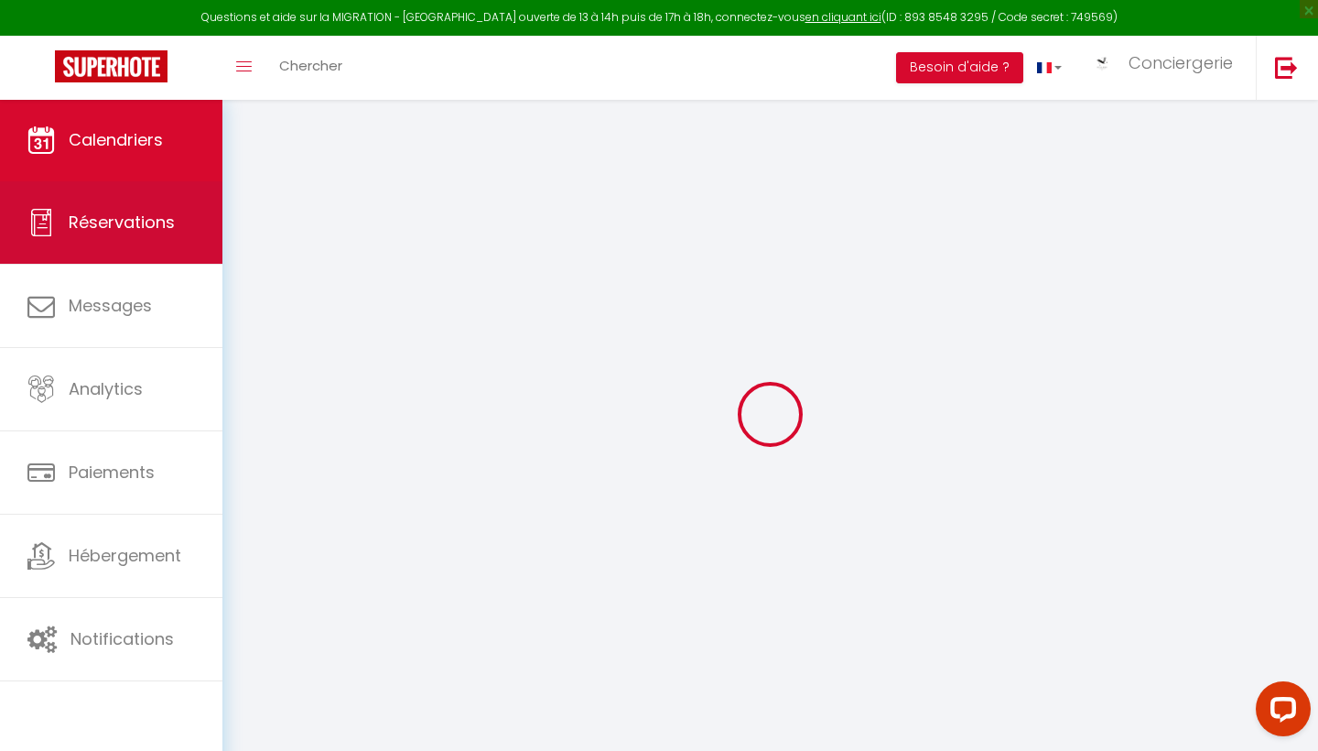
click at [146, 212] on span "Réservations" at bounding box center [122, 222] width 106 height 23
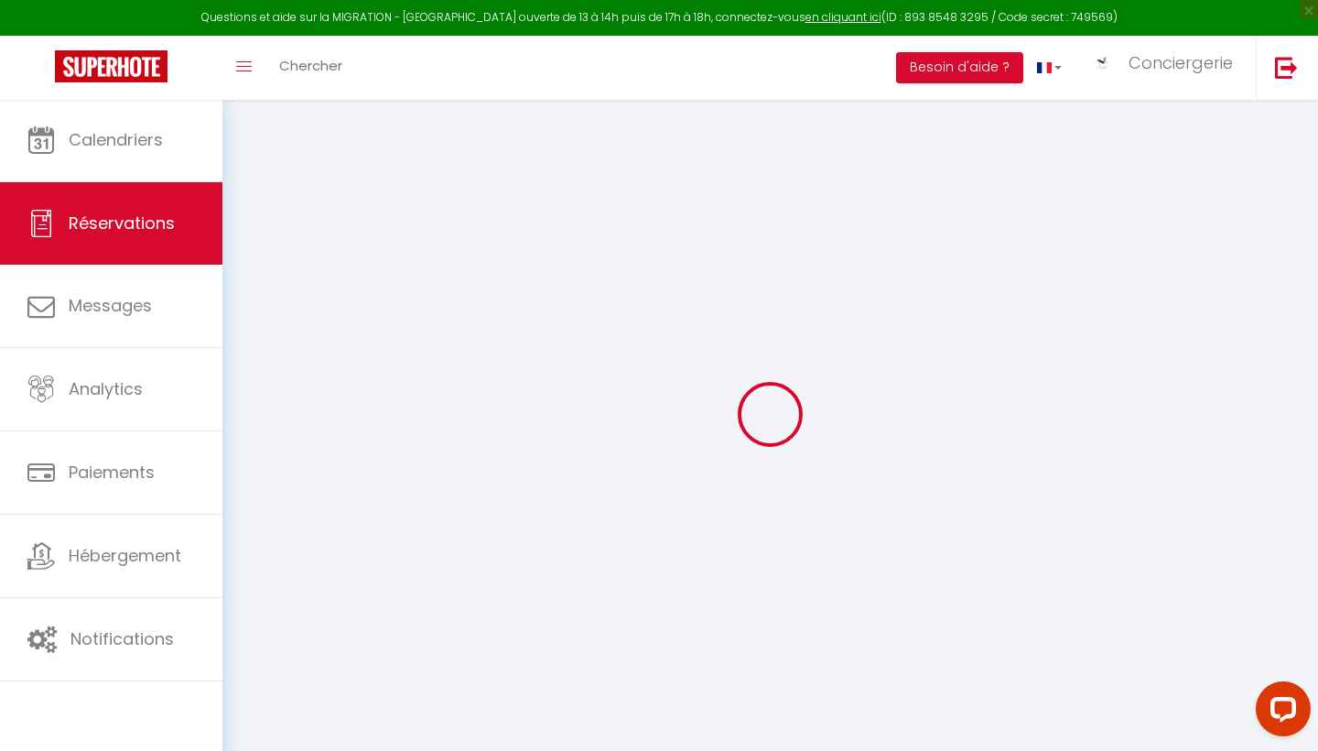
click at [305, 70] on span "Chercher" at bounding box center [310, 65] width 63 height 19
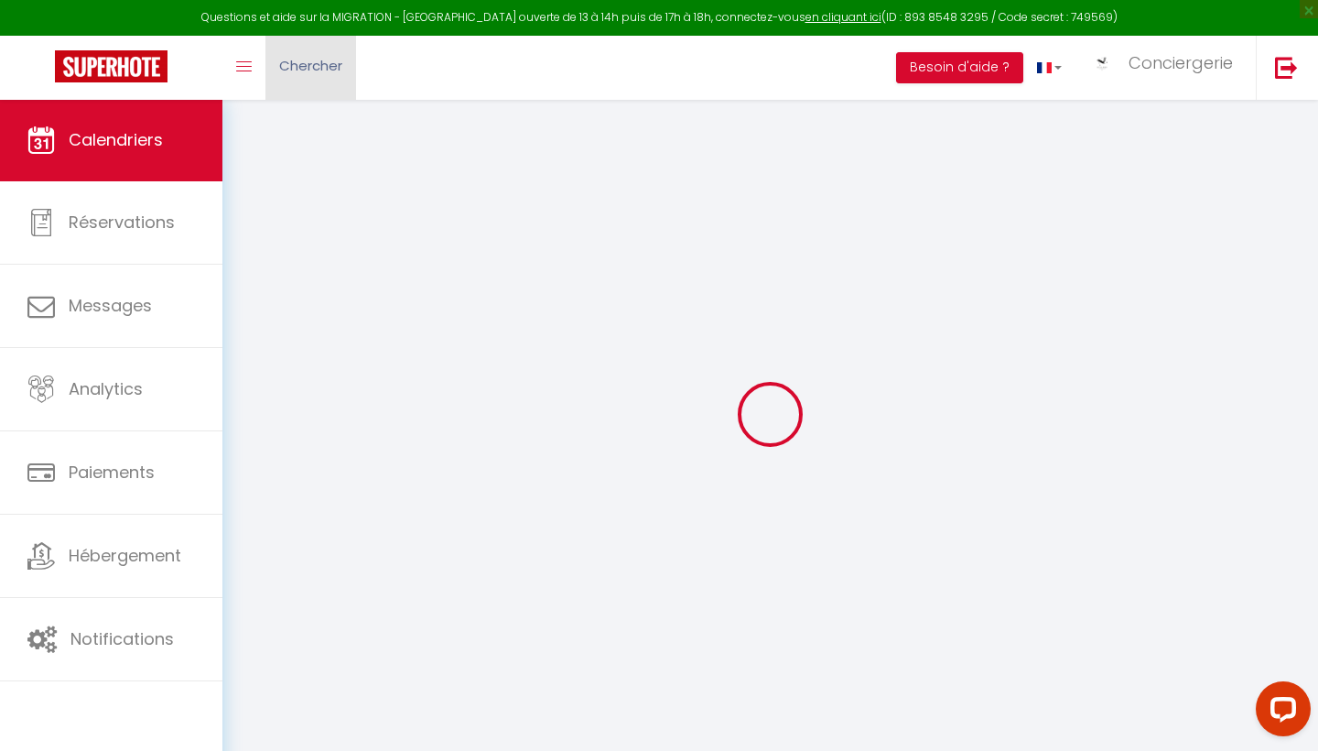
click at [324, 78] on link "Chercher" at bounding box center [311, 68] width 91 height 64
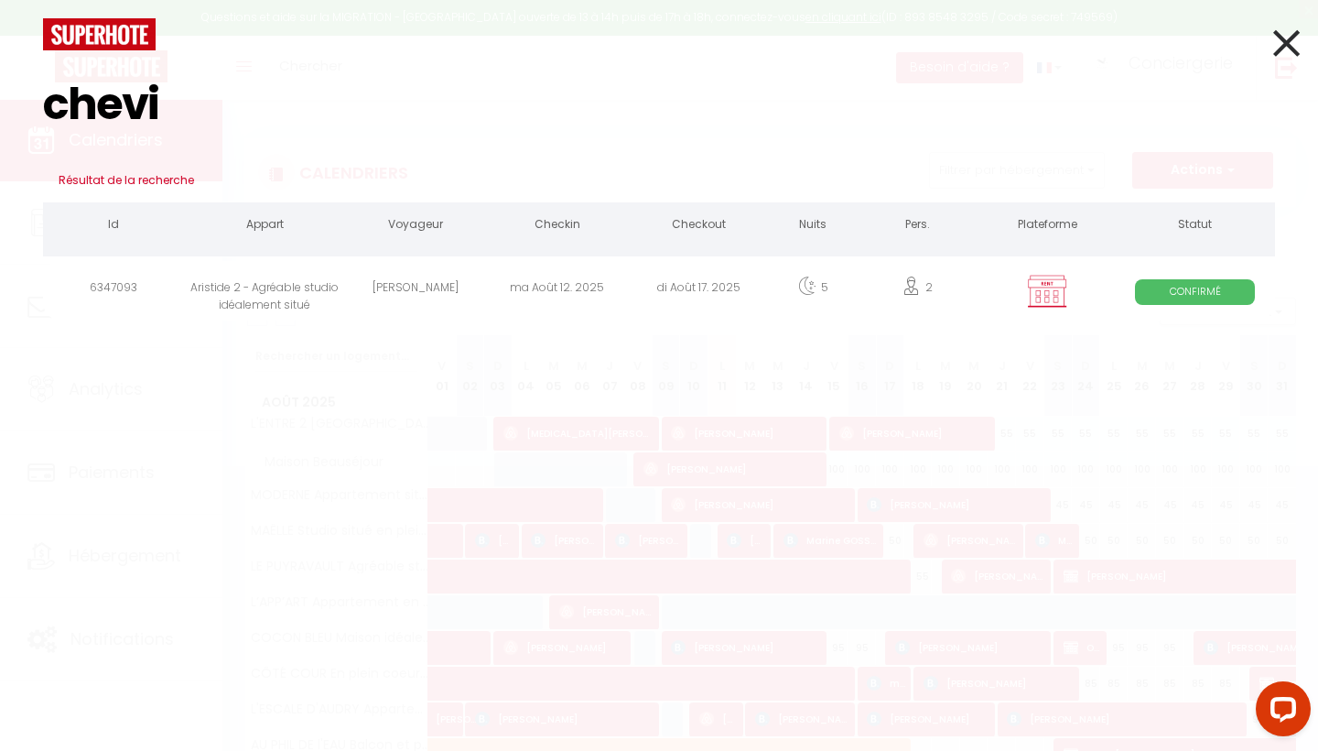
click at [269, 301] on div "Aristide 2 - Agréable studio idéalement situé" at bounding box center [265, 291] width 160 height 60
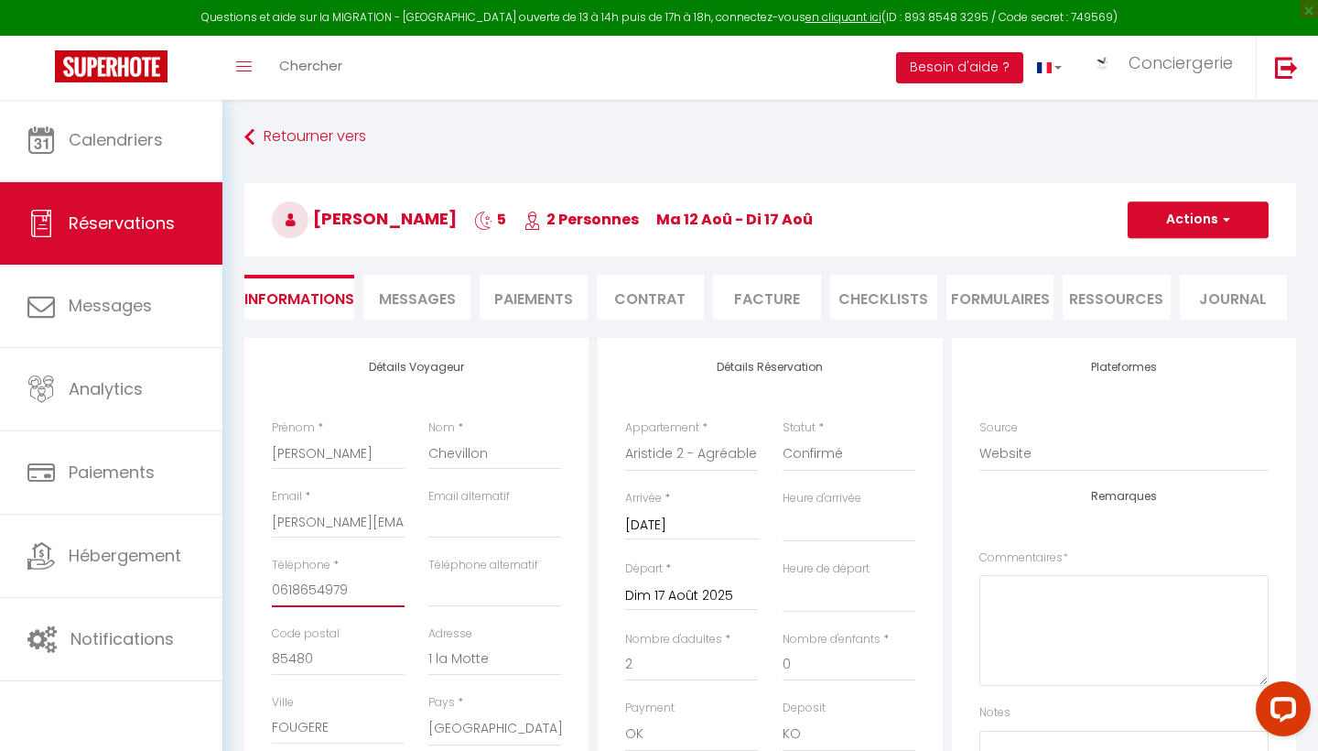
drag, startPoint x: 353, startPoint y: 590, endPoint x: 261, endPoint y: 584, distance: 92.6
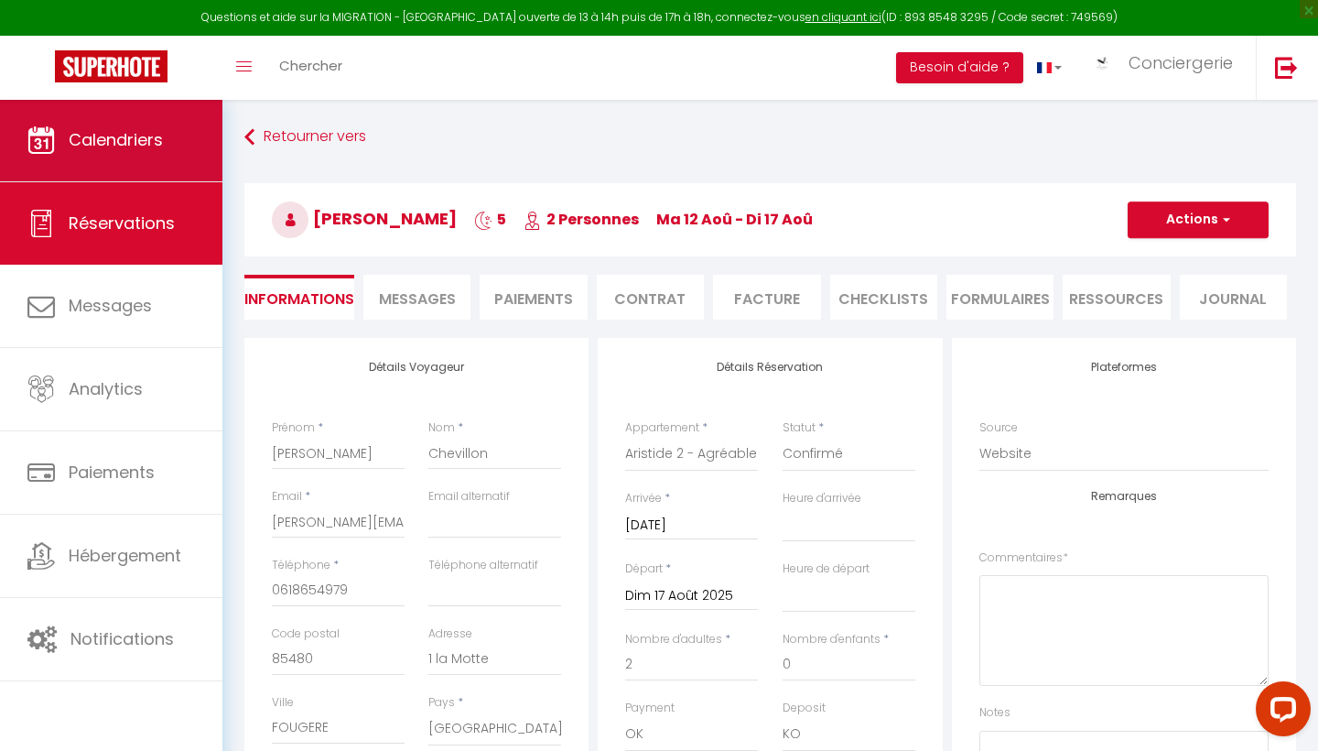
click at [201, 132] on link "Calendriers" at bounding box center [111, 140] width 222 height 82
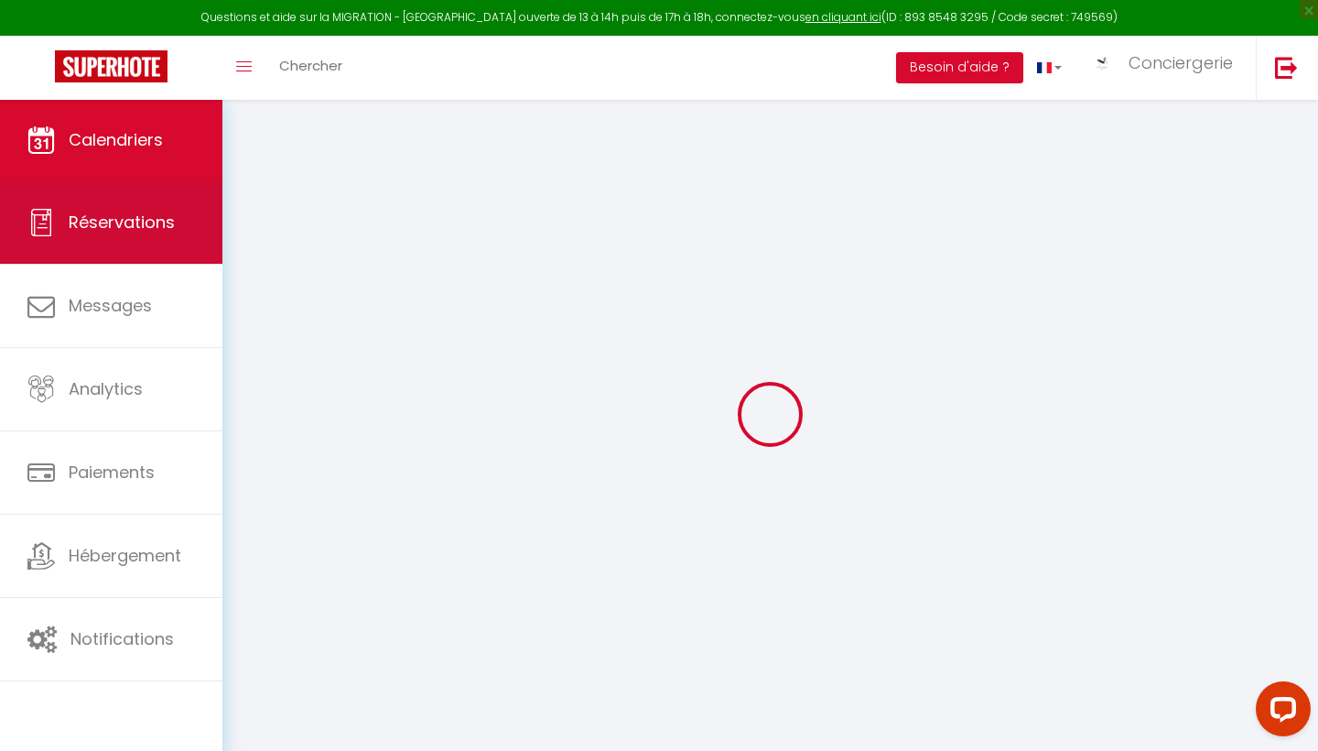
click at [166, 241] on link "Réservations" at bounding box center [111, 222] width 222 height 82
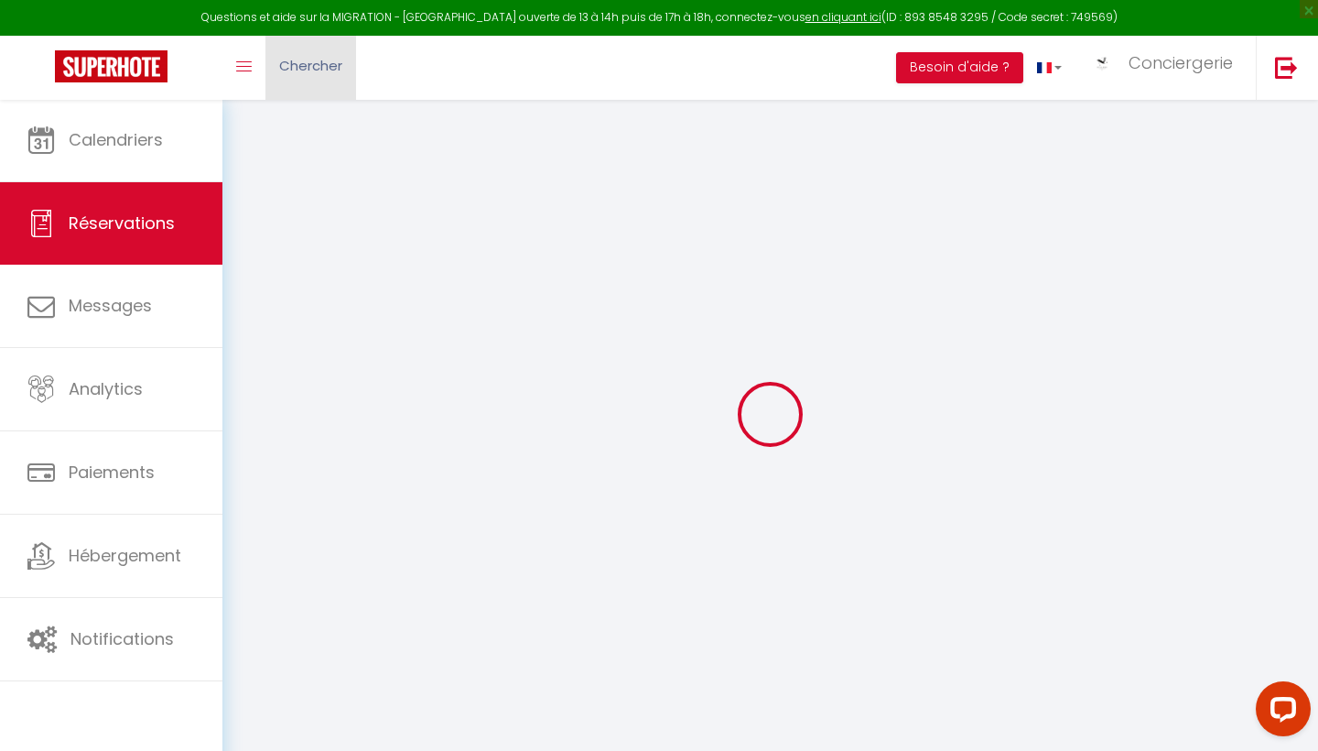
click at [331, 70] on span "Chercher" at bounding box center [310, 65] width 63 height 19
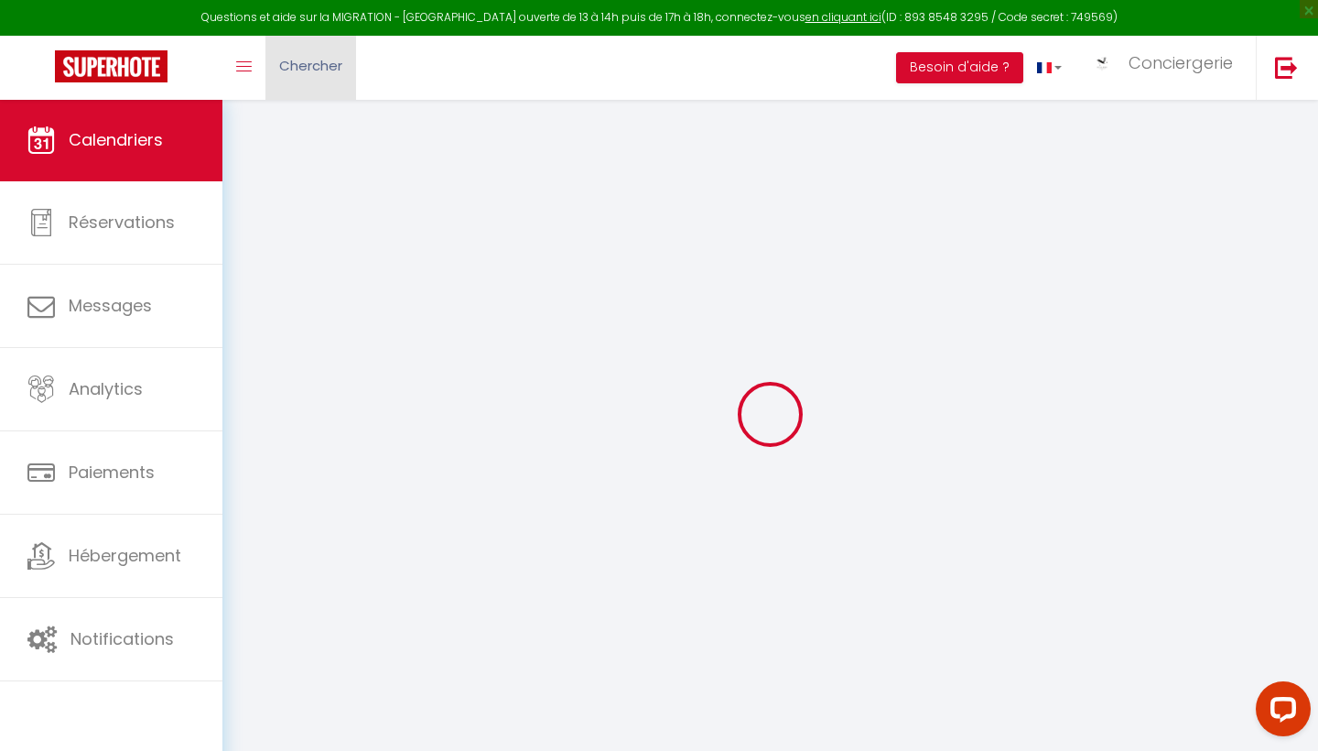
click at [331, 70] on span "Chercher" at bounding box center [310, 65] width 63 height 19
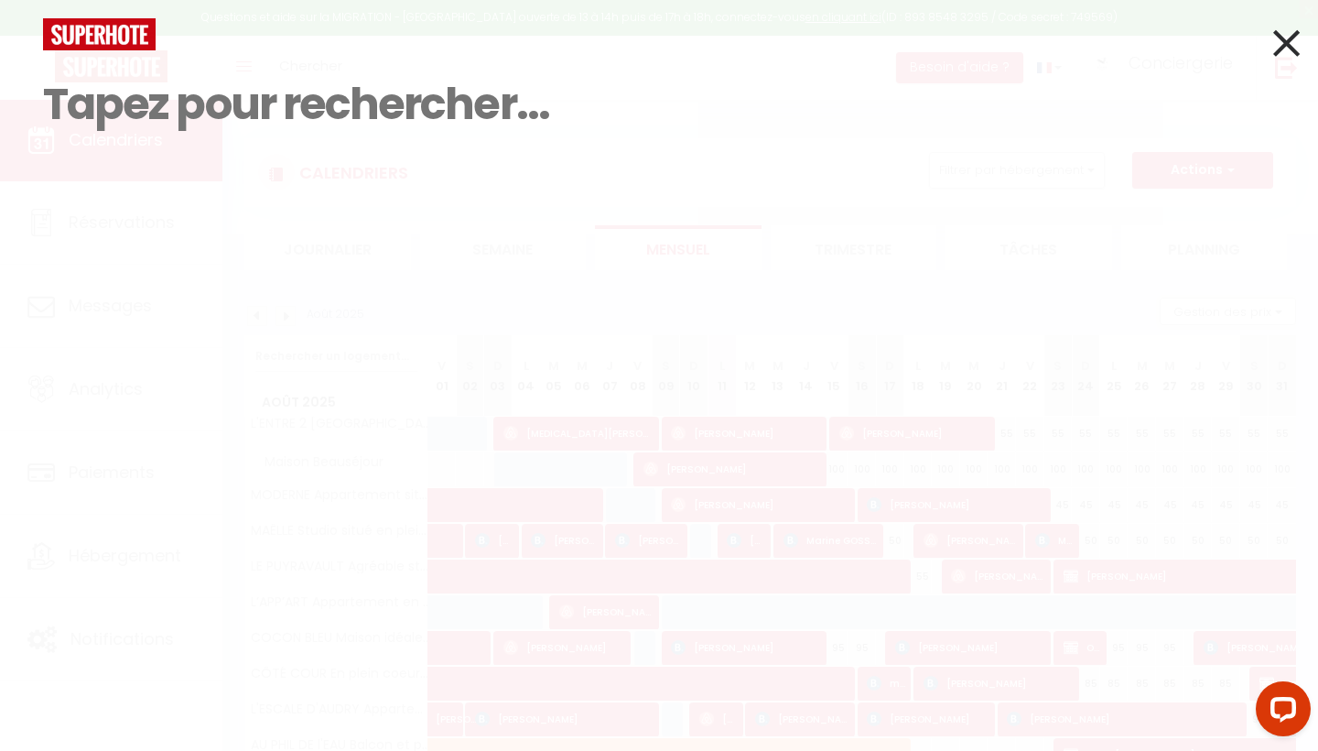
paste input "[PERSON_NAME]"
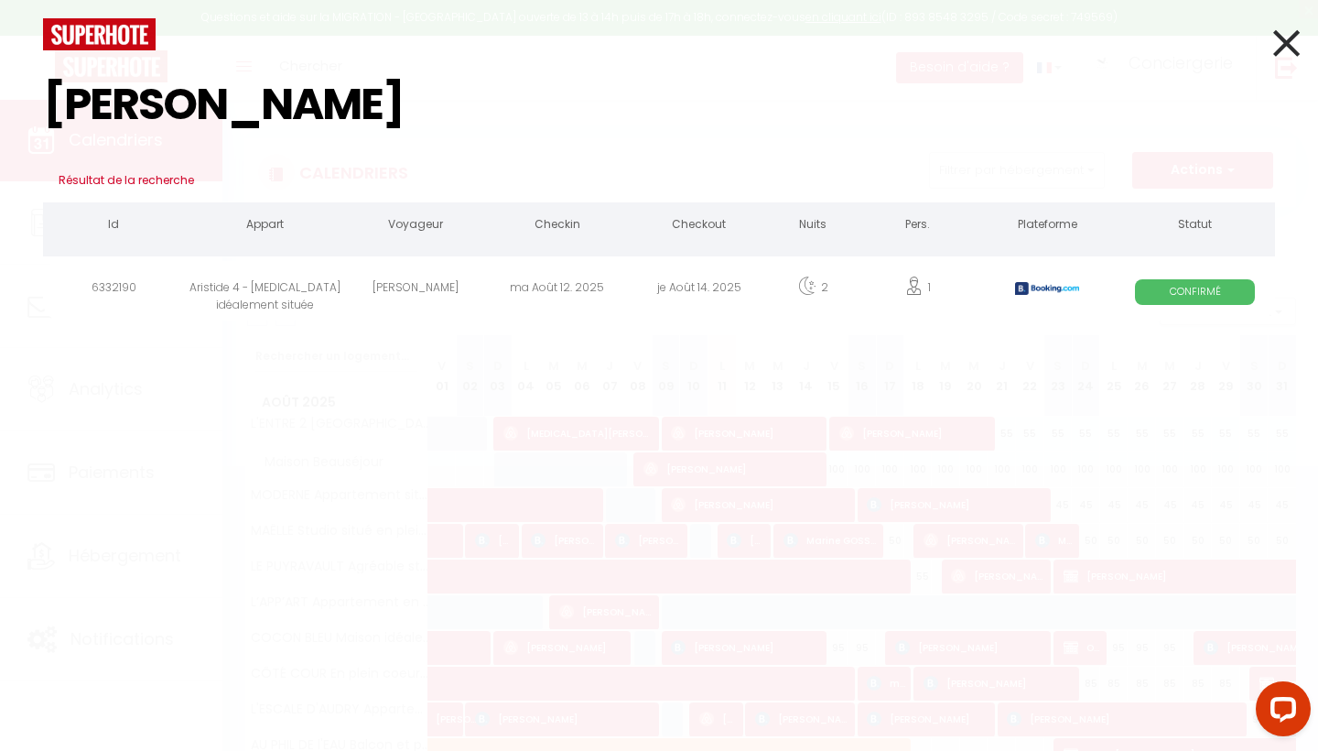
click at [293, 286] on div "Aristide 4 - [MEDICAL_DATA] idéalement située" at bounding box center [265, 291] width 160 height 60
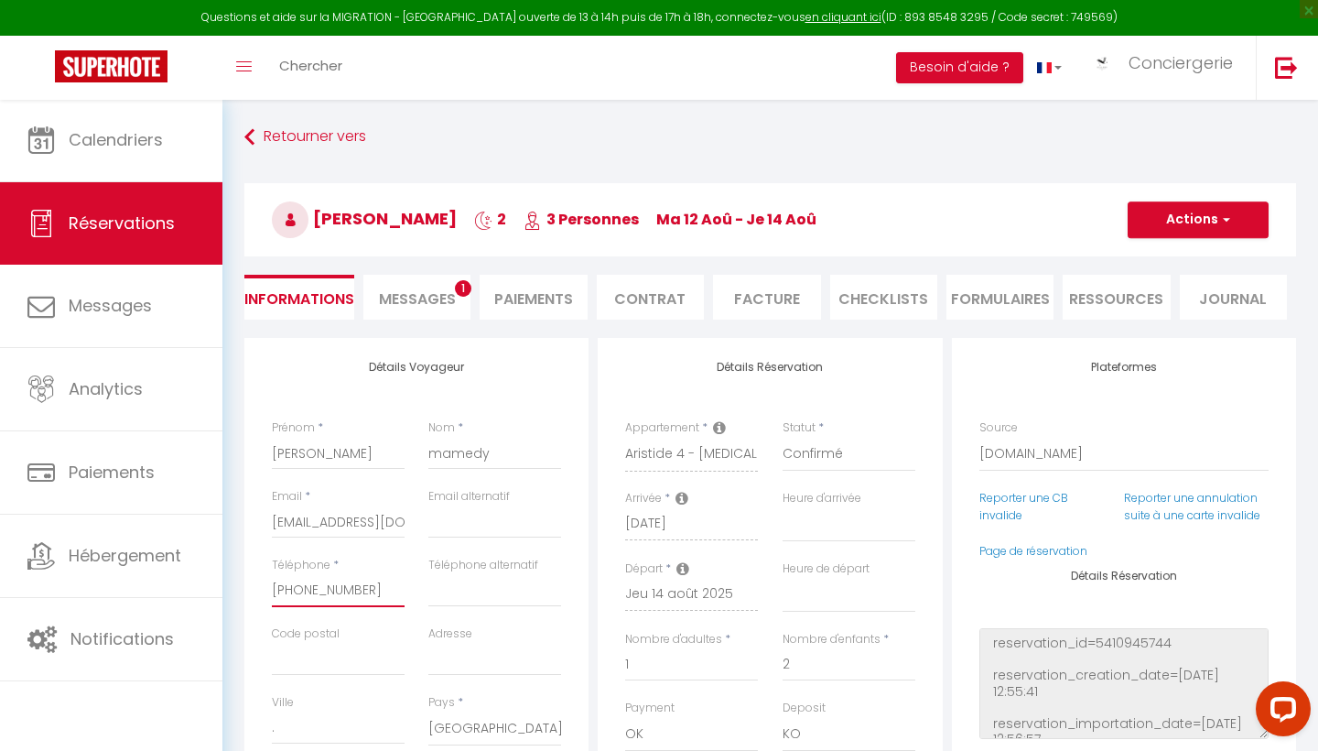
drag, startPoint x: 380, startPoint y: 592, endPoint x: 263, endPoint y: 580, distance: 117.9
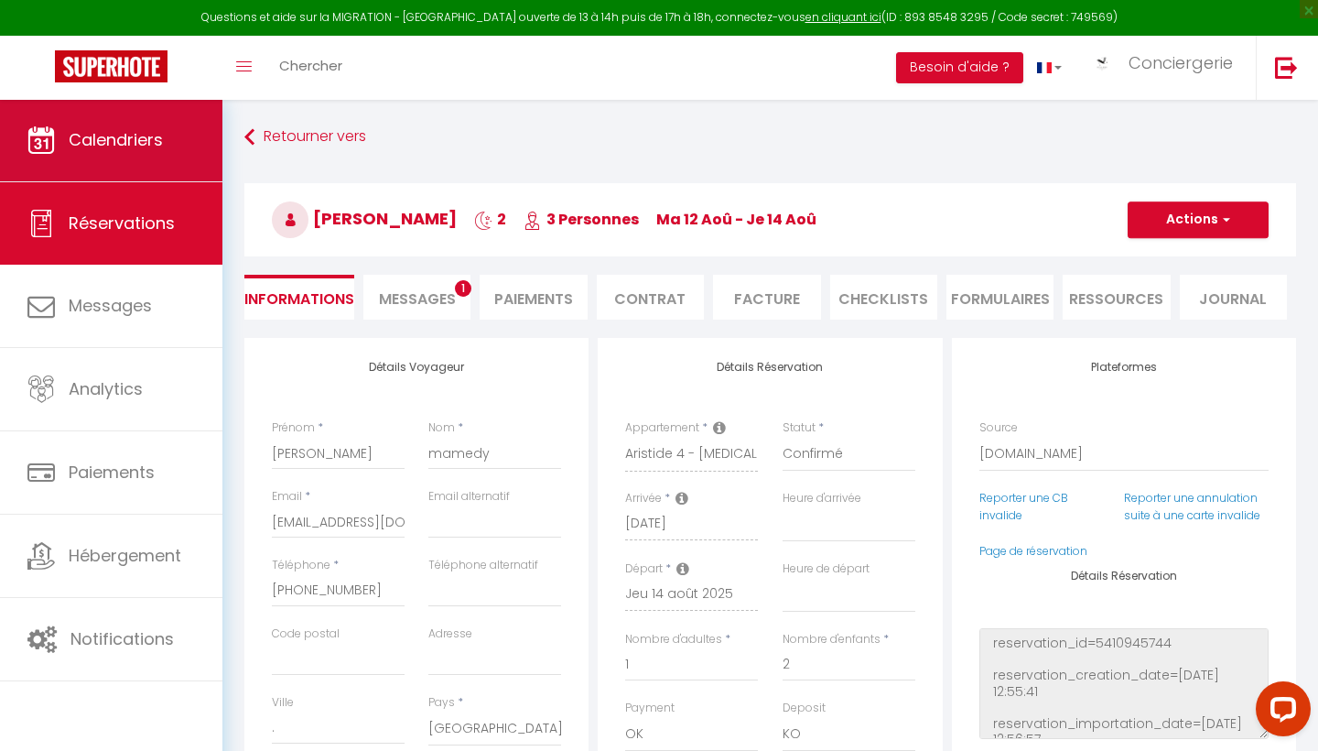
click at [178, 145] on link "Calendriers" at bounding box center [111, 140] width 222 height 82
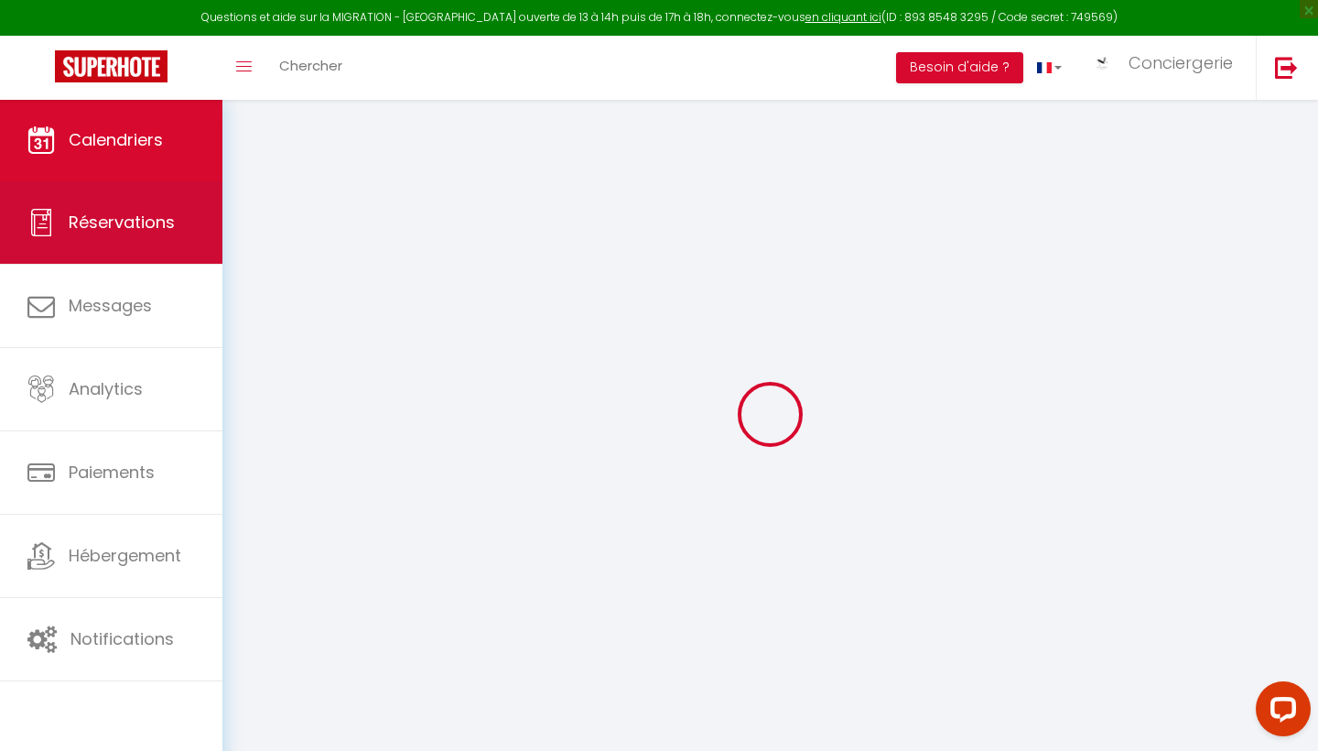
click at [181, 218] on link "Réservations" at bounding box center [111, 222] width 222 height 82
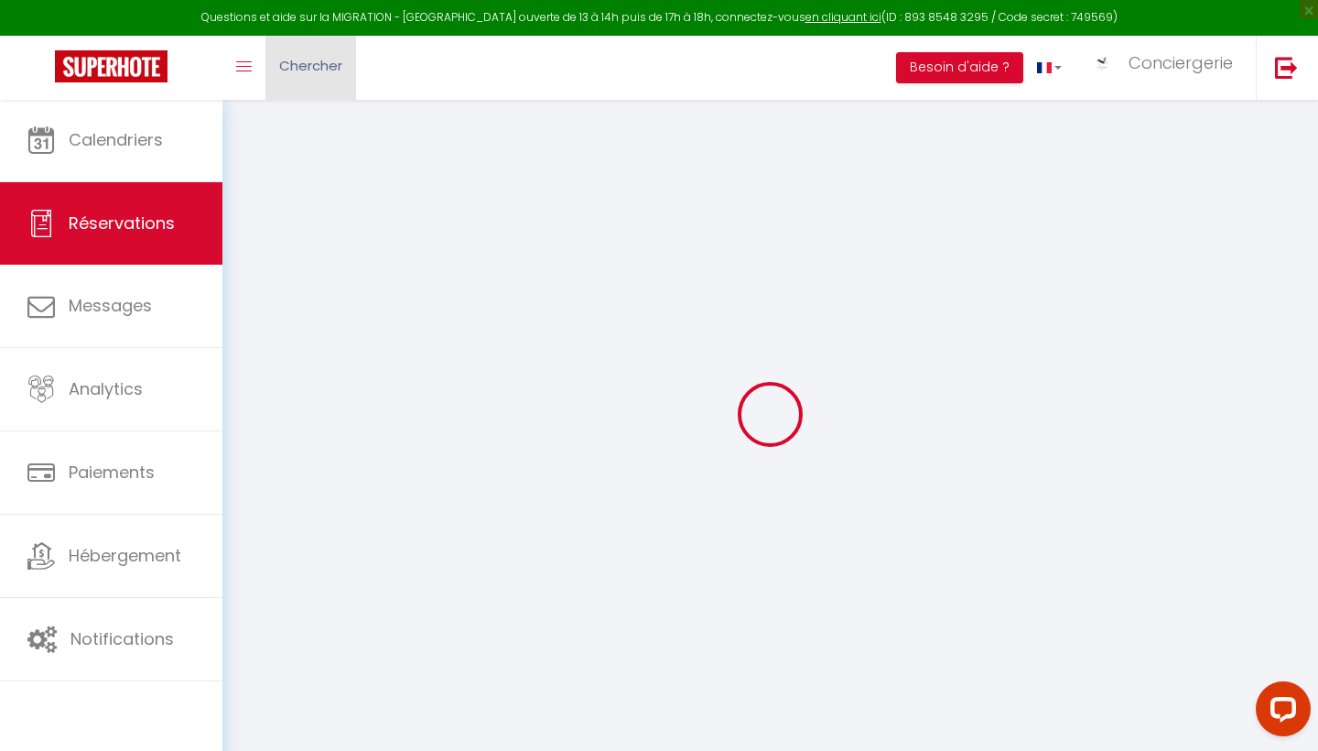
click at [320, 73] on span "Chercher" at bounding box center [310, 65] width 63 height 19
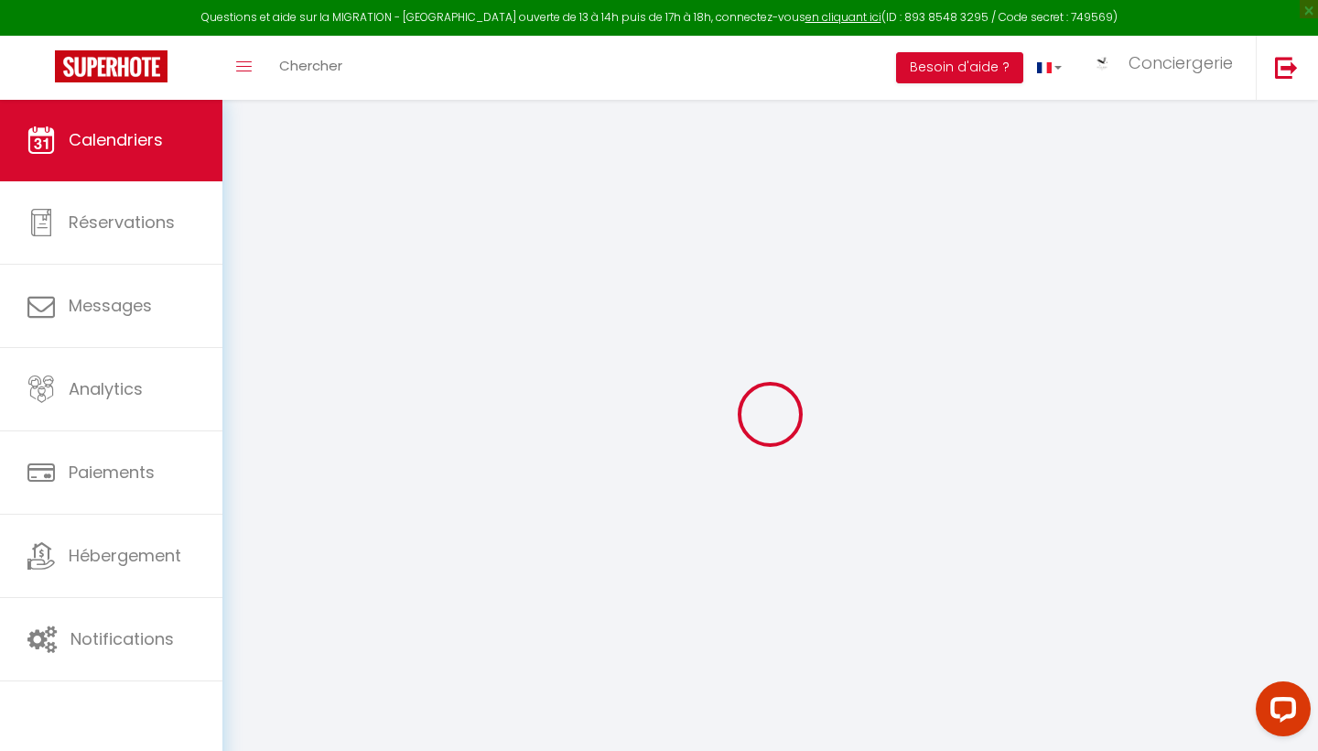
click at [320, 73] on span "Chercher" at bounding box center [310, 65] width 63 height 19
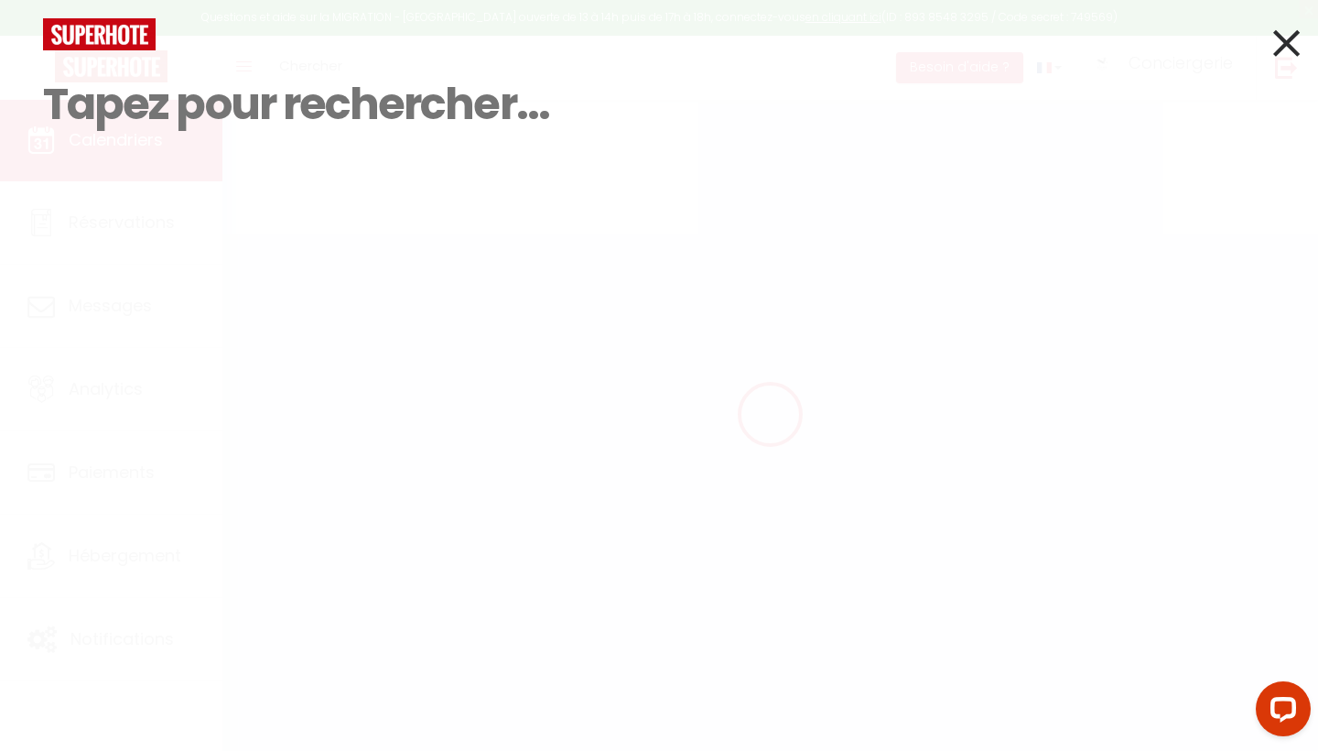
paste input "[PERSON_NAME]"
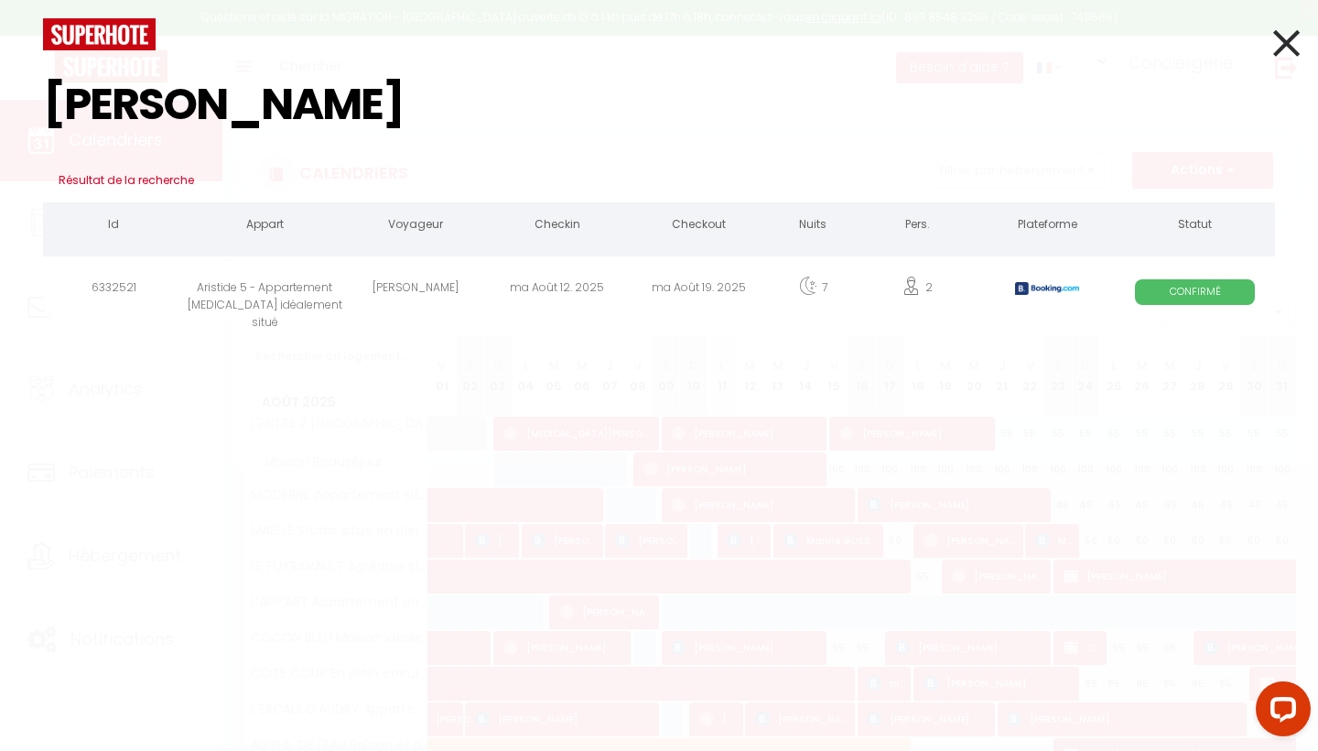
click at [304, 282] on div "Aristide 5 - Appartement [MEDICAL_DATA] idéalement situé" at bounding box center [265, 291] width 160 height 60
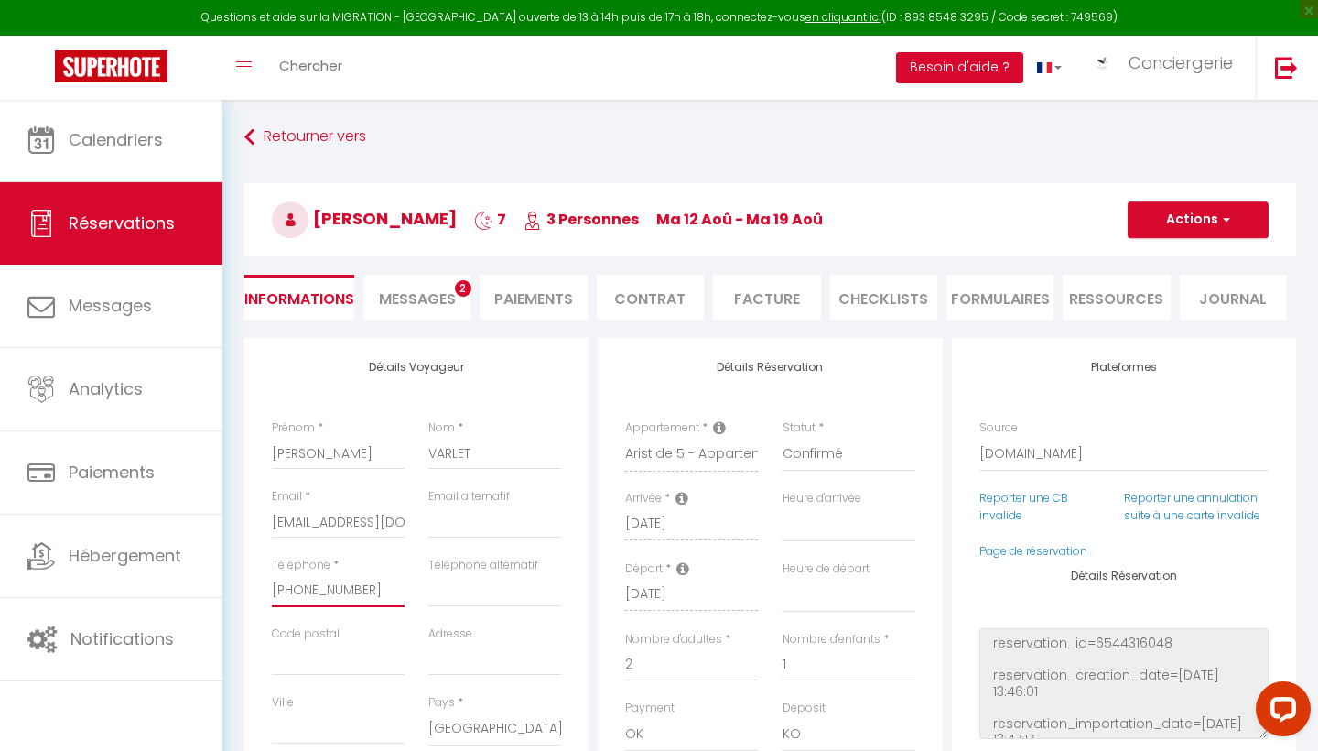
drag, startPoint x: 363, startPoint y: 590, endPoint x: 254, endPoint y: 589, distance: 109.9
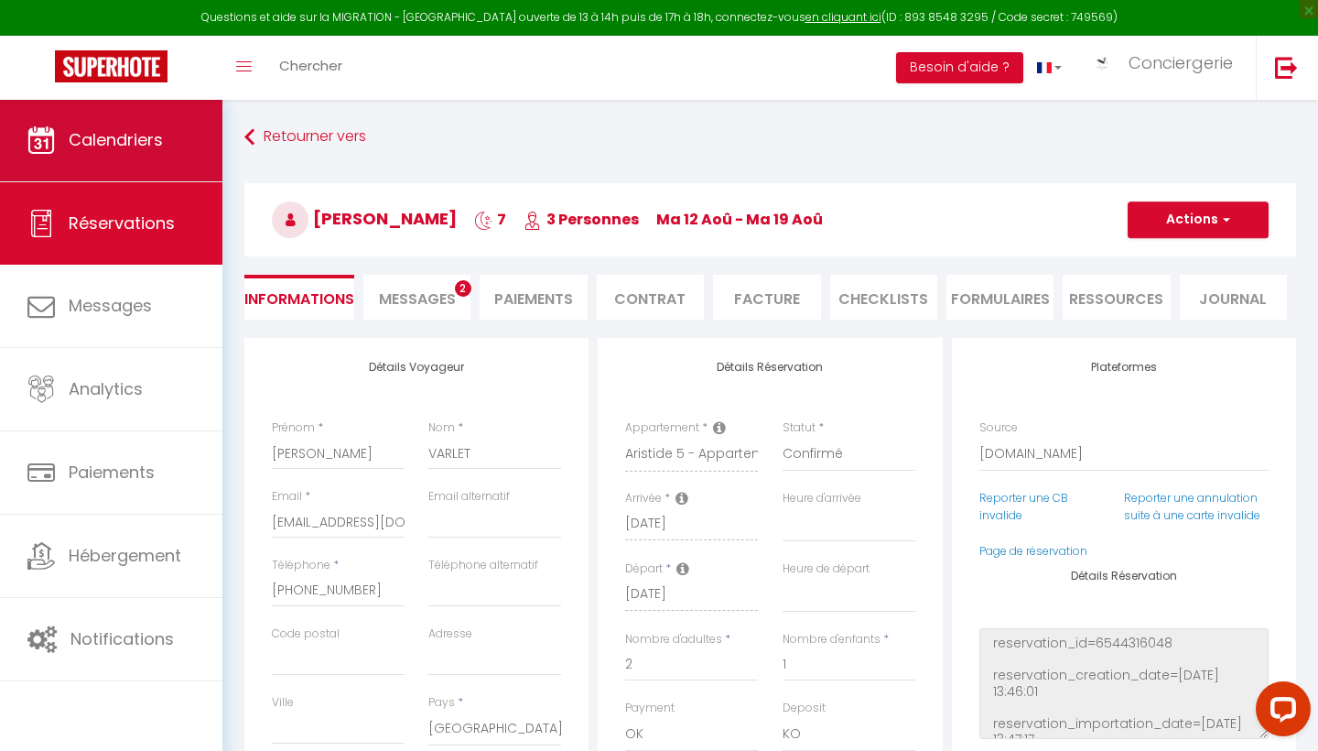
click at [162, 172] on link "Calendriers" at bounding box center [111, 140] width 222 height 82
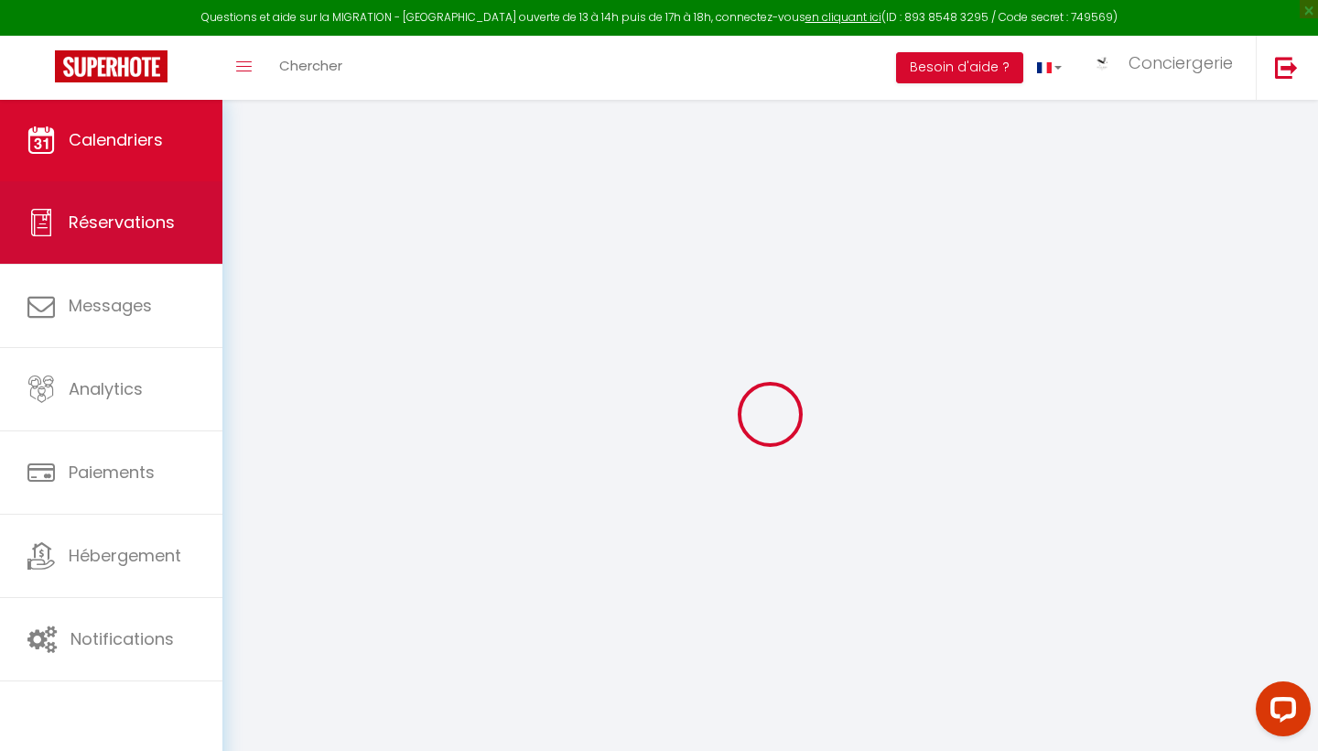
click at [157, 233] on span "Réservations" at bounding box center [122, 222] width 106 height 23
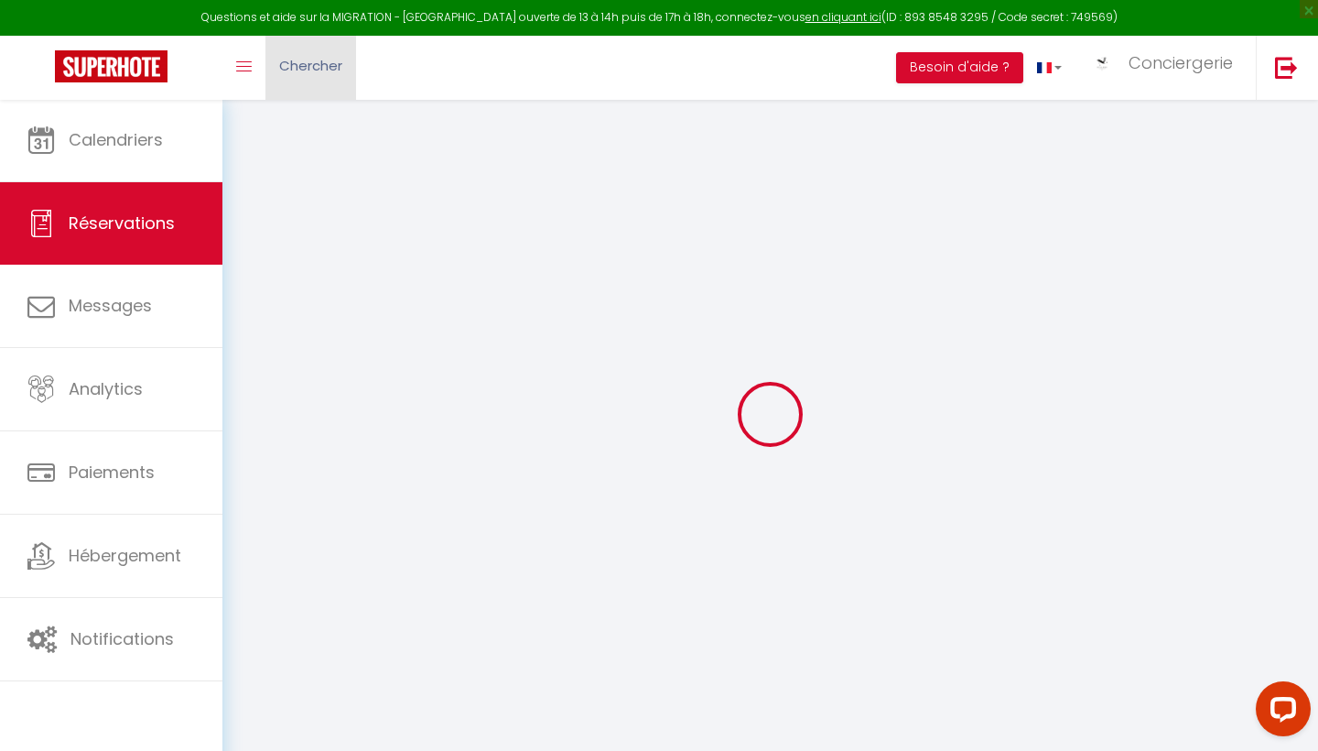
click at [347, 77] on link "Chercher" at bounding box center [311, 68] width 91 height 64
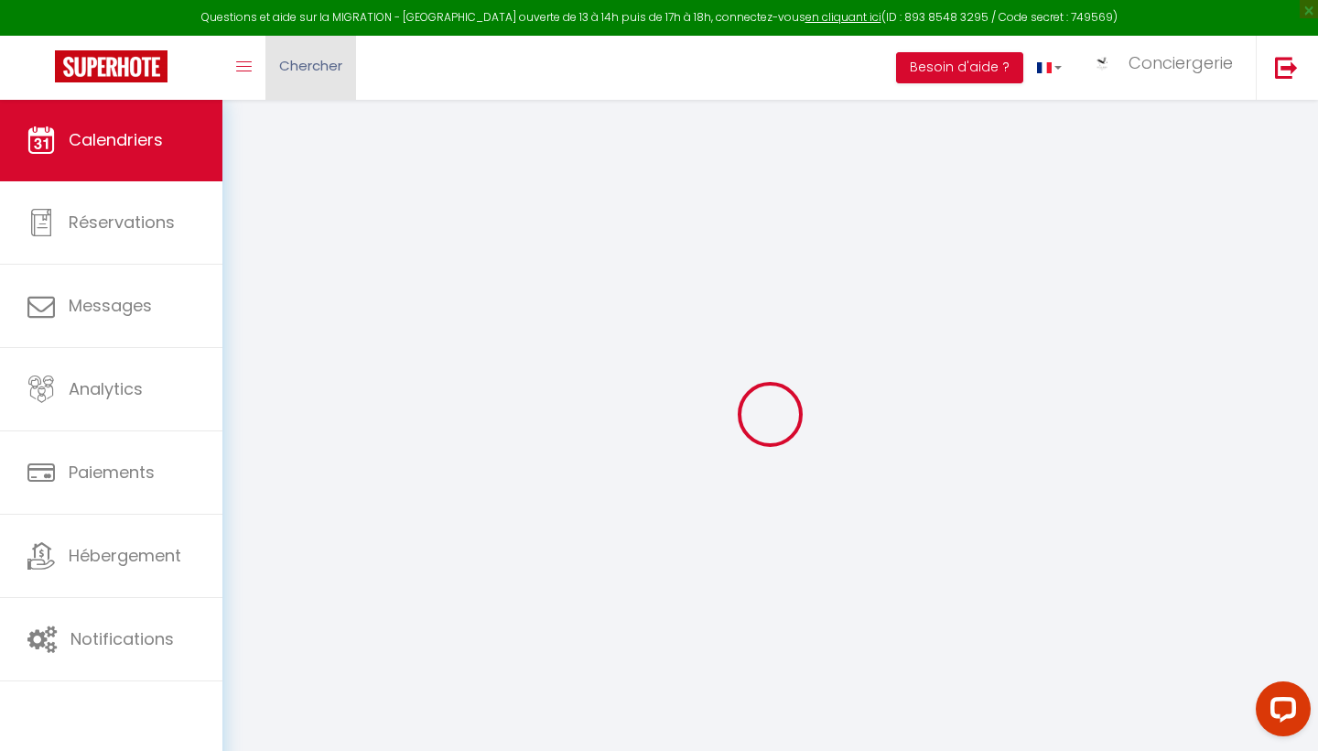
click at [291, 56] on span "Chercher" at bounding box center [310, 65] width 63 height 19
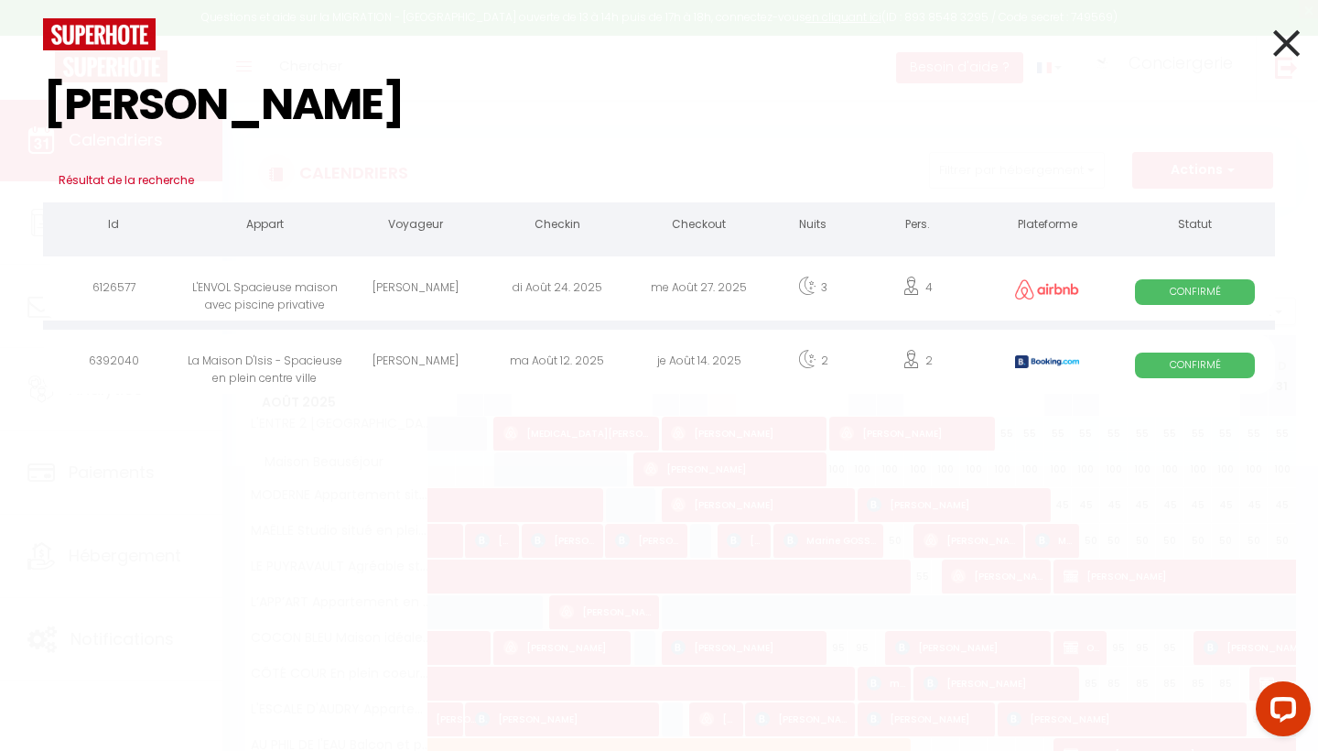
click at [431, 352] on div "[PERSON_NAME]" at bounding box center [416, 364] width 142 height 60
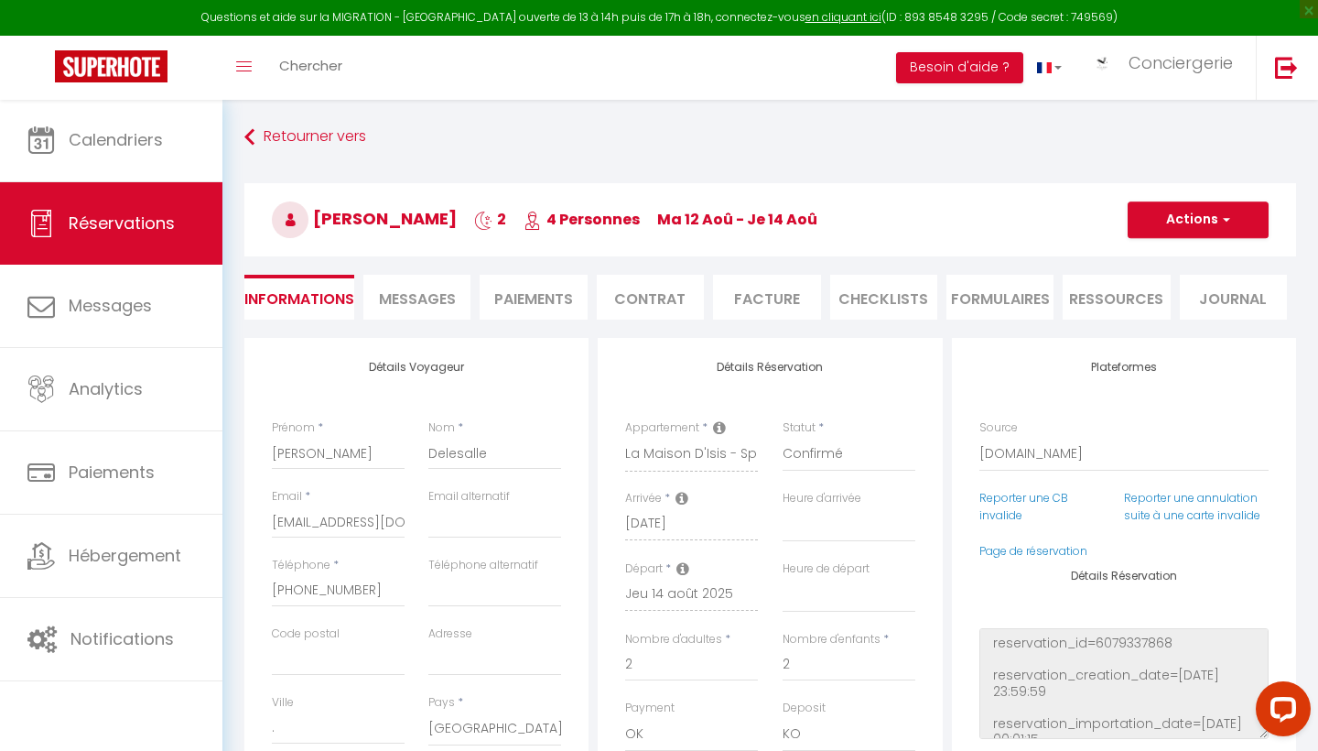
click at [424, 292] on span "Messages" at bounding box center [417, 298] width 77 height 21
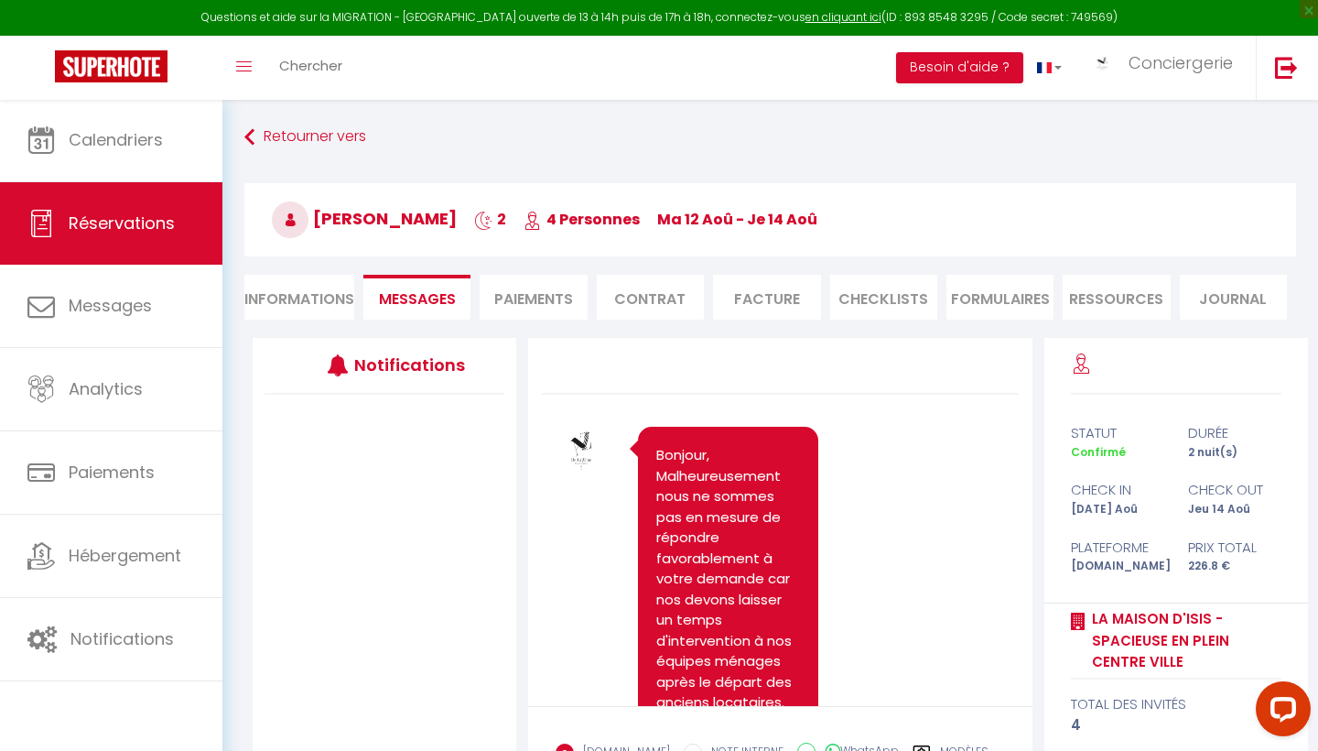
click at [331, 296] on li "Informations" at bounding box center [299, 297] width 110 height 45
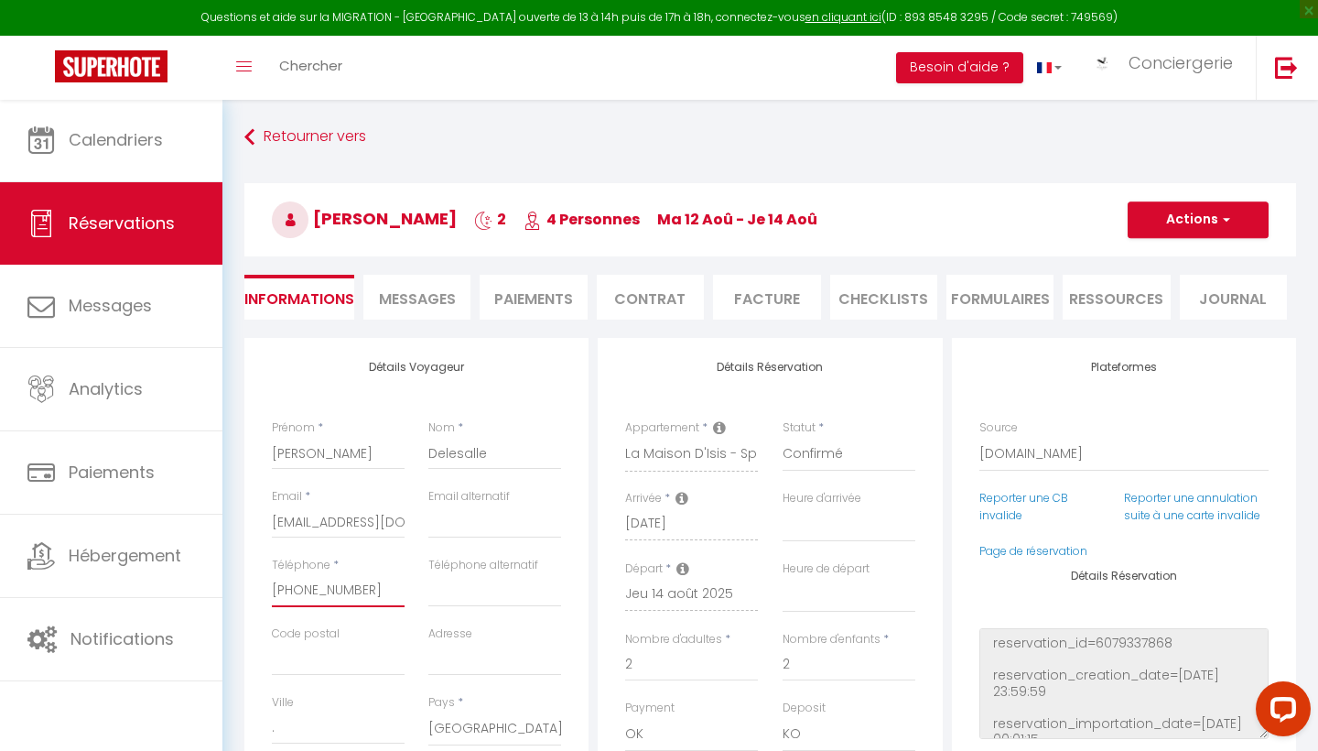
drag, startPoint x: 374, startPoint y: 588, endPoint x: 257, endPoint y: 586, distance: 116.3
